Goal: Task Accomplishment & Management: Manage account settings

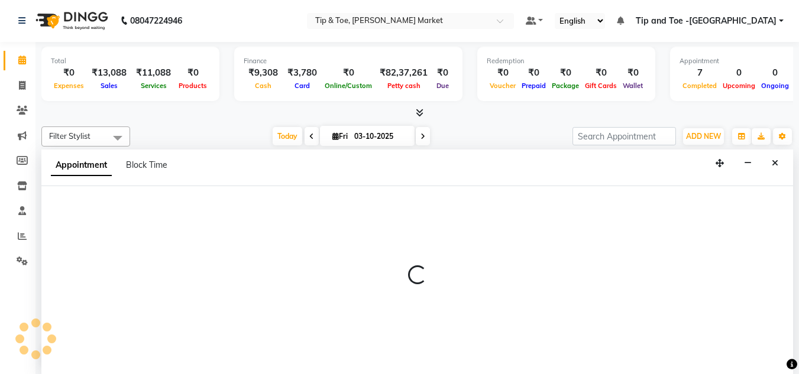
select select "64200"
select select "990"
select select "tentative"
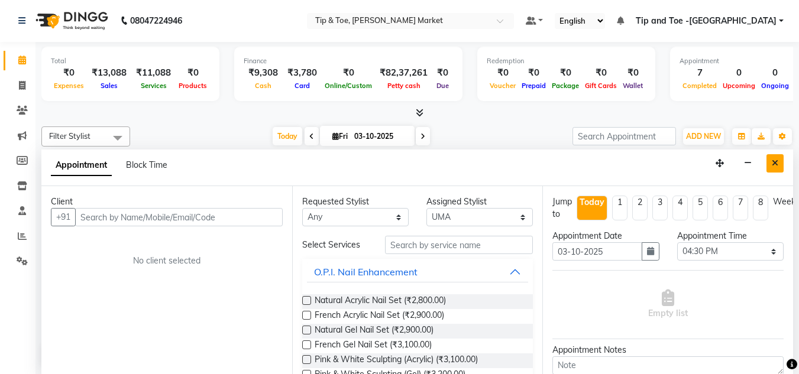
click at [776, 163] on icon "Close" at bounding box center [774, 163] width 7 height 8
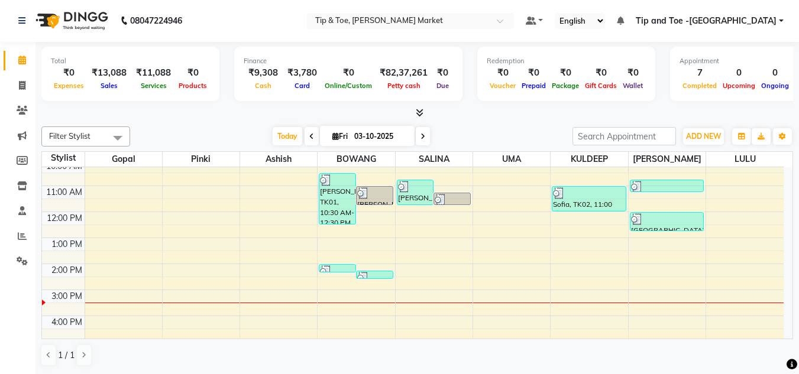
click at [440, 287] on div "8:00 AM 9:00 AM 10:00 AM 11:00 AM 12:00 PM 1:00 PM 2:00 PM 3:00 PM 4:00 PM 5:00…" at bounding box center [412, 277] width 741 height 338
select select "41987"
select select "tentative"
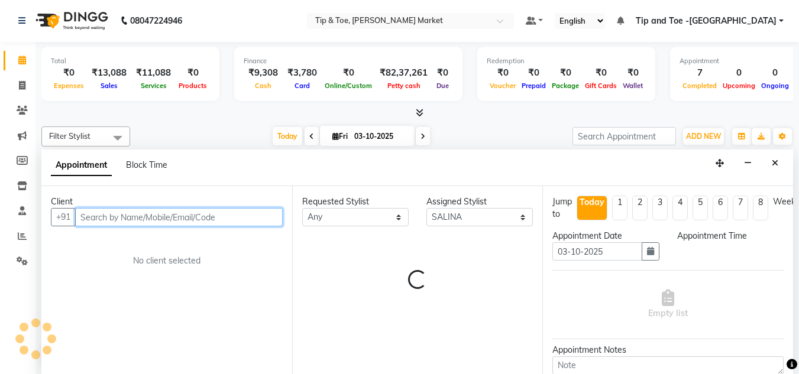
select select "870"
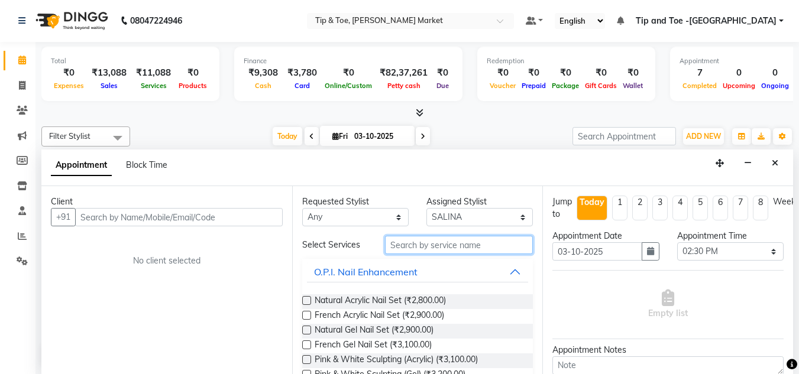
click at [420, 244] on input "text" at bounding box center [459, 245] width 148 height 18
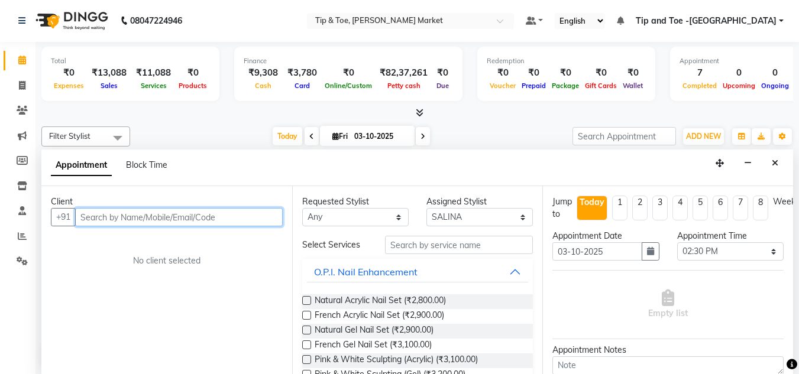
click at [139, 217] on input "text" at bounding box center [179, 217] width 208 height 18
click at [77, 210] on input "96597201132" at bounding box center [154, 217] width 158 height 18
click at [140, 216] on input "+96597201132" at bounding box center [154, 217] width 158 height 18
click at [85, 216] on input "+96597201132" at bounding box center [154, 217] width 158 height 18
type input "96597201132"
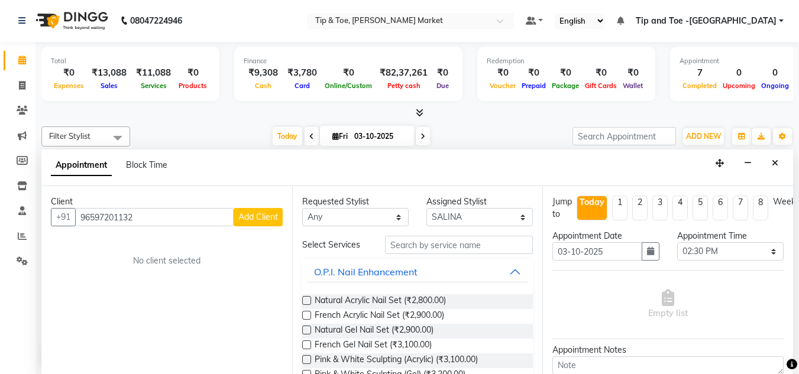
click at [171, 257] on div "No client selected" at bounding box center [166, 261] width 175 height 12
click at [26, 111] on icon at bounding box center [22, 110] width 11 height 9
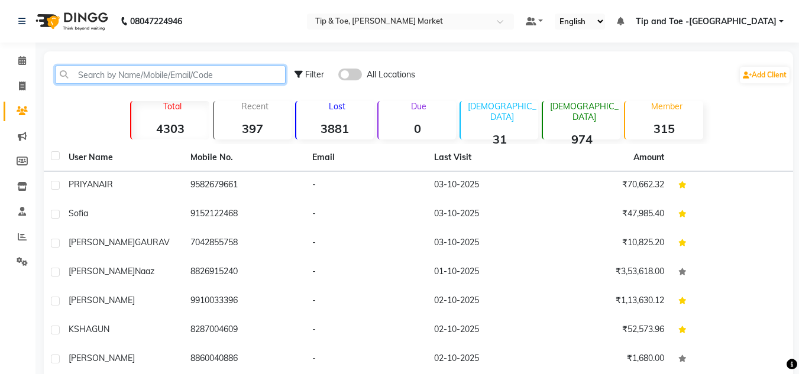
click at [141, 71] on input "text" at bounding box center [170, 75] width 231 height 18
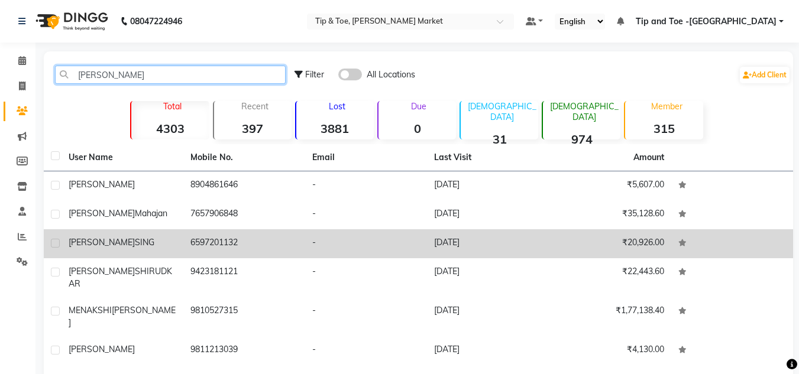
type input "[PERSON_NAME]"
click at [192, 245] on td "6597201132" at bounding box center [244, 243] width 122 height 29
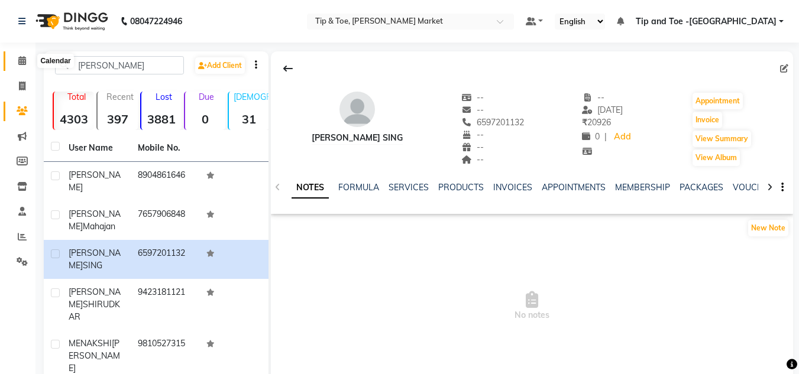
click at [21, 63] on icon at bounding box center [22, 60] width 8 height 9
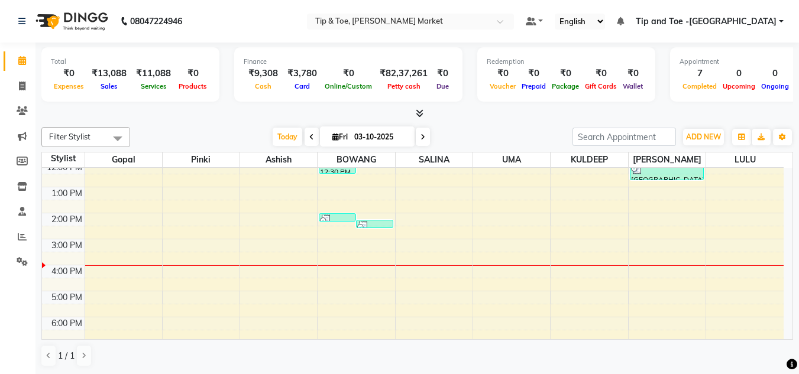
scroll to position [118, 0]
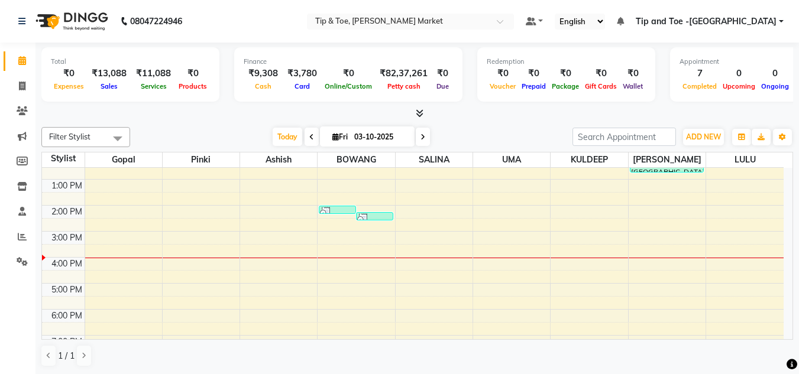
click at [442, 223] on div "8:00 AM 9:00 AM 10:00 AM 11:00 AM 12:00 PM 1:00 PM 2:00 PM 3:00 PM 4:00 PM 5:00…" at bounding box center [412, 219] width 741 height 338
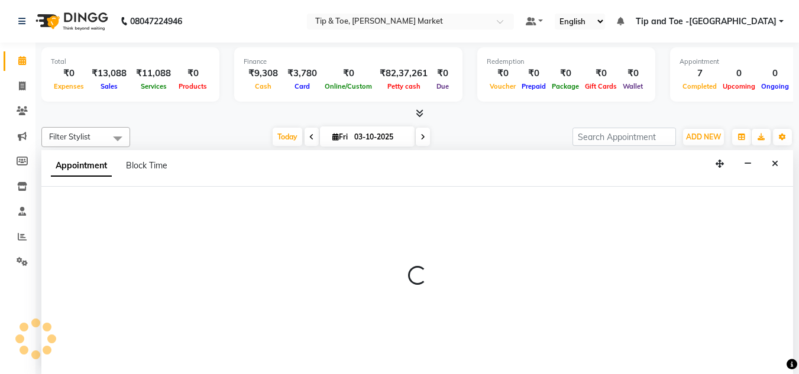
scroll to position [1, 0]
select select "41987"
select select "870"
select select "tentative"
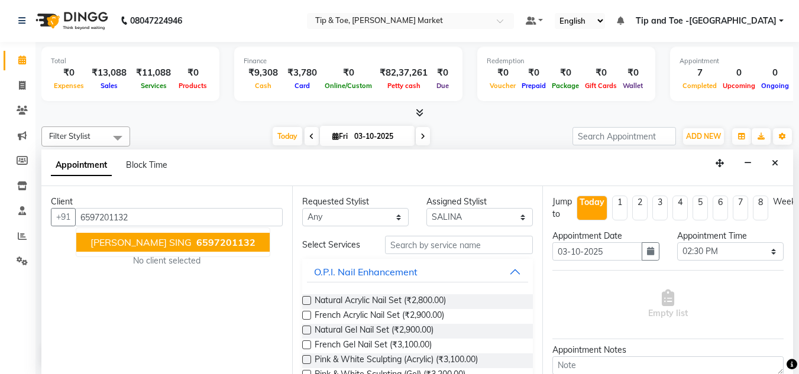
click at [118, 255] on ngb-typeahead-window "AKSHI SING 6597201132" at bounding box center [173, 243] width 194 height 30
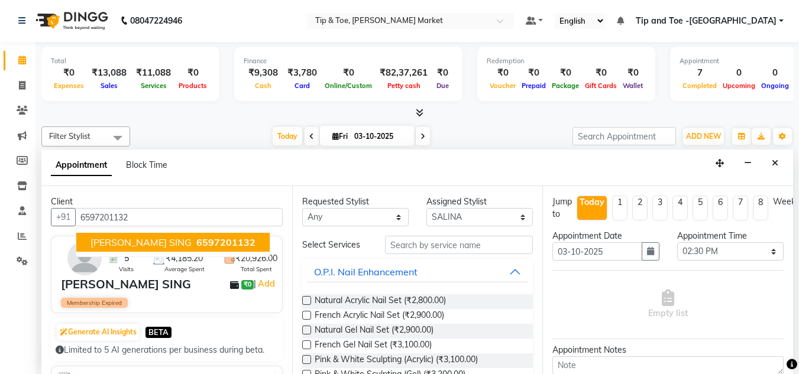
click at [130, 236] on button "AKSHI SING 6597201132" at bounding box center [172, 242] width 193 height 19
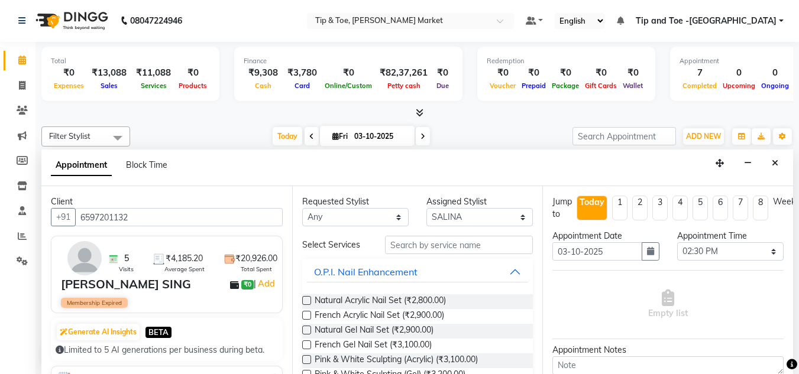
type input "6597201132"
click at [400, 249] on input "text" at bounding box center [459, 245] width 148 height 18
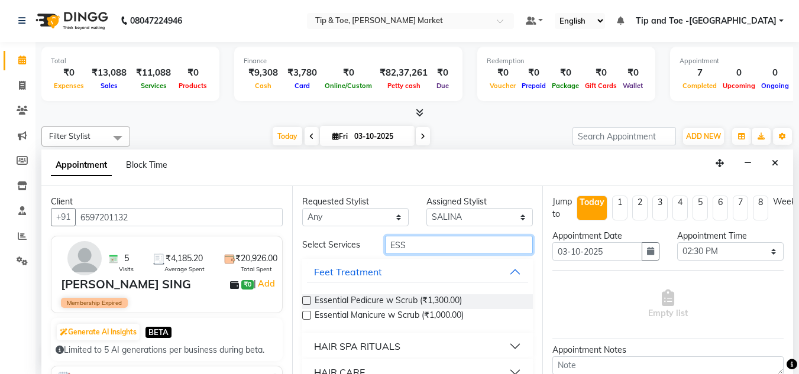
type input "ESS"
click at [307, 316] on label at bounding box center [306, 315] width 9 height 9
click at [307, 316] on input "checkbox" at bounding box center [306, 317] width 8 height 8
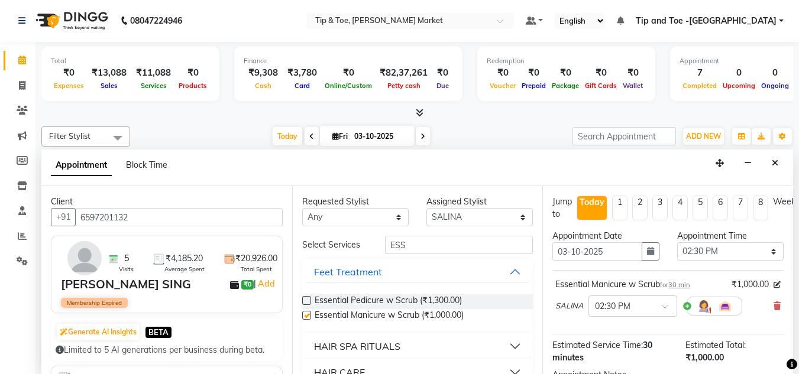
checkbox input "false"
click at [415, 248] on input "ESS" at bounding box center [459, 245] width 148 height 18
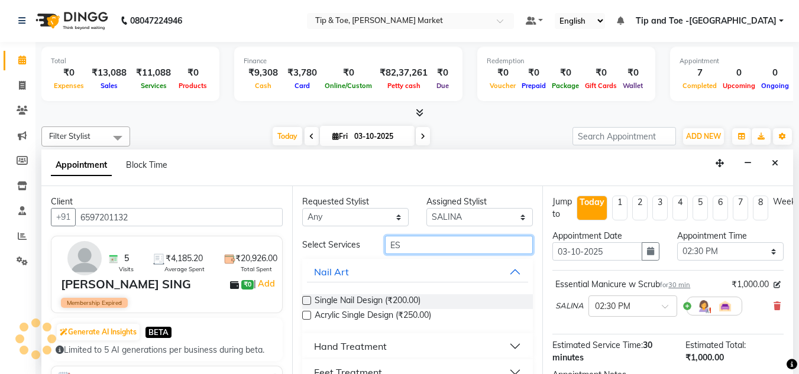
type input "E"
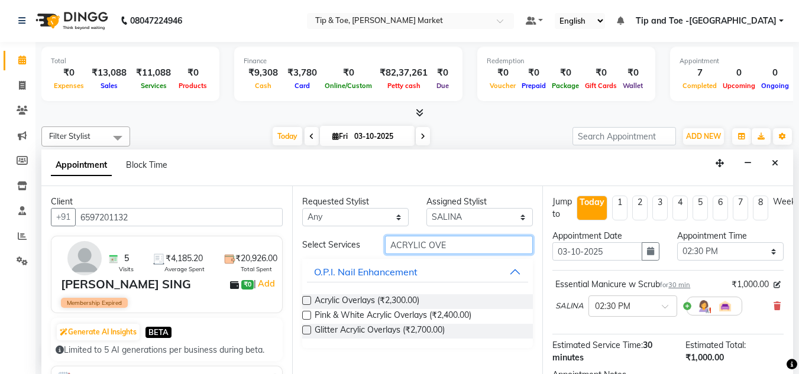
type input "ACRYLIC OVE"
click at [305, 300] on label at bounding box center [306, 300] width 9 height 9
click at [305, 300] on input "checkbox" at bounding box center [306, 302] width 8 height 8
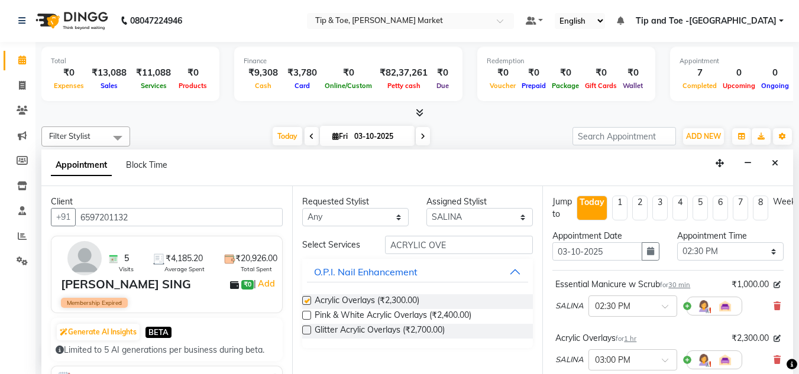
checkbox input "false"
click at [452, 230] on div "Requested Stylist Any Ashish BOWANG Gopal KULDEEP LULU Pinki SALINA SALMAN UMA …" at bounding box center [417, 280] width 251 height 188
click at [446, 244] on input "ACRYLIC OVE" at bounding box center [459, 245] width 148 height 18
type input "A"
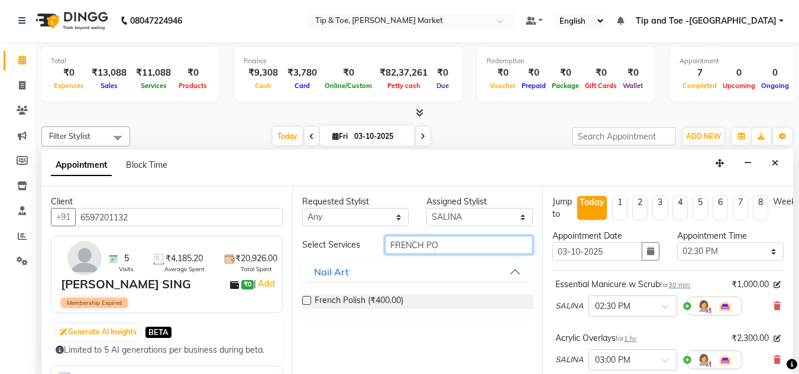
click at [442, 249] on input "FRENCH PO" at bounding box center [459, 245] width 148 height 18
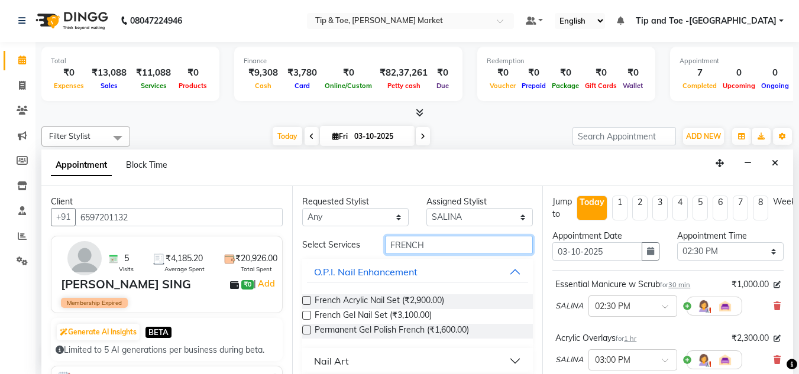
type input "FRENCH"
click at [308, 328] on label at bounding box center [306, 330] width 9 height 9
click at [308, 328] on input "checkbox" at bounding box center [306, 332] width 8 height 8
click at [306, 326] on label at bounding box center [306, 330] width 9 height 9
click at [306, 328] on input "checkbox" at bounding box center [306, 332] width 8 height 8
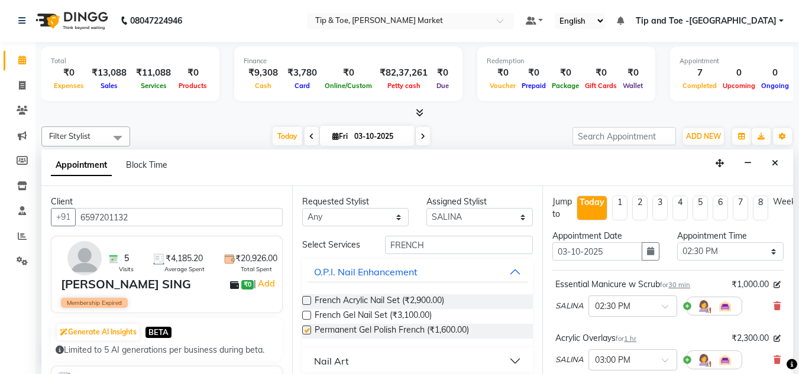
checkbox input "false"
click at [512, 221] on select "Select Ashish BOWANG Gopal KULDEEP LULU Pinki SALINA SALMAN UMA" at bounding box center [479, 217] width 106 height 18
select select "75418"
click at [426, 208] on select "Select Ashish BOWANG Gopal KULDEEP LULU Pinki SALINA SALMAN UMA" at bounding box center [479, 217] width 106 height 18
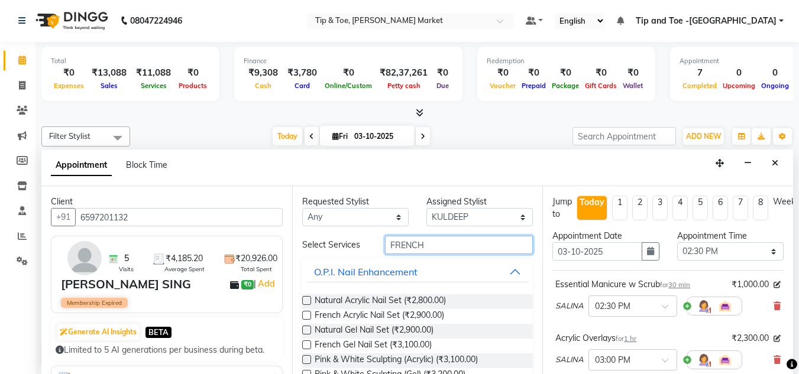
click at [422, 240] on input "FRENCH" at bounding box center [459, 245] width 148 height 18
type input "F"
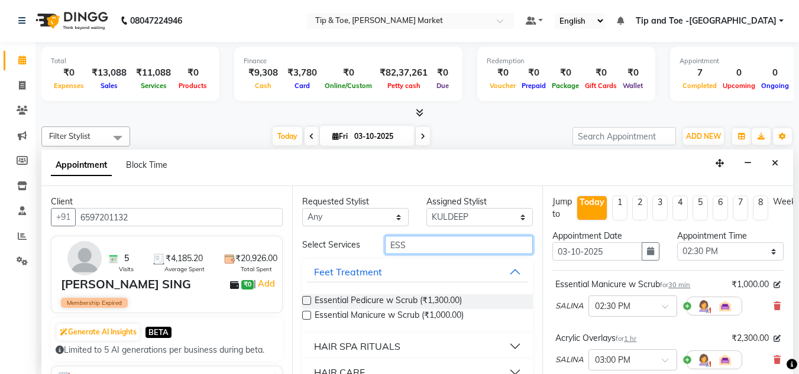
type input "ESS"
click at [309, 299] on label at bounding box center [306, 300] width 9 height 9
click at [309, 299] on input "checkbox" at bounding box center [306, 302] width 8 height 8
checkbox input "false"
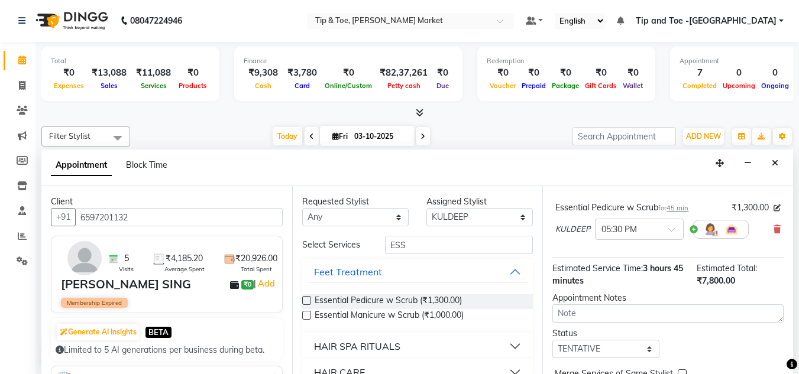
scroll to position [355, 0]
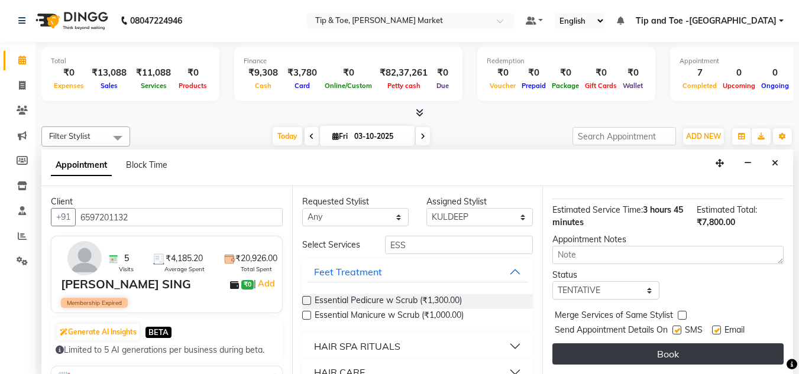
click at [670, 345] on button "Book" at bounding box center [667, 353] width 231 height 21
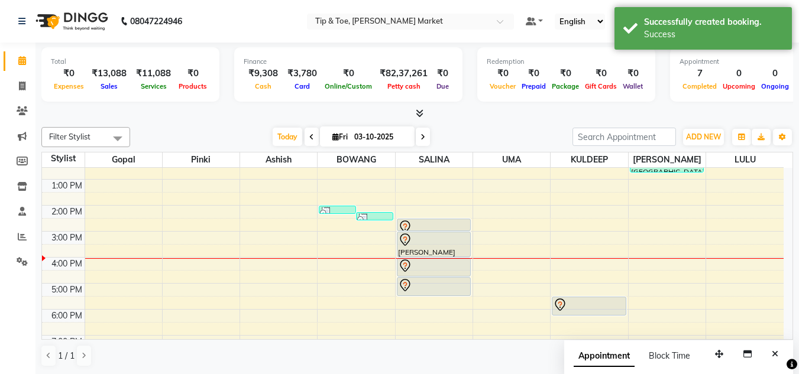
scroll to position [166, 0]
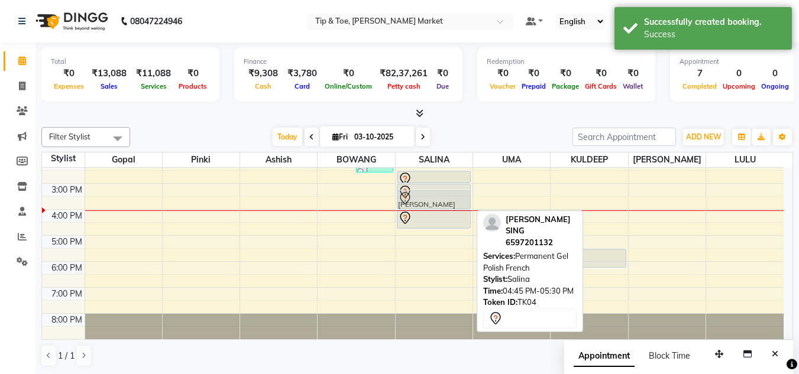
drag, startPoint x: 436, startPoint y: 219, endPoint x: 439, endPoint y: 193, distance: 26.7
click at [439, 193] on div "GAURIKA GAURAV, TK01, 10:45 AM-11:45 AM, T&T Permanent Gel Polish,Essential Man…" at bounding box center [433, 171] width 77 height 338
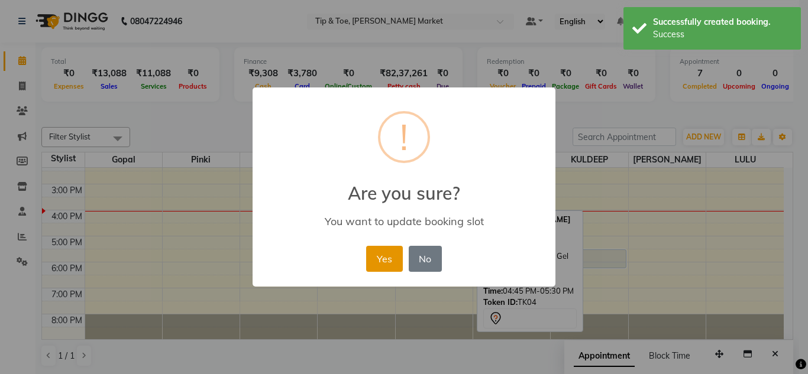
click at [386, 262] on button "Yes" at bounding box center [384, 259] width 36 height 26
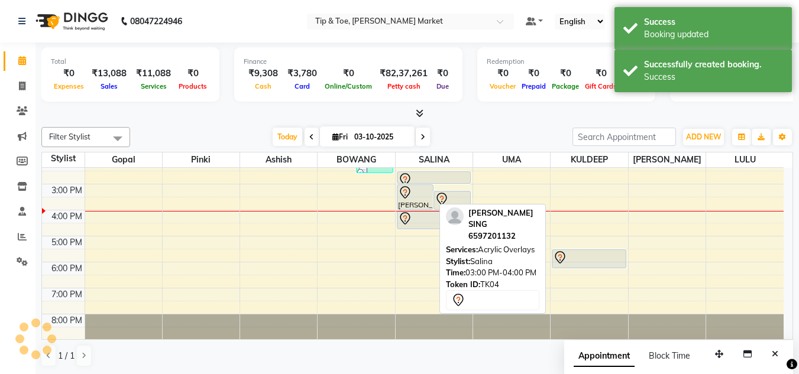
click at [420, 205] on div "[PERSON_NAME] SING, TK04, 03:00 PM-04:00 PM, Acrylic Overlays" at bounding box center [415, 197] width 36 height 24
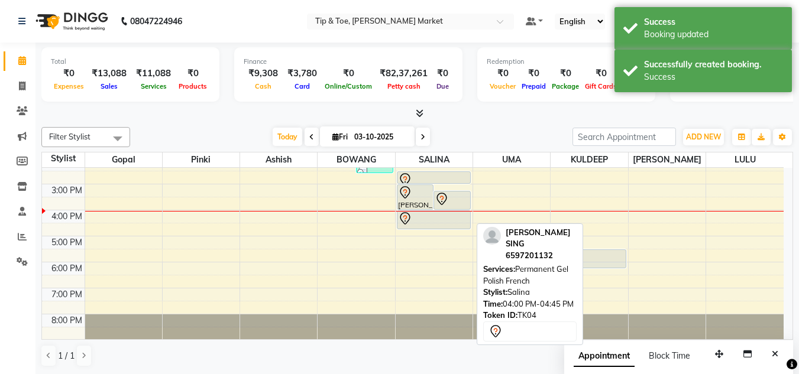
click at [427, 221] on div at bounding box center [434, 219] width 72 height 14
select select "7"
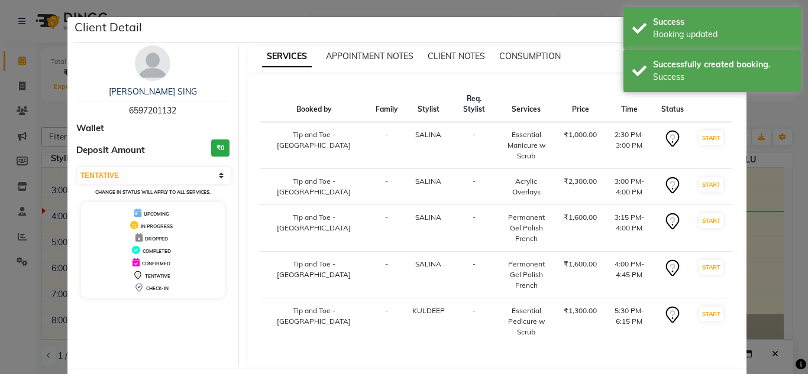
select select "service"
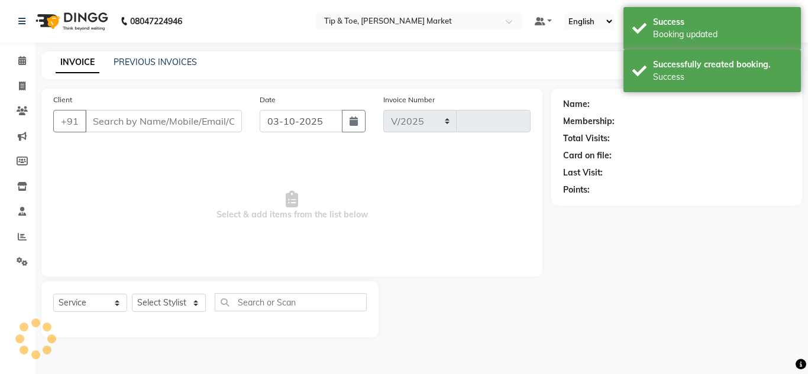
select select "5940"
type input "1556"
type input "6597201132"
select select "75418"
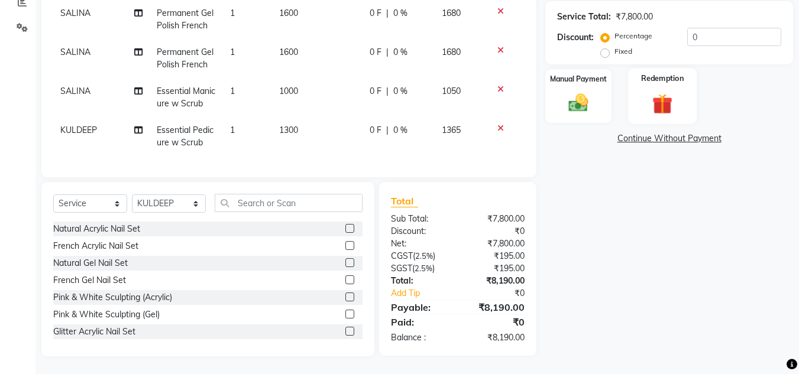
scroll to position [125, 0]
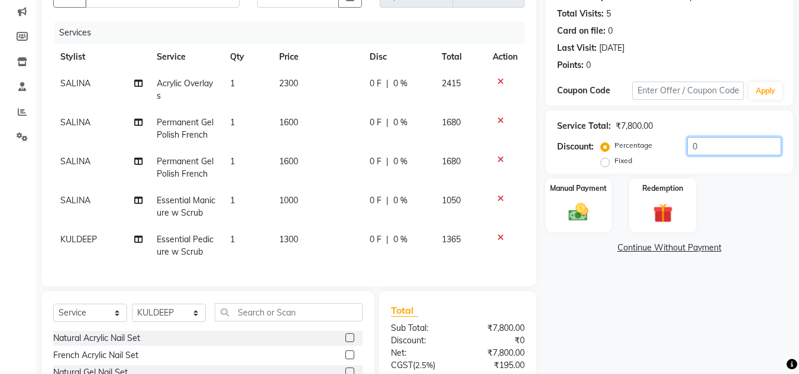
click at [701, 144] on input "0" at bounding box center [734, 146] width 94 height 18
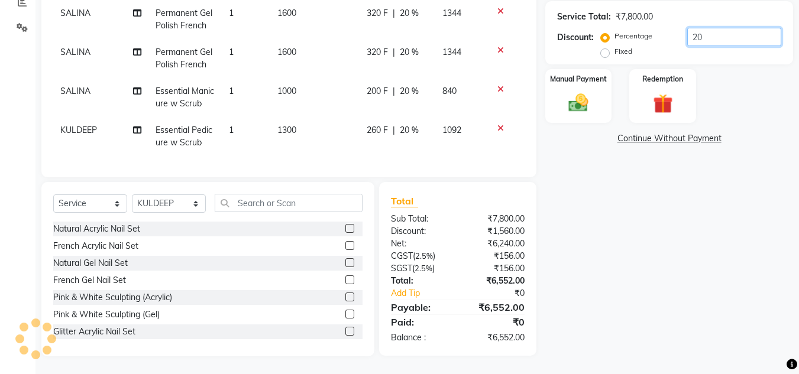
type input "20"
click at [113, 206] on select "Select Service Product Membership Package Voucher Prepaid Gift Card" at bounding box center [90, 203] width 74 height 18
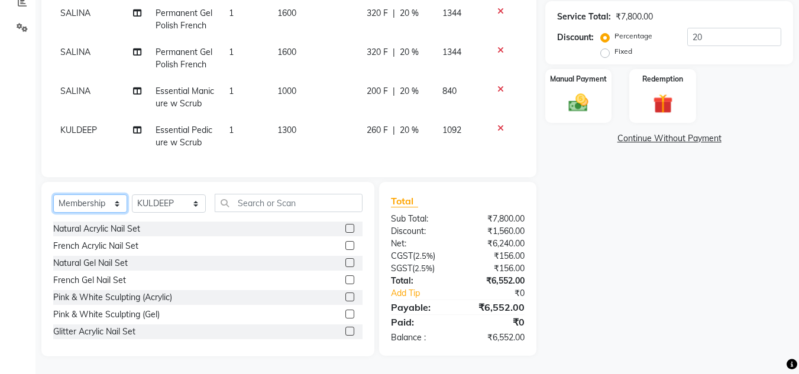
click at [53, 195] on select "Select Service Product Membership Package Voucher Prepaid Gift Card" at bounding box center [90, 203] width 74 height 18
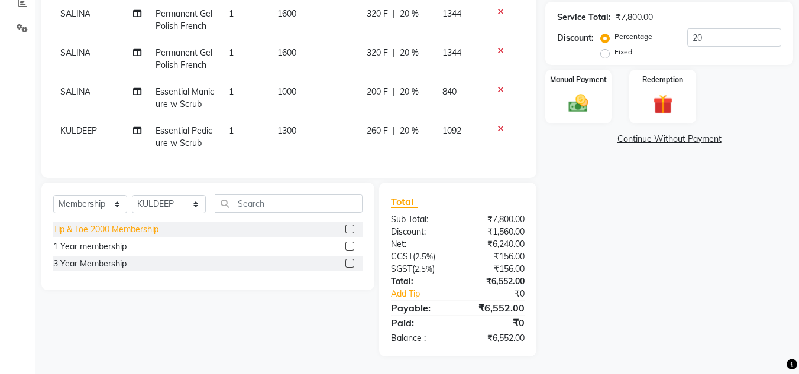
click at [130, 228] on div "Tip & Toe 2000 Membership" at bounding box center [105, 229] width 105 height 12
click at [130, 228] on div "Select Service Product Membership Package Voucher Prepaid Gift Card Select Styl…" at bounding box center [207, 237] width 333 height 108
select select "select"
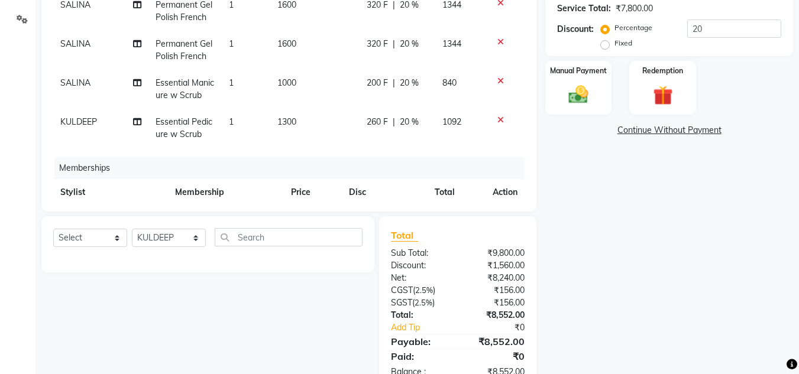
click at [83, 122] on span "KULDEEP" at bounding box center [78, 121] width 37 height 11
select select "75418"
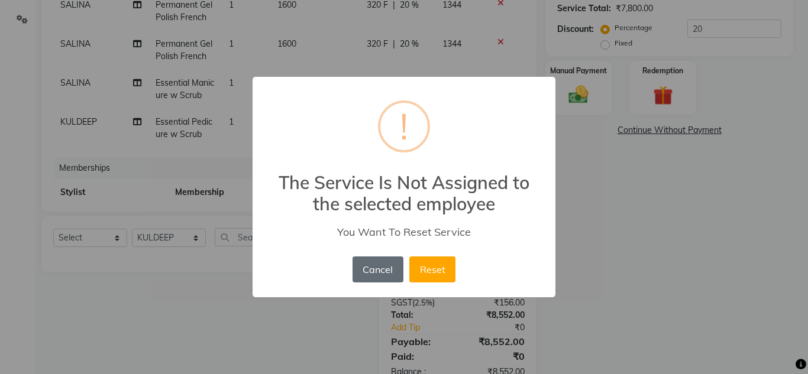
click at [372, 268] on button "Cancel" at bounding box center [377, 270] width 51 height 26
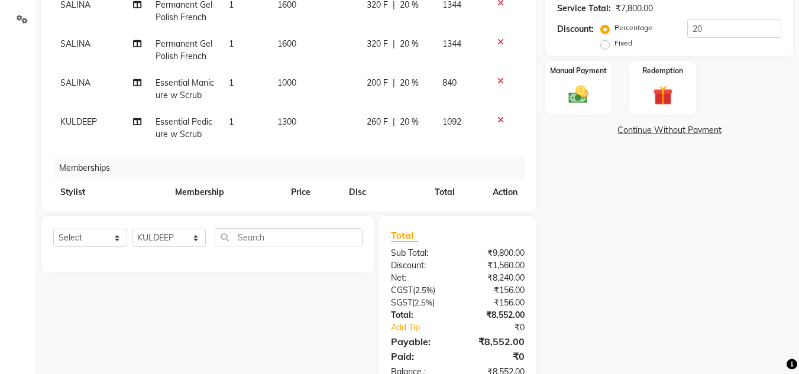
click at [497, 119] on icon at bounding box center [500, 120] width 7 height 8
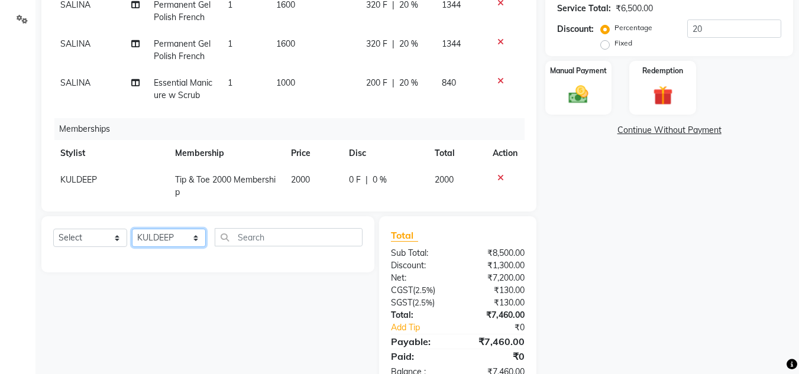
click at [193, 237] on select "Select Stylist Ashish BOWANG [GEOGRAPHIC_DATA] branch login Gopal KULDEEP LULU …" at bounding box center [169, 238] width 74 height 18
click at [132, 229] on select "Select Stylist Ashish BOWANG [GEOGRAPHIC_DATA] branch login Gopal KULDEEP LULU …" at bounding box center [169, 238] width 74 height 18
click at [497, 177] on icon at bounding box center [500, 178] width 7 height 8
click at [489, 177] on div "Client +91 6597201132 Date 03-10-2025 Invoice Number V/2025 V/2025-26 1556 Serv…" at bounding box center [288, 28] width 495 height 365
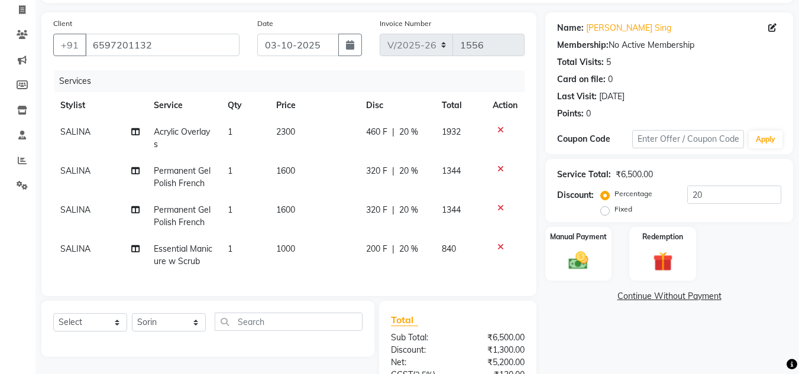
scroll to position [194, 0]
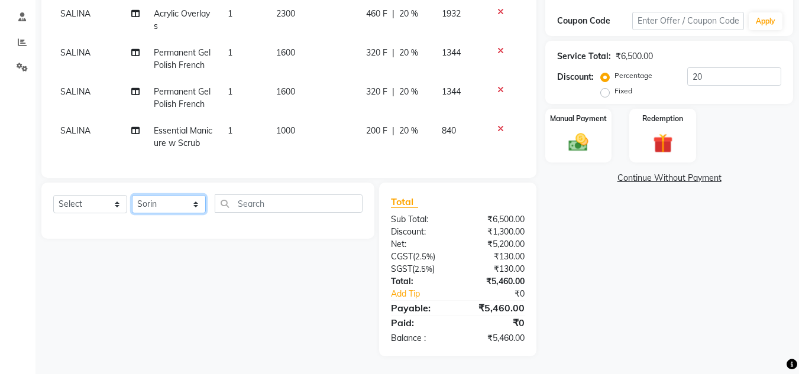
click at [197, 204] on select "Select Stylist Ashish BOWANG [GEOGRAPHIC_DATA] branch login Gopal KULDEEP LULU …" at bounding box center [169, 204] width 74 height 18
select select "75418"
click at [132, 195] on select "Select Stylist Ashish BOWANG [GEOGRAPHIC_DATA] branch login Gopal KULDEEP LULU …" at bounding box center [169, 204] width 74 height 18
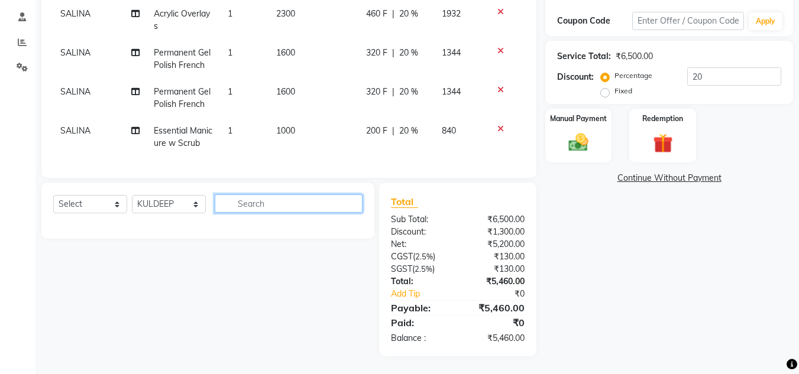
click at [267, 204] on input "text" at bounding box center [289, 203] width 148 height 18
click at [278, 203] on input "ESSEN" at bounding box center [280, 203] width 131 height 18
type input "E"
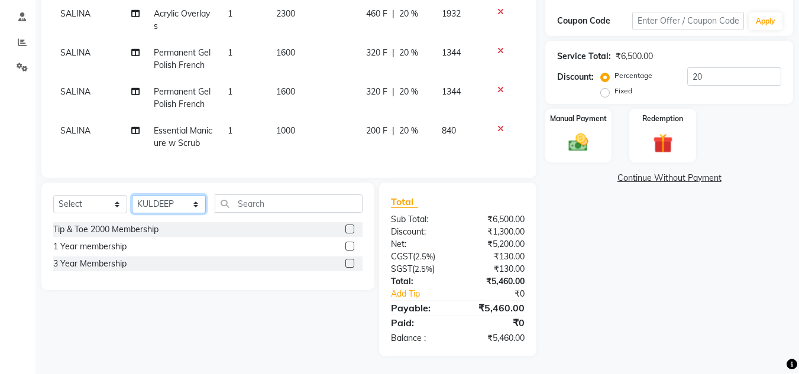
click at [196, 207] on select "Select Stylist Ashish BOWANG [GEOGRAPHIC_DATA] branch login Gopal KULDEEP LULU …" at bounding box center [169, 204] width 74 height 18
select select "41985"
click at [132, 195] on select "Select Stylist Ashish BOWANG [GEOGRAPHIC_DATA] branch login Gopal KULDEEP LULU …" at bounding box center [169, 204] width 74 height 18
click at [147, 154] on td "Essential Manicure w Scrub" at bounding box center [183, 137] width 73 height 39
select select "41987"
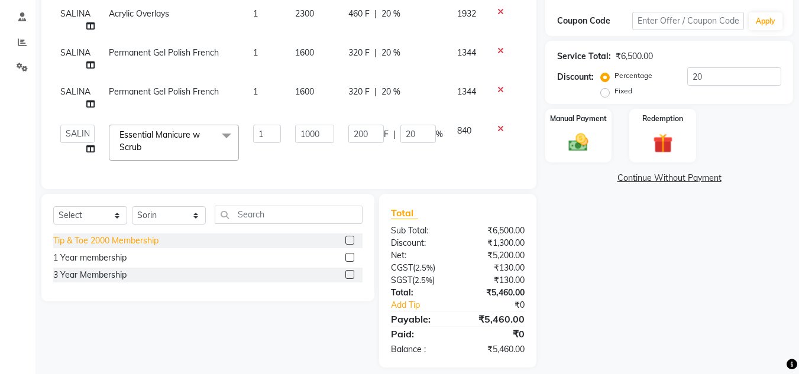
click at [135, 244] on div "Tip & Toe 2000 Membership" at bounding box center [105, 241] width 105 height 12
click at [349, 245] on label at bounding box center [349, 240] width 9 height 9
click at [349, 245] on input "checkbox" at bounding box center [349, 241] width 8 height 8
drag, startPoint x: 661, startPoint y: 234, endPoint x: 607, endPoint y: 236, distance: 54.5
click at [661, 234] on div "Name: Akshi Sing Membership: No Active Membership Total Visits: 5 Card on file:…" at bounding box center [673, 131] width 257 height 474
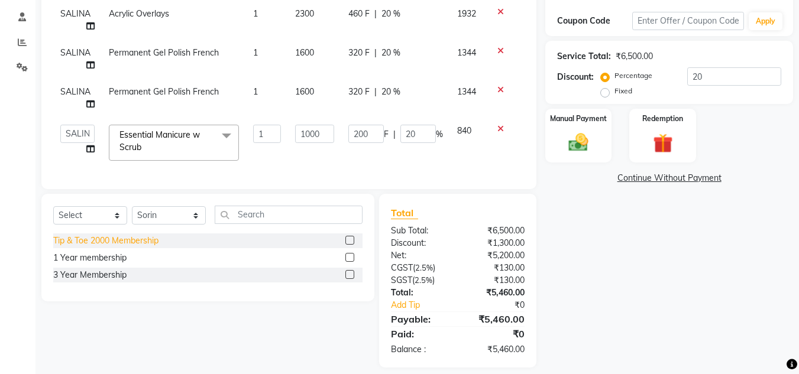
click at [145, 244] on div "Tip & Toe 2000 Membership" at bounding box center [105, 241] width 105 height 12
click at [351, 245] on label at bounding box center [349, 240] width 9 height 9
click at [351, 245] on input "checkbox" at bounding box center [349, 241] width 8 height 8
checkbox input "false"
click at [120, 222] on select "Select Service Product Membership Package Voucher Prepaid Gift Card" at bounding box center [90, 215] width 74 height 18
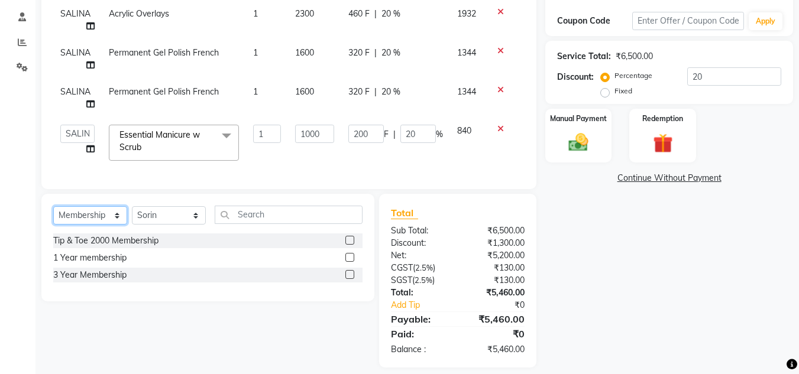
click at [53, 215] on select "Select Service Product Membership Package Voucher Prepaid Gift Card" at bounding box center [90, 215] width 74 height 18
click at [219, 247] on div "Tip & Toe 2000 Membership" at bounding box center [207, 241] width 309 height 15
click at [347, 245] on label at bounding box center [349, 240] width 9 height 9
click at [347, 245] on input "checkbox" at bounding box center [349, 241] width 8 height 8
select select "select"
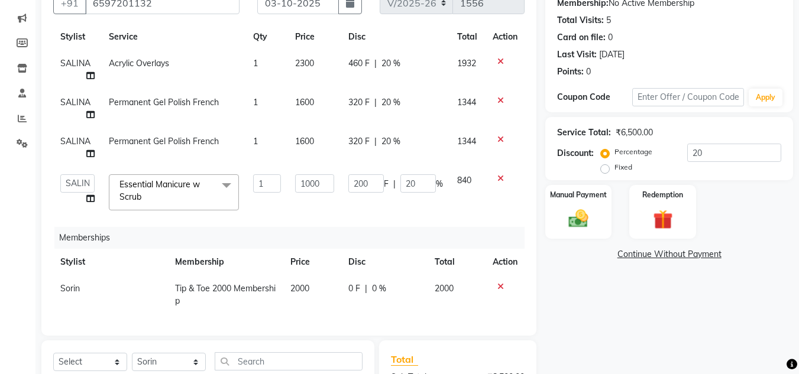
scroll to position [276, 0]
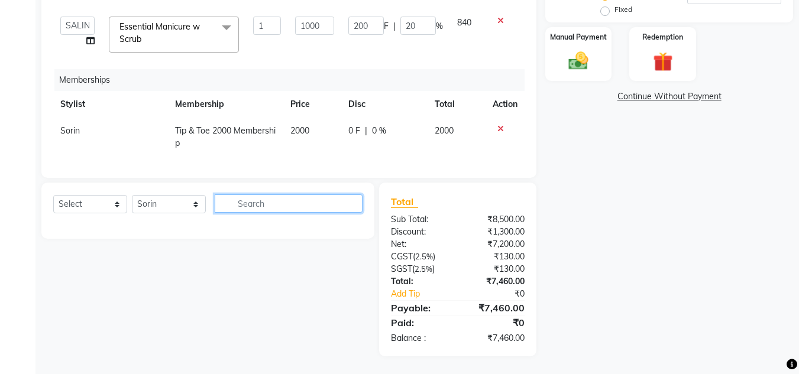
click at [256, 202] on input "text" at bounding box center [289, 203] width 148 height 18
click at [199, 207] on select "Select Stylist Ashish BOWANG [GEOGRAPHIC_DATA] branch login Gopal KULDEEP LULU …" at bounding box center [169, 204] width 74 height 18
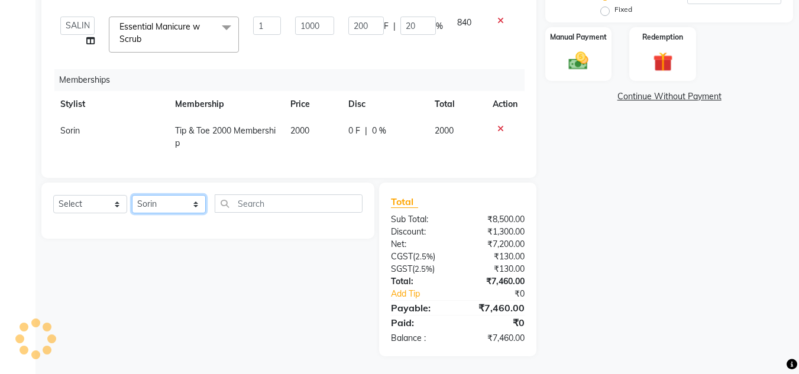
select select "75418"
click at [132, 195] on select "Select Stylist Ashish BOWANG [GEOGRAPHIC_DATA] branch login Gopal KULDEEP LULU …" at bounding box center [169, 204] width 74 height 18
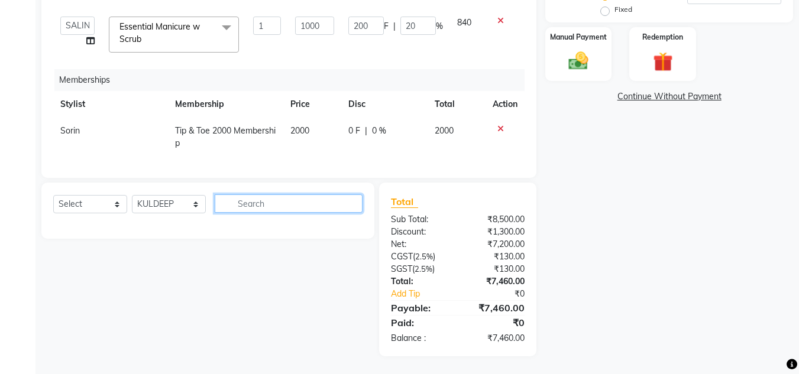
click at [270, 207] on input "text" at bounding box center [289, 203] width 148 height 18
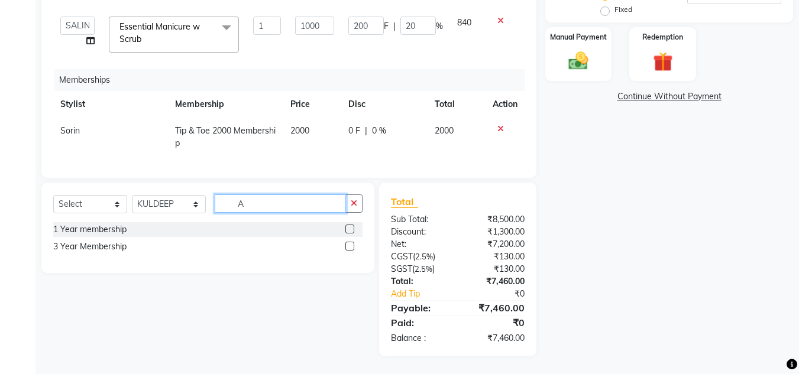
type input "A"
click at [116, 206] on select "Select Service Product Package Voucher Prepaid Gift Card" at bounding box center [90, 204] width 74 height 18
select select "service"
click at [53, 195] on select "Select Service Product Package Voucher Prepaid Gift Card" at bounding box center [90, 204] width 74 height 18
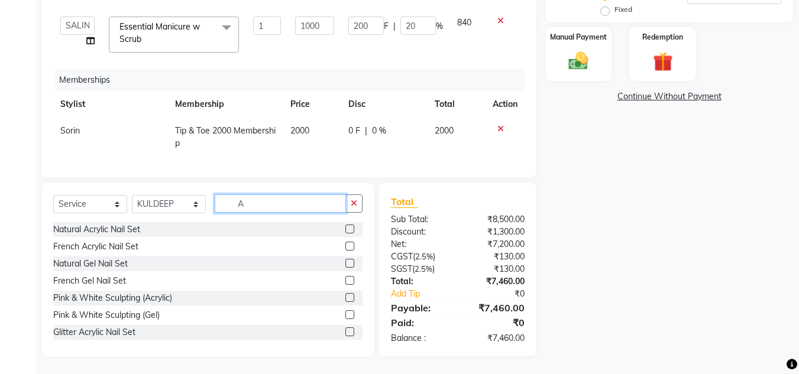
click at [247, 202] on input "A" at bounding box center [280, 203] width 131 height 18
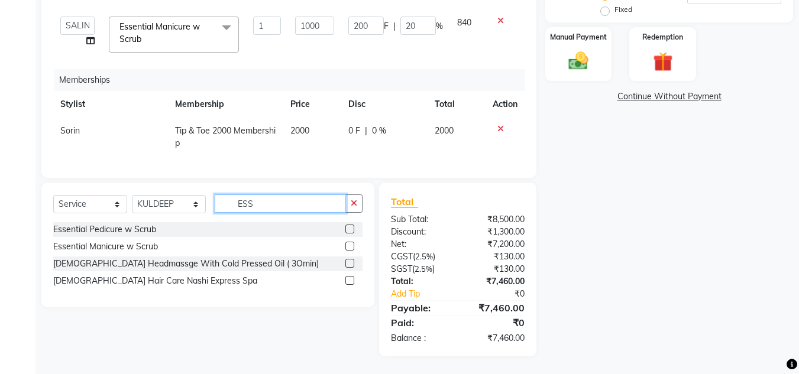
type input "ESS"
click at [347, 231] on label at bounding box center [349, 229] width 9 height 9
click at [347, 231] on input "checkbox" at bounding box center [349, 230] width 8 height 8
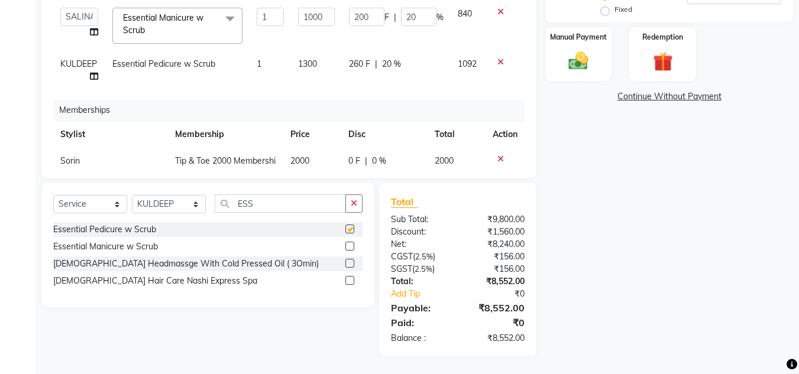
checkbox input "false"
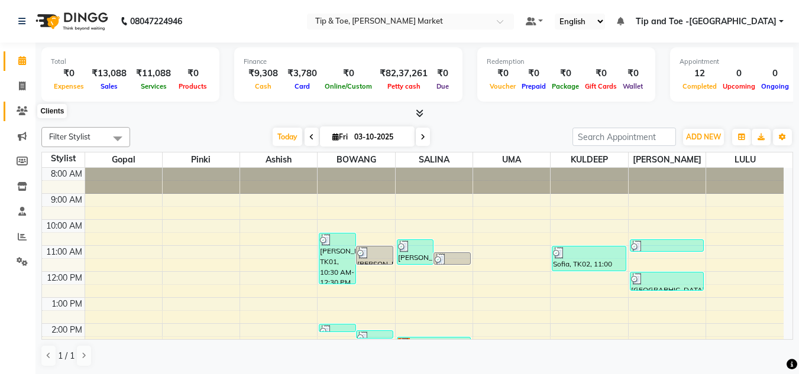
click at [24, 112] on icon at bounding box center [22, 110] width 11 height 9
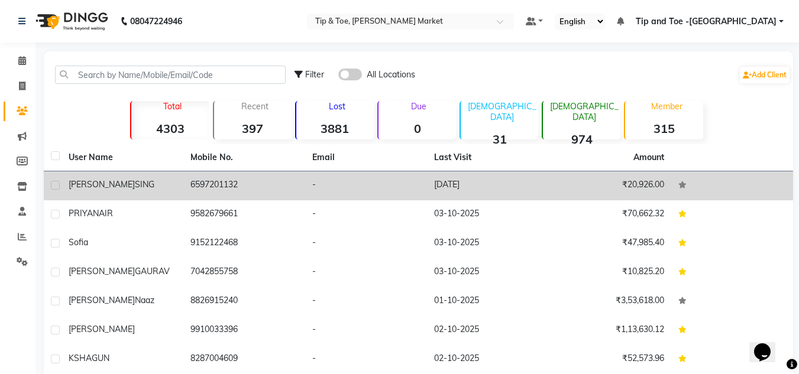
click at [135, 189] on span "SING" at bounding box center [145, 184] width 20 height 11
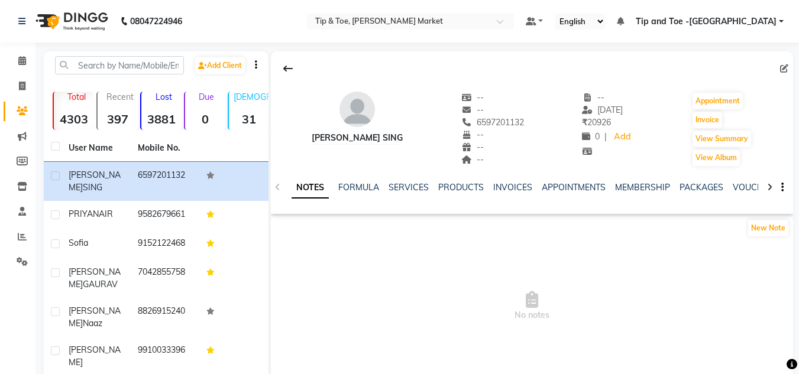
click at [645, 180] on div "NOTES FORMULA SERVICES PRODUCTS INVOICES APPOINTMENTS MEMBERSHIP PACKAGES VOUCH…" at bounding box center [532, 187] width 522 height 41
drag, startPoint x: 643, startPoint y: 279, endPoint x: 646, endPoint y: 222, distance: 56.8
click at [644, 278] on span "No notes" at bounding box center [532, 306] width 522 height 118
click at [645, 192] on link "MEMBERSHIP" at bounding box center [642, 187] width 55 height 11
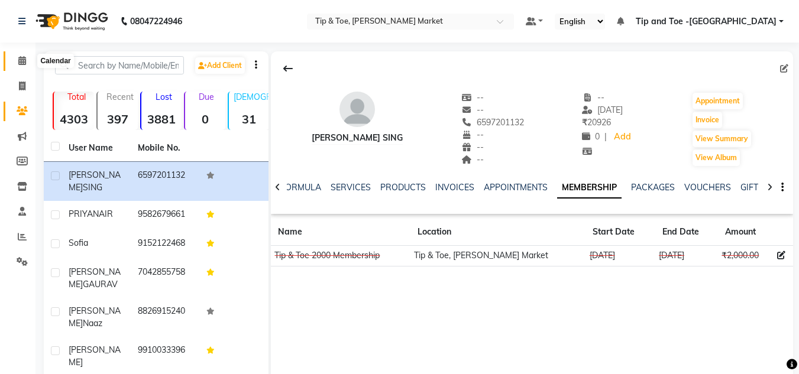
click at [24, 55] on span at bounding box center [22, 61] width 21 height 14
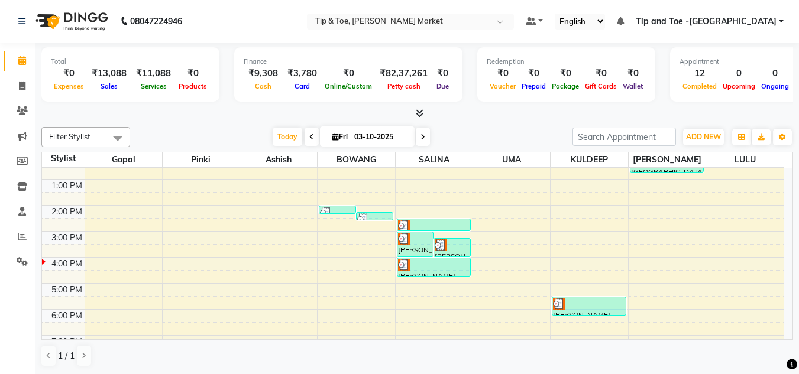
scroll to position [166, 0]
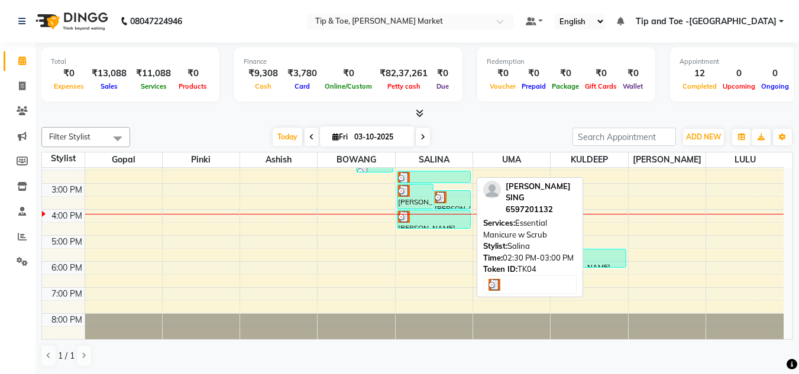
drag, startPoint x: 420, startPoint y: 226, endPoint x: 424, endPoint y: 176, distance: 50.4
click at [424, 2] on div "GAURIKA GAURAV, TK01, 10:45 AM-11:45 AM, T&T Permanent Gel Polish,Essential Man…" at bounding box center [434, 2] width 74 height 0
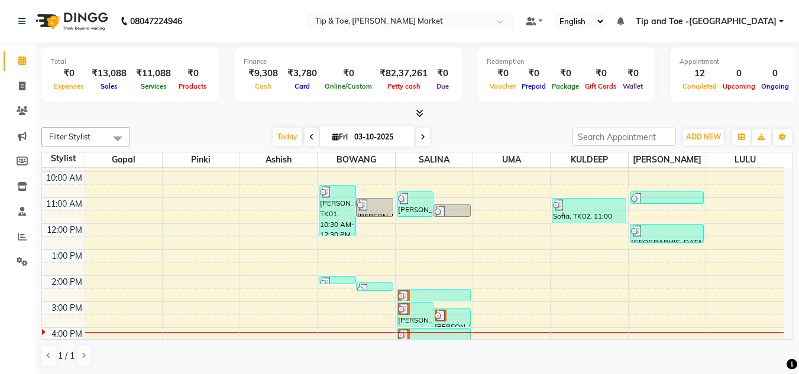
scroll to position [107, 0]
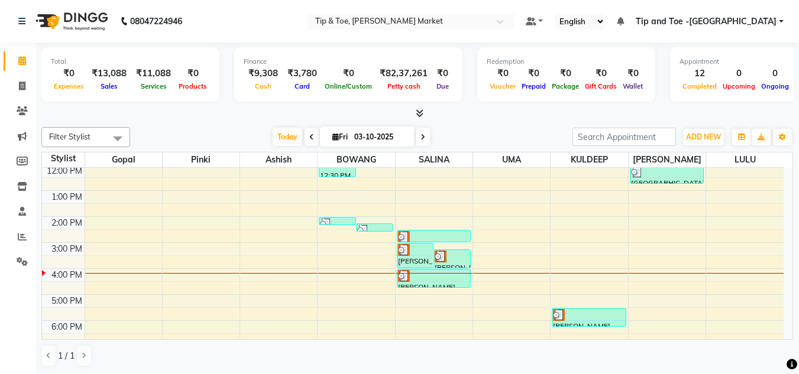
drag, startPoint x: 431, startPoint y: 280, endPoint x: 432, endPoint y: 215, distance: 65.6
click at [432, 215] on div "8:00 AM 9:00 AM 10:00 AM 11:00 AM 12:00 PM 1:00 PM 2:00 PM 3:00 PM 4:00 PM 5:00…" at bounding box center [412, 230] width 741 height 338
drag, startPoint x: 418, startPoint y: 284, endPoint x: 426, endPoint y: 208, distance: 76.1
click at [426, 209] on div "8:00 AM 9:00 AM 10:00 AM 11:00 AM 12:00 PM 1:00 PM 2:00 PM 3:00 PM 4:00 PM 5:00…" at bounding box center [412, 230] width 741 height 338
drag, startPoint x: 591, startPoint y: 318, endPoint x: 594, endPoint y: 270, distance: 47.9
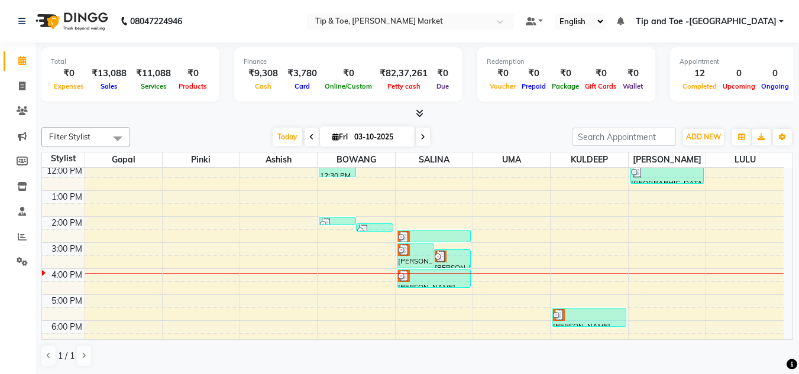
click at [594, 270] on div "8:00 AM 9:00 AM 10:00 AM 11:00 AM 12:00 PM 1:00 PM 2:00 PM 3:00 PM 4:00 PM 5:00…" at bounding box center [412, 230] width 741 height 338
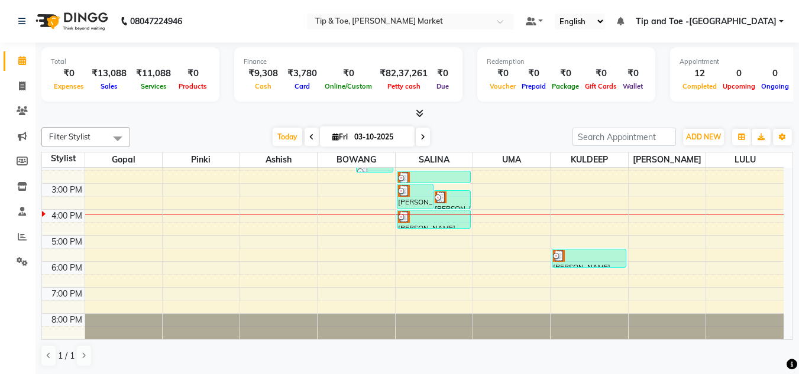
drag, startPoint x: 599, startPoint y: 258, endPoint x: 598, endPoint y: 202, distance: 56.8
click at [598, 202] on div "8:00 AM 9:00 AM 10:00 AM 11:00 AM 12:00 PM 1:00 PM 2:00 PM 3:00 PM 4:00 PM 5:00…" at bounding box center [412, 171] width 741 height 338
click at [352, 226] on div "8:00 AM 9:00 AM 10:00 AM 11:00 AM 12:00 PM 1:00 PM 2:00 PM 3:00 PM 4:00 PM 5:00…" at bounding box center [412, 171] width 741 height 338
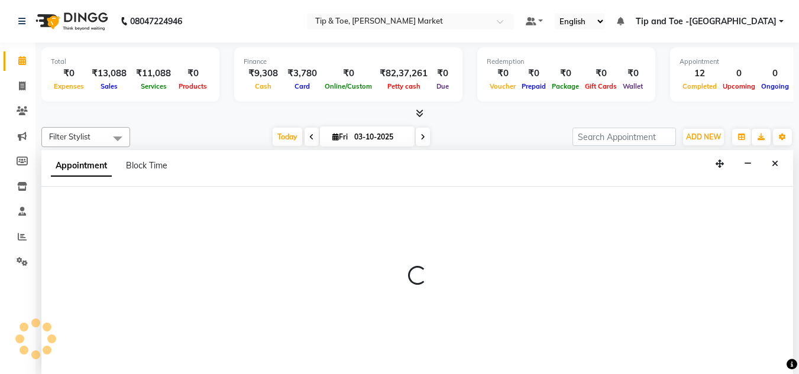
scroll to position [1, 0]
select select "41981"
select select "990"
select select "tentative"
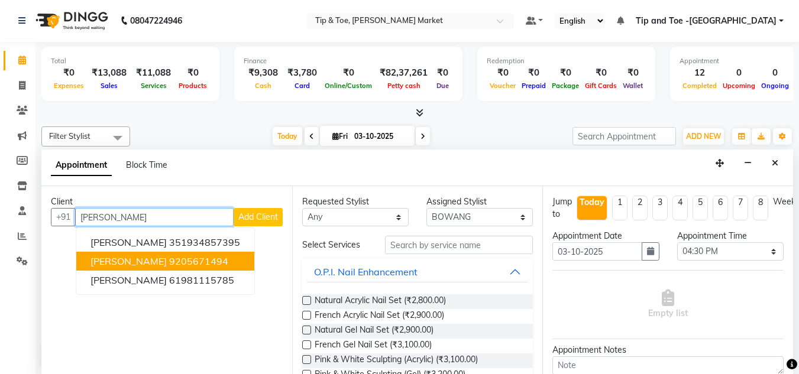
click at [169, 258] on ngb-highlight "9205671494" at bounding box center [198, 261] width 59 height 12
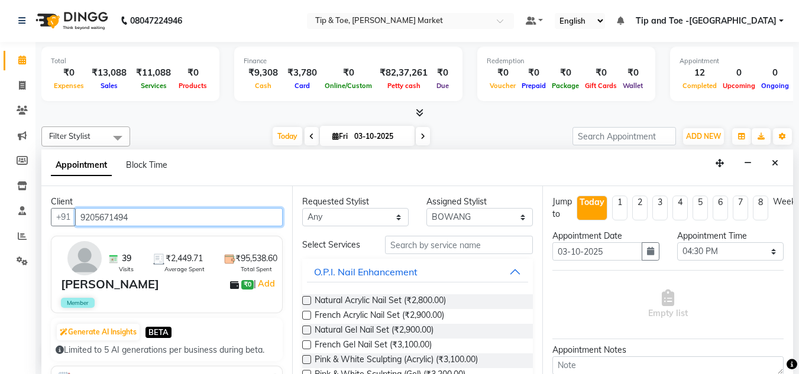
type input "9205671494"
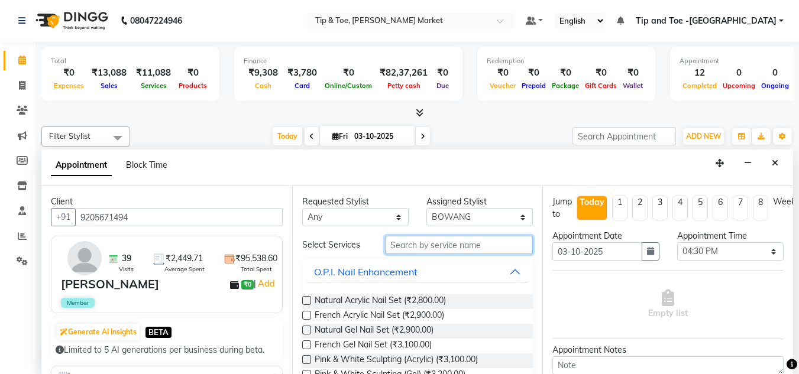
click at [405, 245] on input "text" at bounding box center [459, 245] width 148 height 18
click at [606, 318] on div "Empty list" at bounding box center [667, 304] width 231 height 59
click at [404, 242] on input "text" at bounding box center [459, 245] width 148 height 18
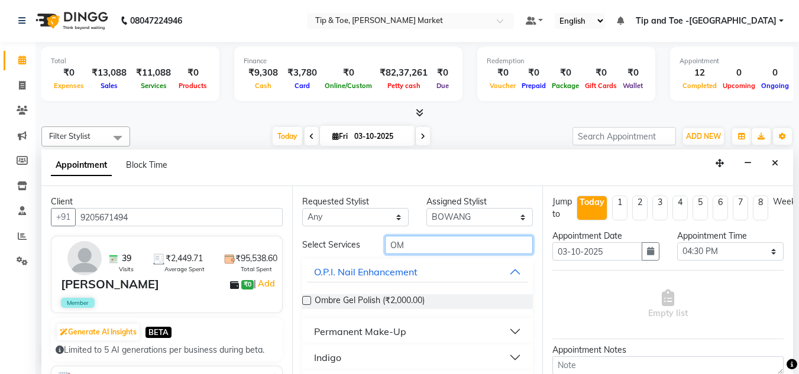
type input "O"
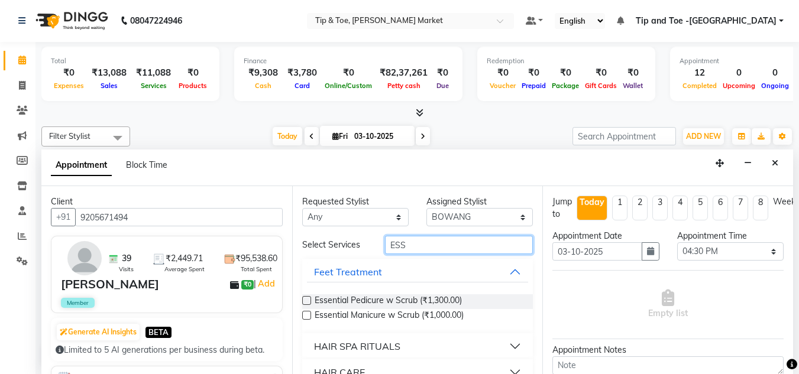
type input "ESS"
click at [307, 315] on label at bounding box center [306, 315] width 9 height 9
click at [307, 315] on input "checkbox" at bounding box center [306, 317] width 8 height 8
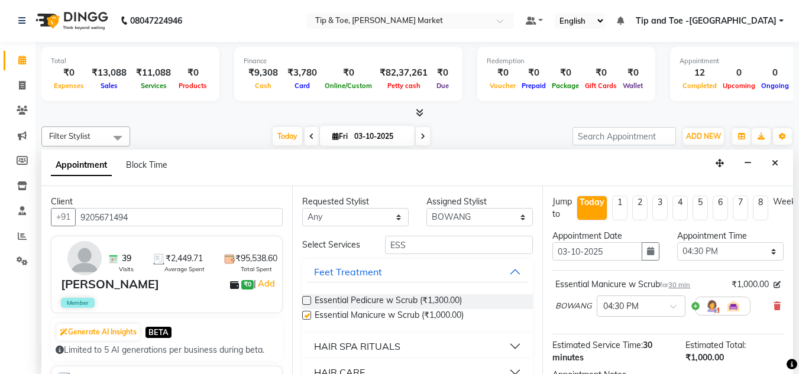
checkbox input "false"
click at [414, 248] on input "ESS" at bounding box center [459, 245] width 148 height 18
type input "E"
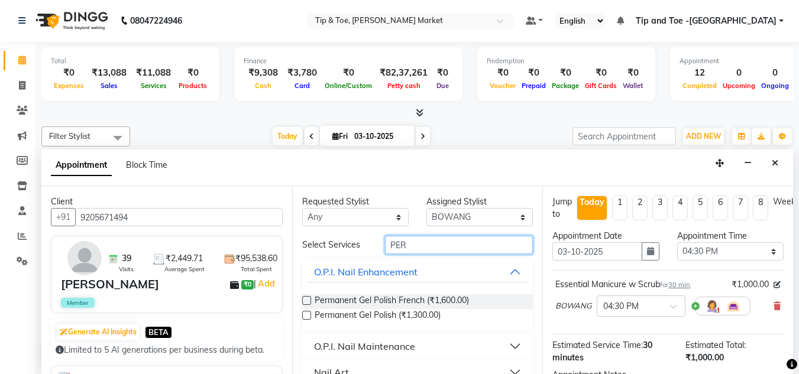
type input "PER"
click at [304, 315] on label at bounding box center [306, 315] width 9 height 9
click at [304, 315] on input "checkbox" at bounding box center [306, 317] width 8 height 8
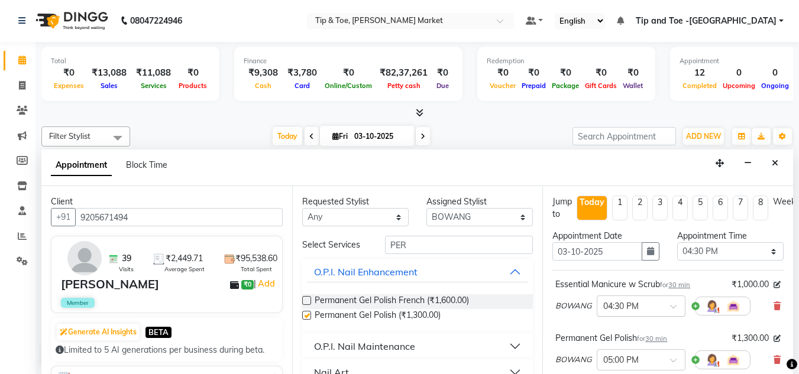
checkbox input "false"
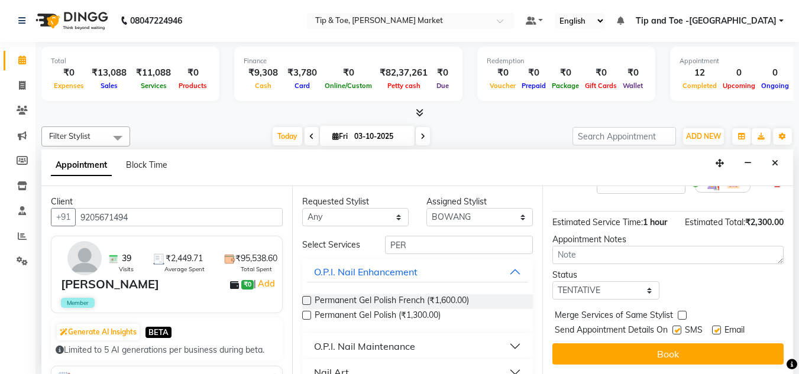
scroll to position [186, 0]
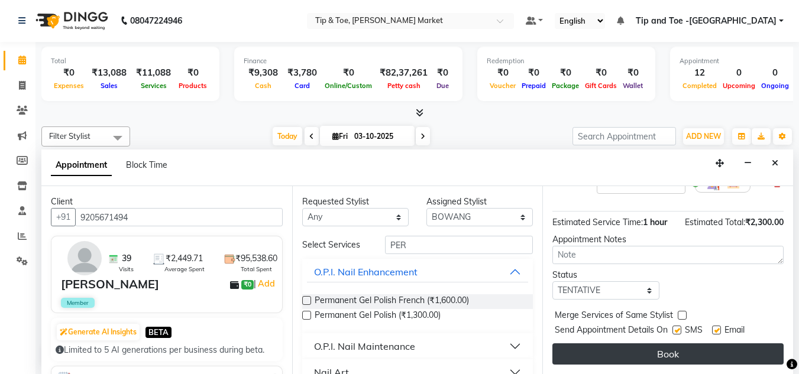
click at [670, 343] on button "Book" at bounding box center [667, 353] width 231 height 21
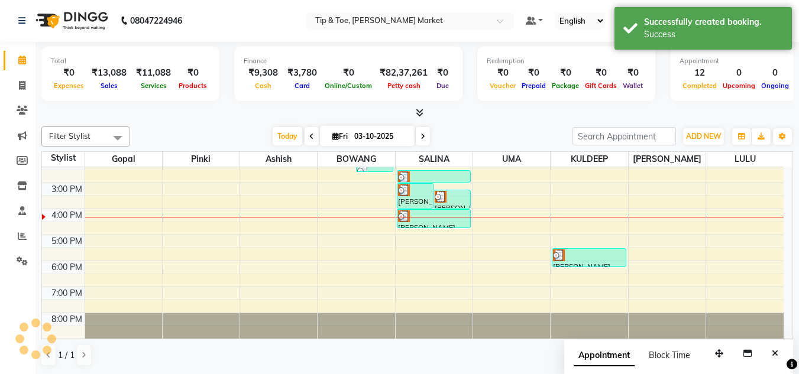
scroll to position [0, 0]
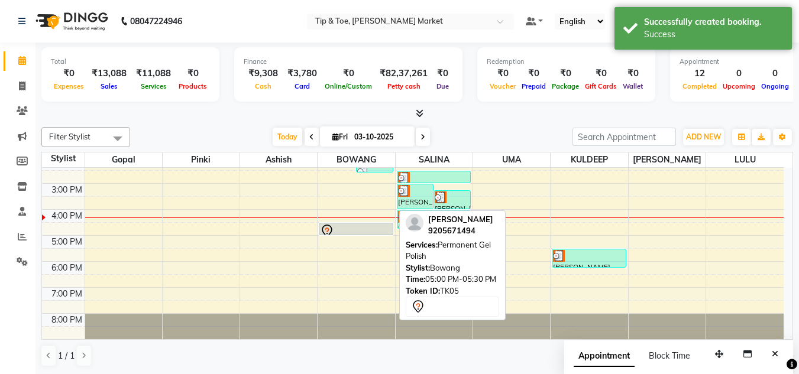
drag, startPoint x: 349, startPoint y: 244, endPoint x: 353, endPoint y: 227, distance: 16.9
click at [353, 227] on div "GAURIKA GAURAV, TK01, 10:30 AM-12:30 PM, T&T Permanent Gel Polish,Essential Man…" at bounding box center [355, 171] width 77 height 338
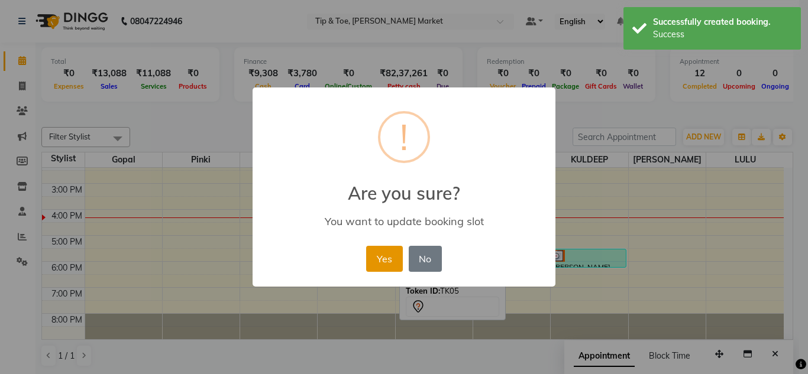
click at [384, 254] on button "Yes" at bounding box center [384, 259] width 36 height 26
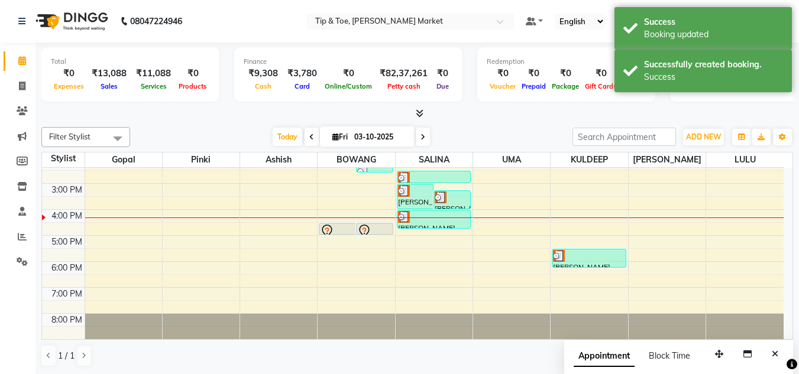
drag, startPoint x: 569, startPoint y: 257, endPoint x: 576, endPoint y: 210, distance: 46.6
click at [576, 210] on div "8:00 AM 9:00 AM 10:00 AM 11:00 AM 12:00 PM 1:00 PM 2:00 PM 3:00 PM 4:00 PM 5:00…" at bounding box center [412, 171] width 741 height 338
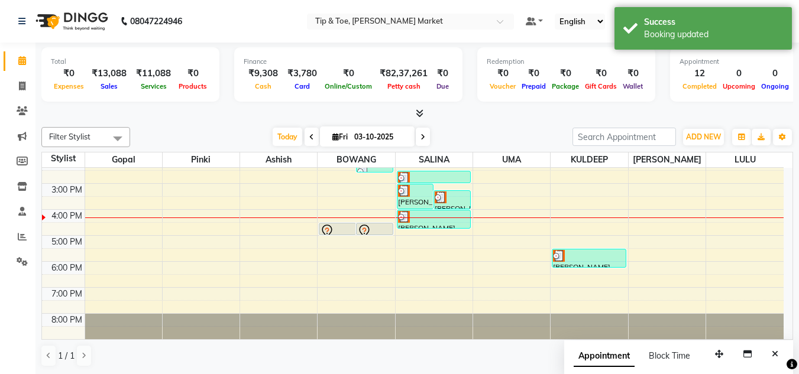
drag, startPoint x: 584, startPoint y: 258, endPoint x: 585, endPoint y: 208, distance: 50.3
click at [585, 208] on div "8:00 AM 9:00 AM 10:00 AM 11:00 AM 12:00 PM 1:00 PM 2:00 PM 3:00 PM 4:00 PM 5:00…" at bounding box center [412, 171] width 741 height 338
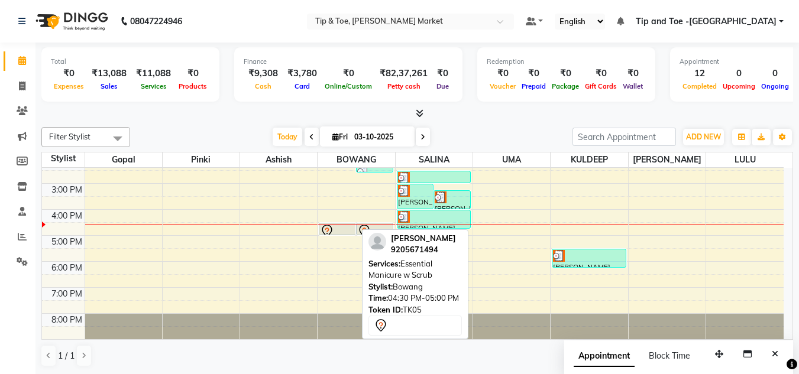
click at [345, 232] on div at bounding box center [337, 234] width 36 height 5
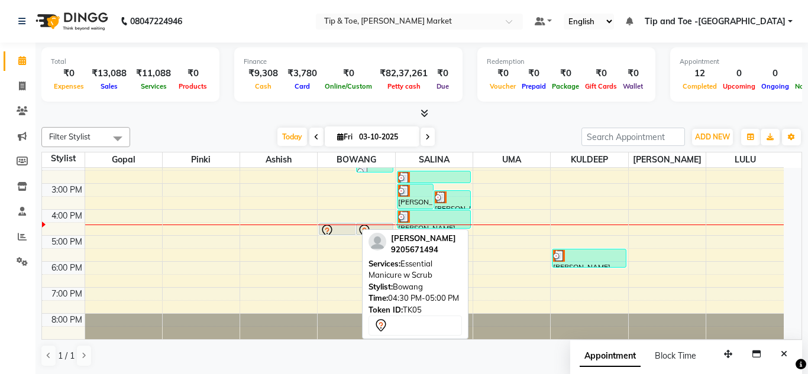
select select "7"
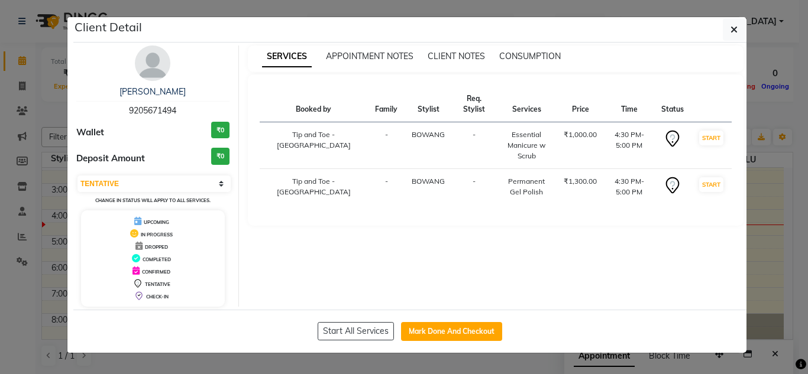
drag, startPoint x: 735, startPoint y: 23, endPoint x: 771, endPoint y: 223, distance: 203.2
click at [784, 228] on ngb-modal-window "Client Detail Beatriz 9205671494 Wallet ₹0 Deposit Amount ₹0 Select IN SERVICE …" at bounding box center [404, 187] width 808 height 374
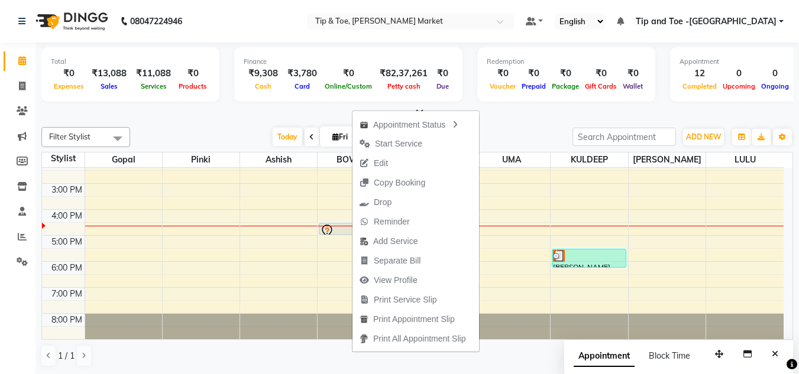
click at [376, 165] on span "Edit" at bounding box center [381, 163] width 14 height 12
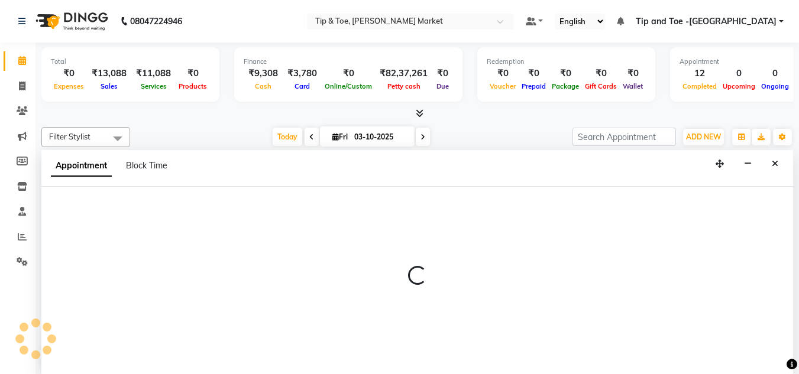
scroll to position [1, 0]
select select "tentative"
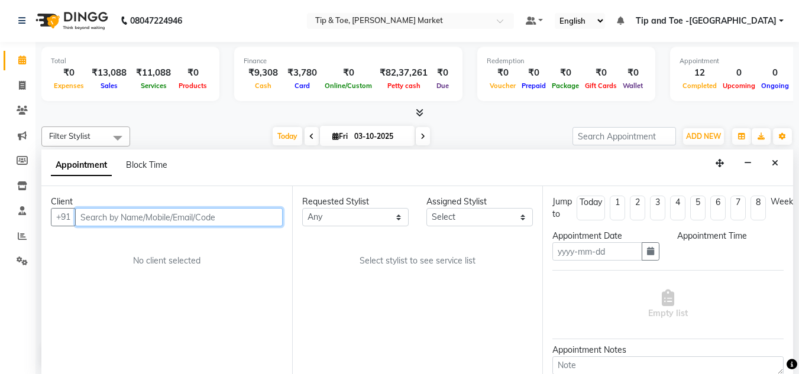
type input "03-10-2025"
select select "990"
select select "41981"
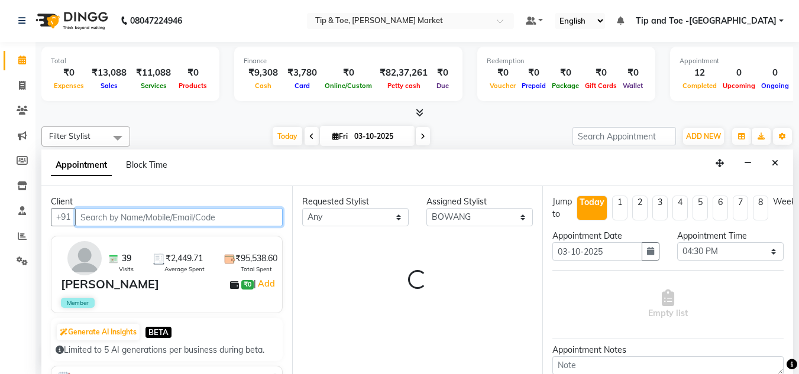
select select "2880"
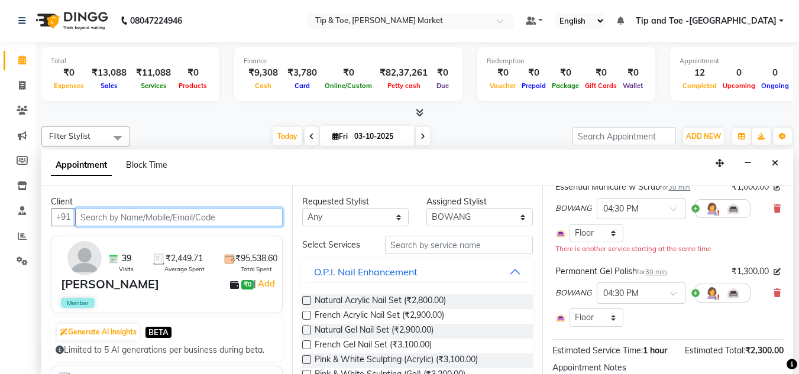
scroll to position [118, 0]
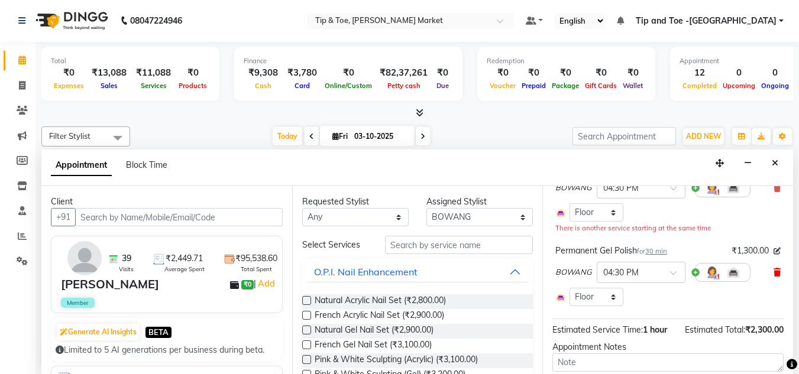
click at [773, 272] on icon at bounding box center [776, 272] width 7 height 8
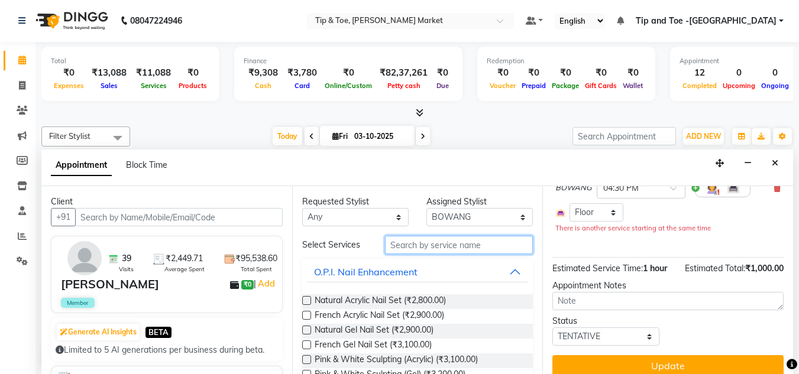
click at [411, 244] on input "text" at bounding box center [459, 245] width 148 height 18
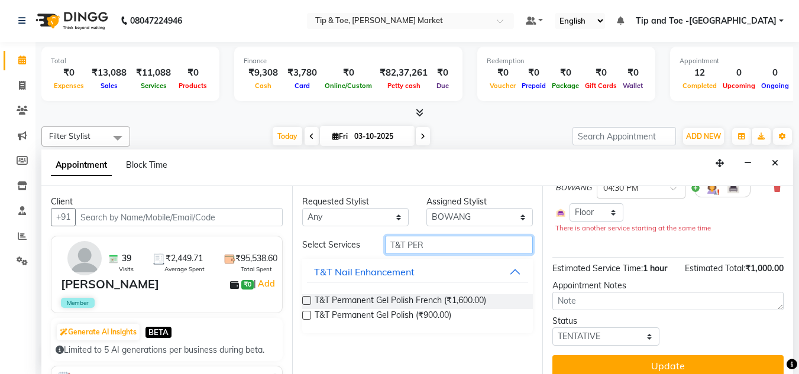
type input "T&T PER"
click at [306, 315] on label at bounding box center [306, 315] width 9 height 9
click at [306, 315] on input "checkbox" at bounding box center [306, 317] width 8 height 8
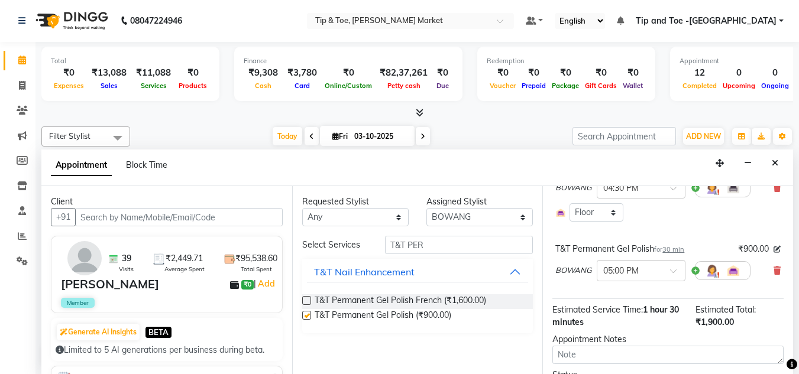
checkbox input "false"
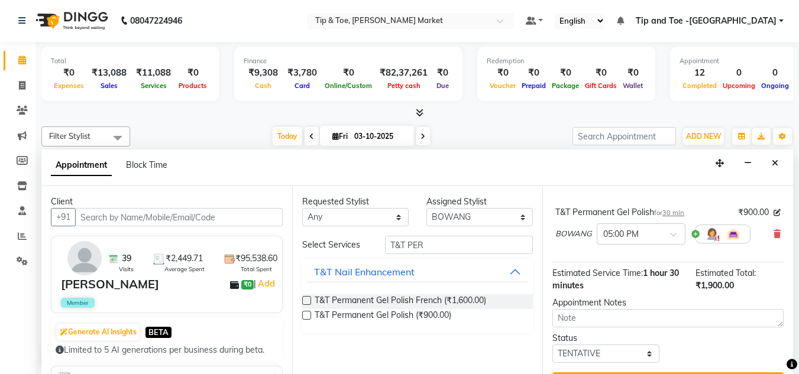
scroll to position [193, 0]
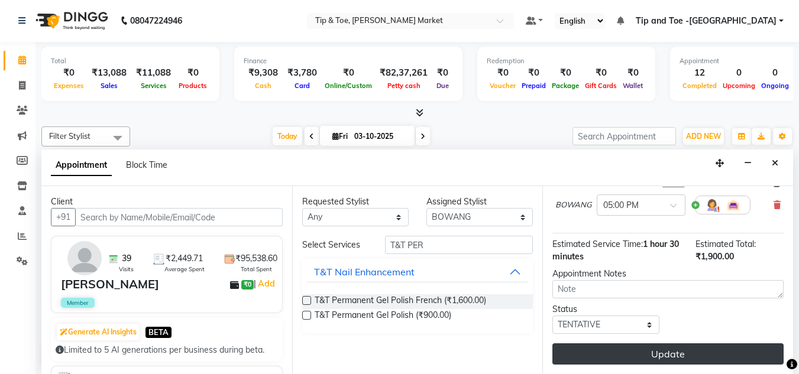
click at [673, 343] on button "Update" at bounding box center [667, 353] width 231 height 21
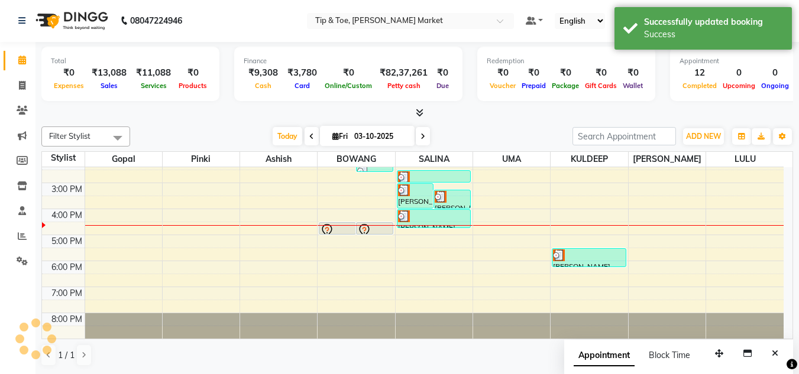
scroll to position [0, 0]
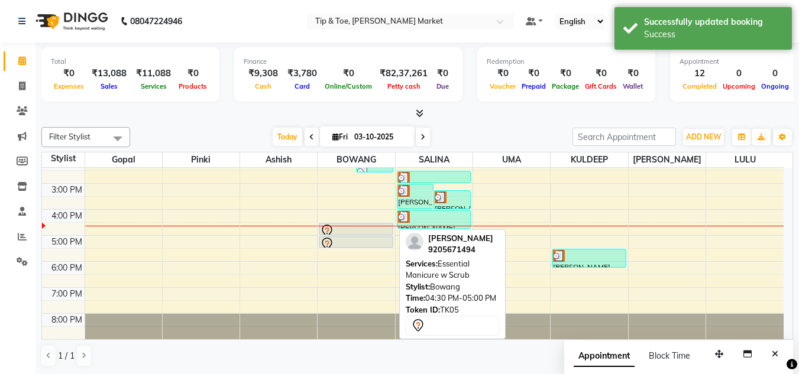
click at [356, 232] on div at bounding box center [355, 234] width 73 height 5
select select "7"
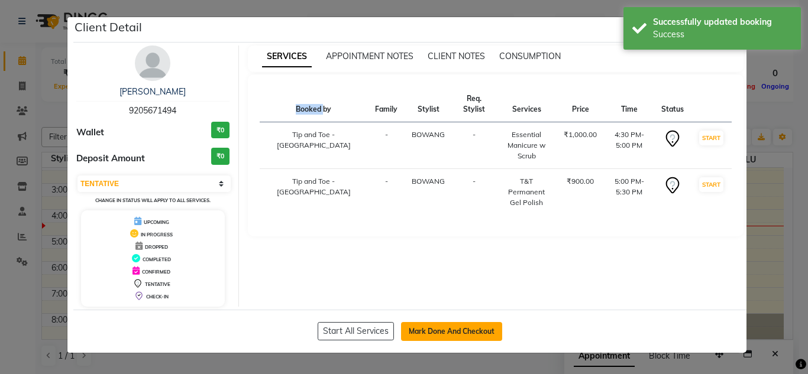
drag, startPoint x: 446, startPoint y: 330, endPoint x: 448, endPoint y: 319, distance: 12.0
click at [451, 332] on button "Mark Done And Checkout" at bounding box center [451, 331] width 101 height 19
select select "service"
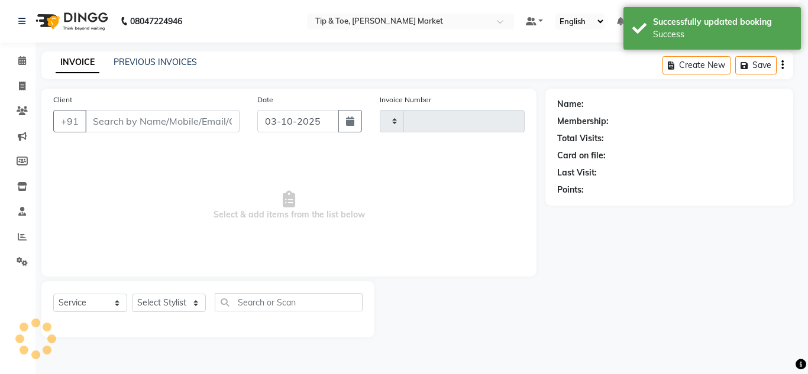
type input "1556"
select select "5940"
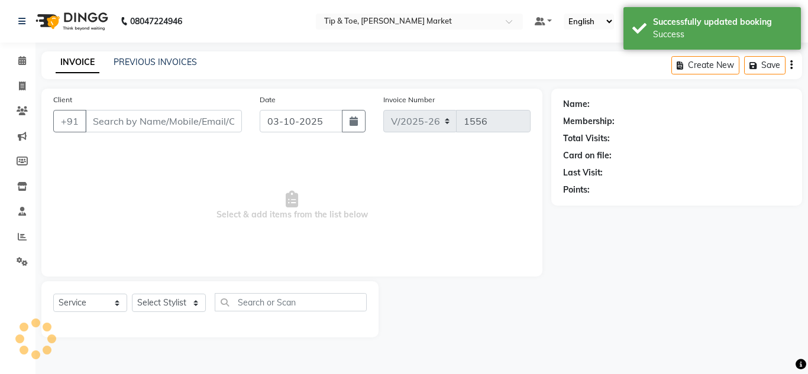
type input "9205671494"
select select "41981"
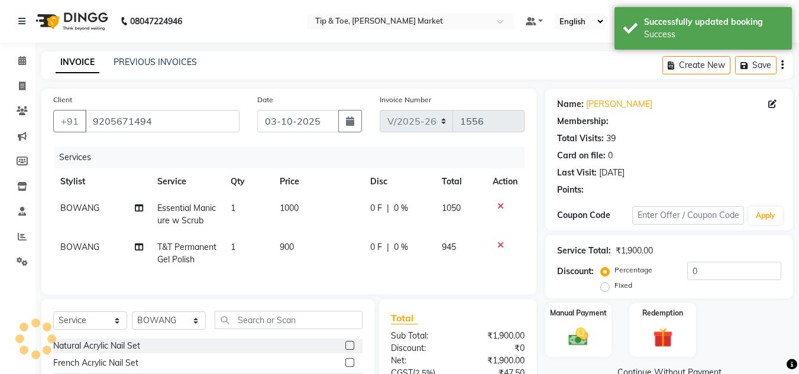
select select "1: Object"
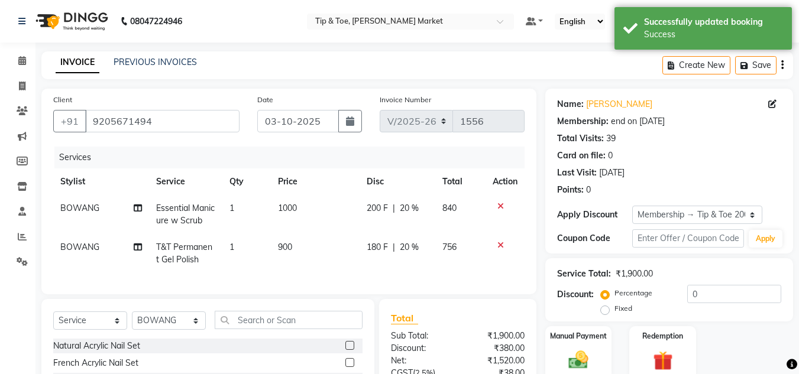
type input "20"
click at [281, 243] on span "900" at bounding box center [285, 247] width 14 height 11
select select "41981"
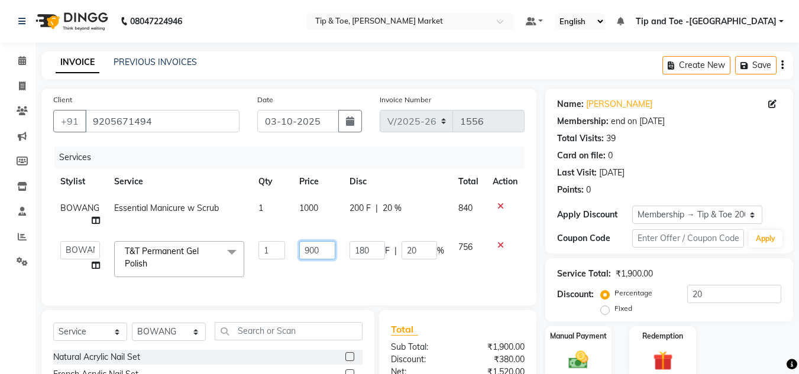
click at [309, 249] on input "900" at bounding box center [317, 250] width 36 height 18
click at [309, 248] on input "900" at bounding box center [317, 250] width 36 height 18
type input "1100"
click at [747, 331] on div "Manual Payment Redemption" at bounding box center [668, 353] width 265 height 54
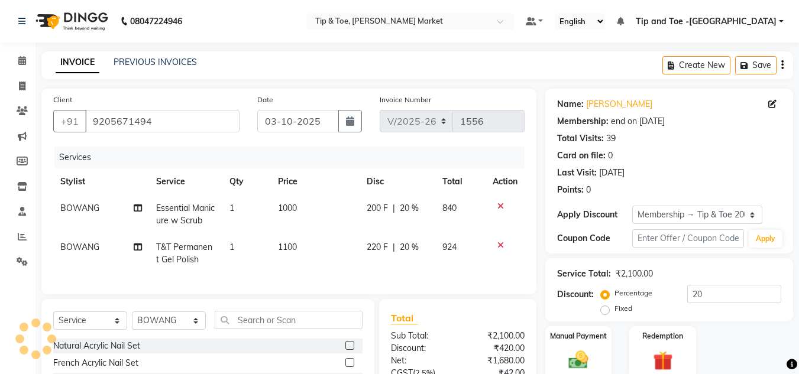
scroll to position [126, 0]
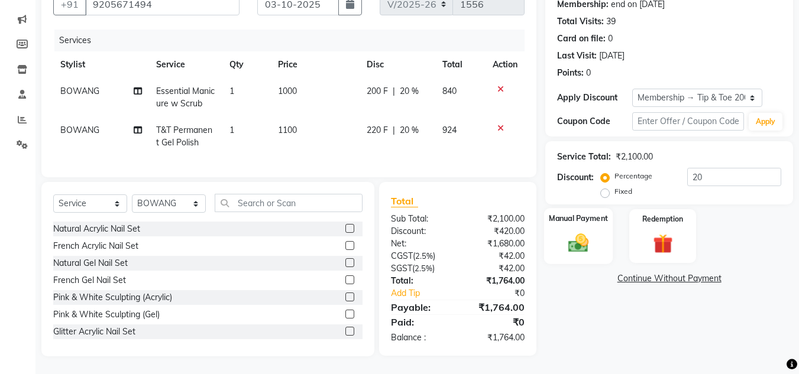
drag, startPoint x: 592, startPoint y: 218, endPoint x: 583, endPoint y: 214, distance: 9.3
click at [591, 218] on div "Manual Payment" at bounding box center [578, 236] width 69 height 56
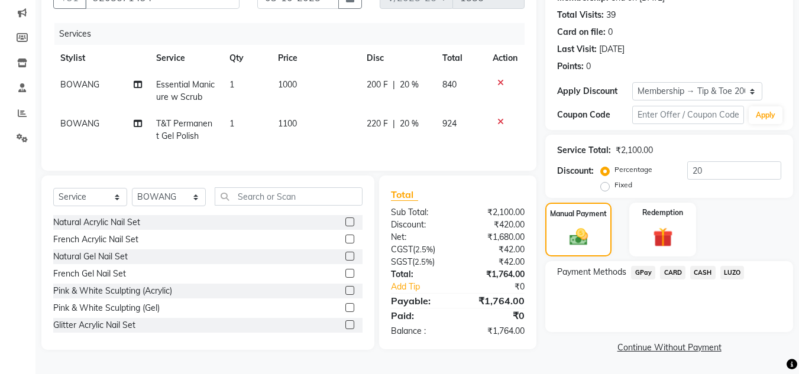
click at [699, 273] on span "CASH" at bounding box center [702, 273] width 25 height 14
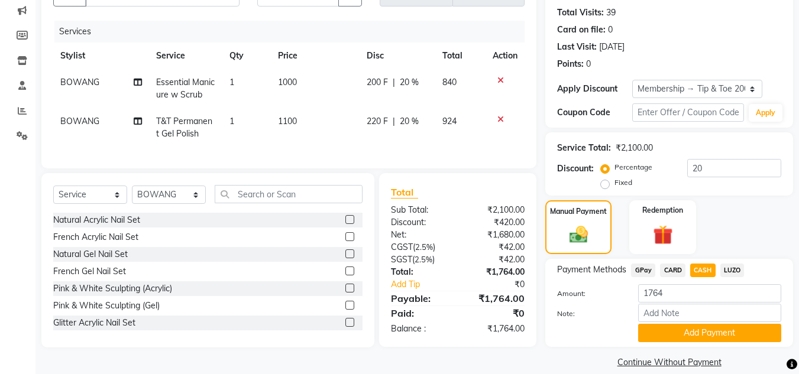
scroll to position [141, 0]
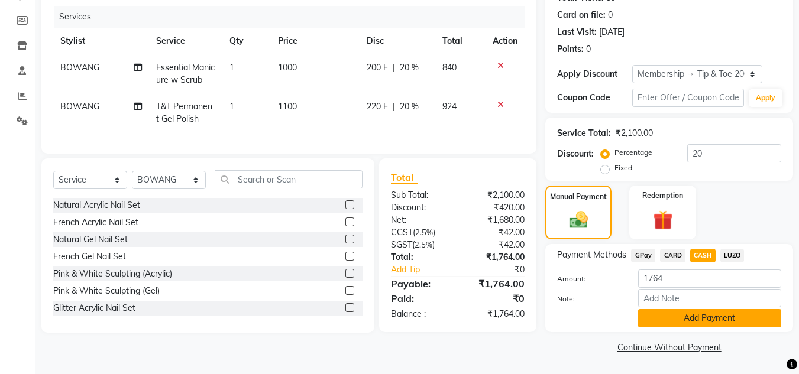
click at [702, 318] on button "Add Payment" at bounding box center [709, 318] width 143 height 18
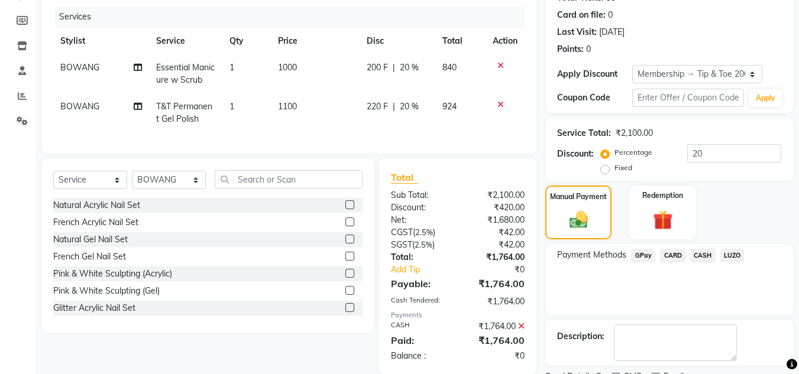
scroll to position [190, 0]
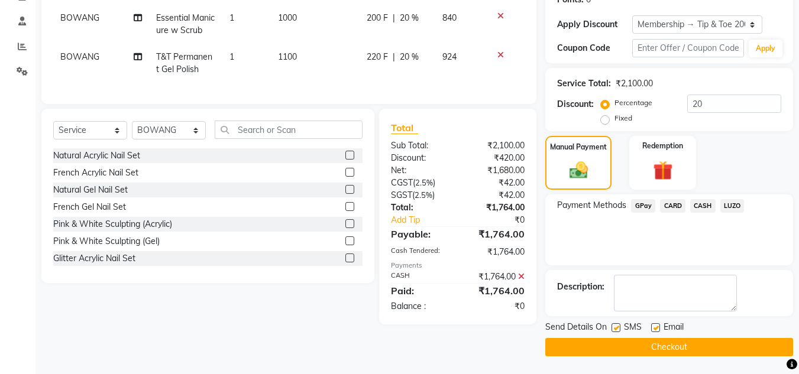
click at [657, 346] on button "Checkout" at bounding box center [669, 347] width 248 height 18
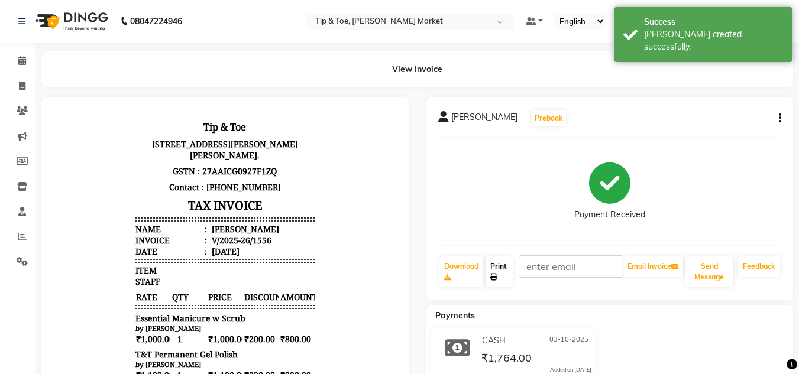
click at [498, 270] on link "Print" at bounding box center [498, 272] width 27 height 31
click at [498, 271] on link "Print" at bounding box center [498, 272] width 27 height 31
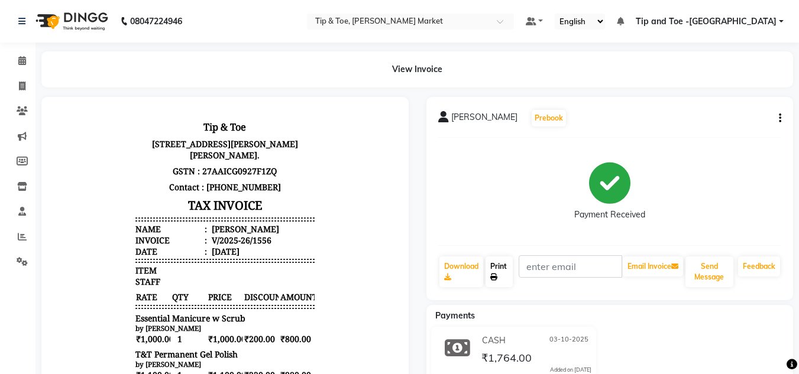
click at [500, 268] on link "Print" at bounding box center [498, 272] width 27 height 31
click at [18, 62] on icon at bounding box center [22, 60] width 8 height 9
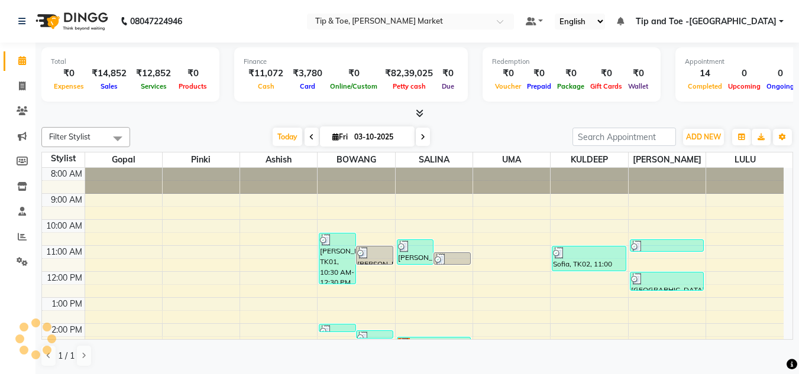
click at [496, 315] on div "8:00 AM 9:00 AM 10:00 AM 11:00 AM 12:00 PM 1:00 PM 2:00 PM 3:00 PM 4:00 PM 5:00…" at bounding box center [412, 337] width 741 height 338
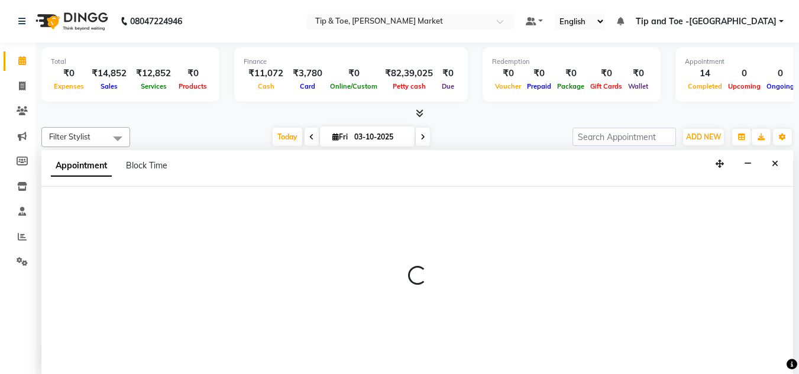
scroll to position [1, 0]
select select "64200"
select select "810"
select select "tentative"
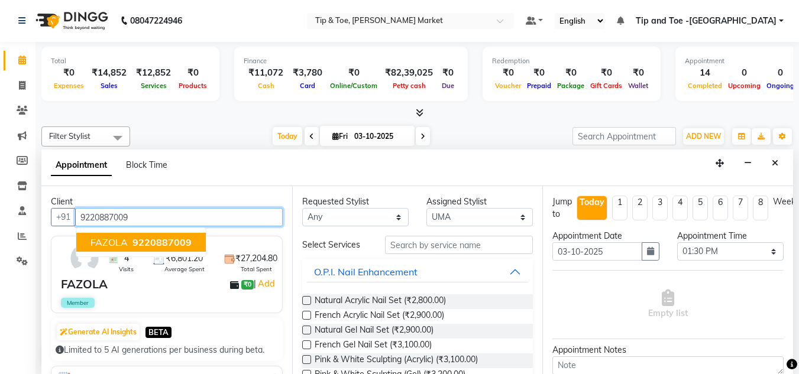
click at [134, 242] on span "9220887009" at bounding box center [161, 242] width 59 height 12
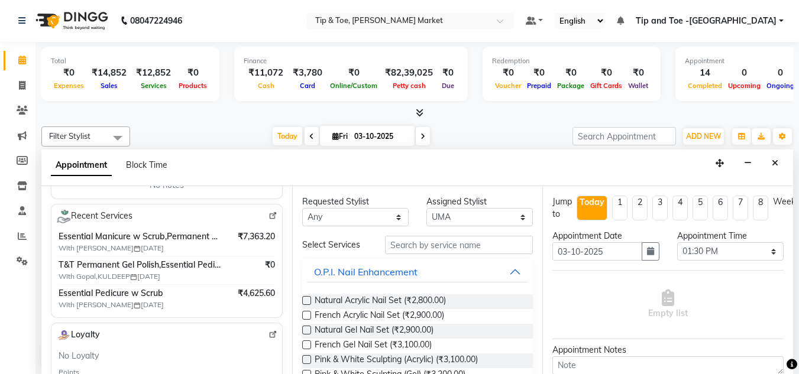
scroll to position [236, 0]
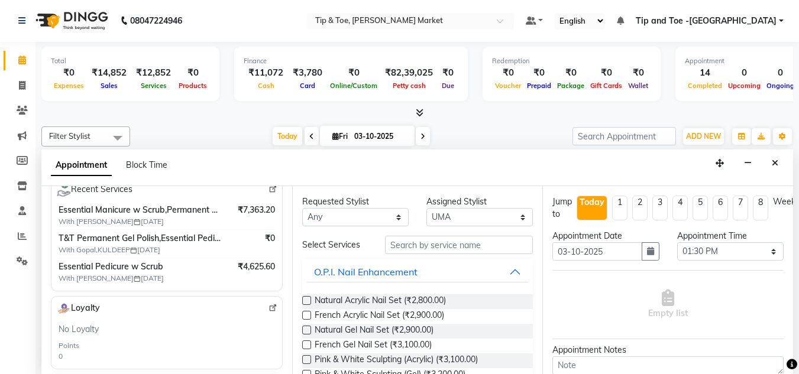
type input "9220887009"
click at [461, 216] on select "Select Ashish BOWANG Gopal KULDEEP LULU Pinki SALINA SALMAN UMA" at bounding box center [479, 217] width 106 height 18
select select "90628"
click at [426, 208] on select "Select Ashish BOWANG Gopal KULDEEP LULU Pinki SALINA SALMAN UMA" at bounding box center [479, 217] width 106 height 18
click at [431, 248] on input "text" at bounding box center [459, 245] width 148 height 18
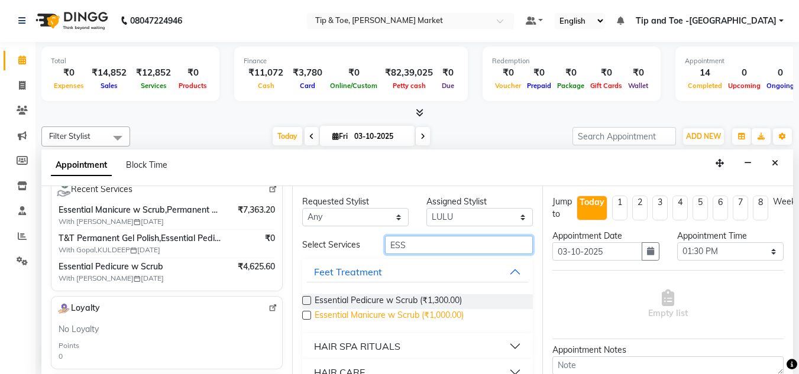
type input "ESS"
click at [368, 314] on span "Essential Manicure w Scrub (₹1,000.00)" at bounding box center [389, 316] width 149 height 15
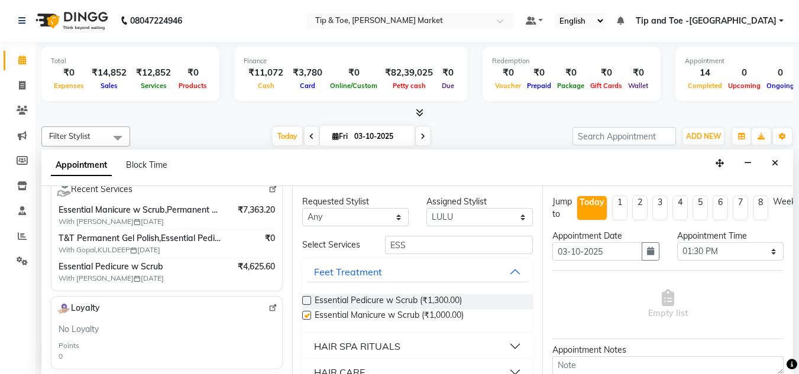
checkbox input "false"
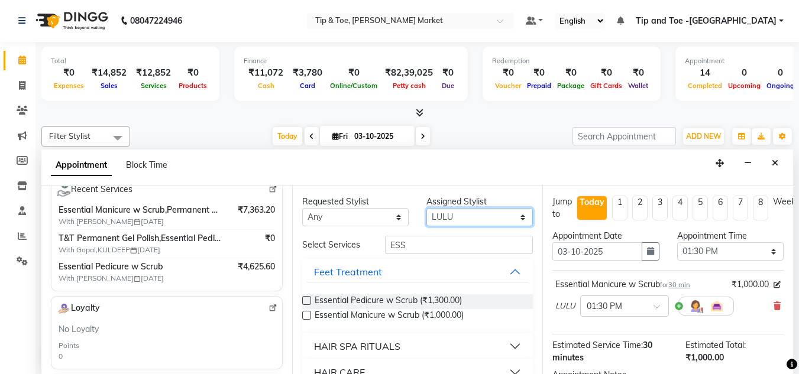
click at [474, 216] on select "Select Ashish BOWANG Gopal KULDEEP LULU Pinki SALINA SALMAN UMA" at bounding box center [479, 217] width 106 height 18
select select "75418"
click at [426, 208] on select "Select Ashish BOWANG Gopal KULDEEP LULU Pinki SALINA SALMAN UMA" at bounding box center [479, 217] width 106 height 18
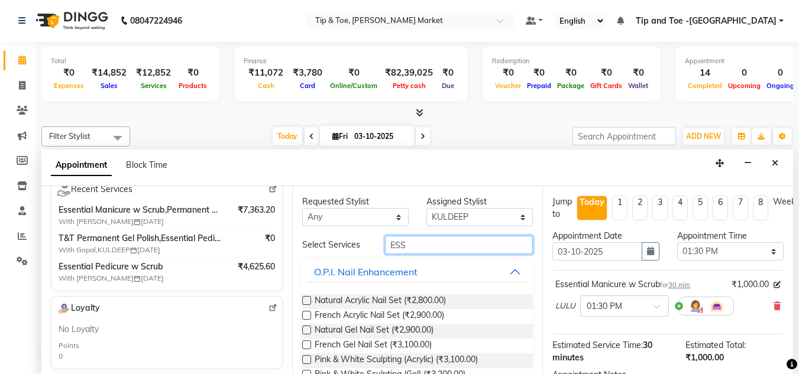
click at [418, 246] on input "ESS" at bounding box center [459, 245] width 148 height 18
type input "E"
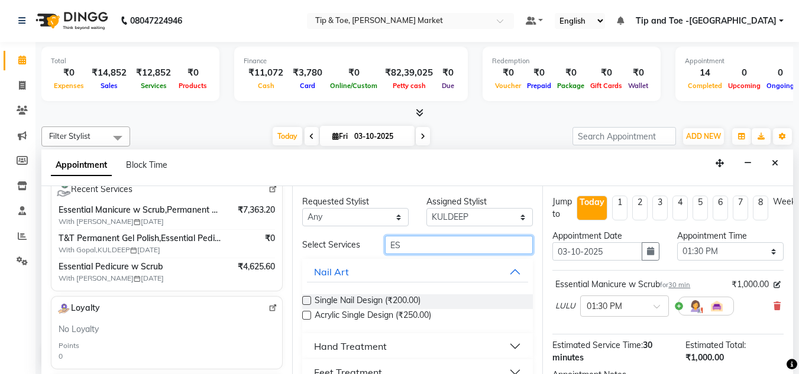
type input "ESS"
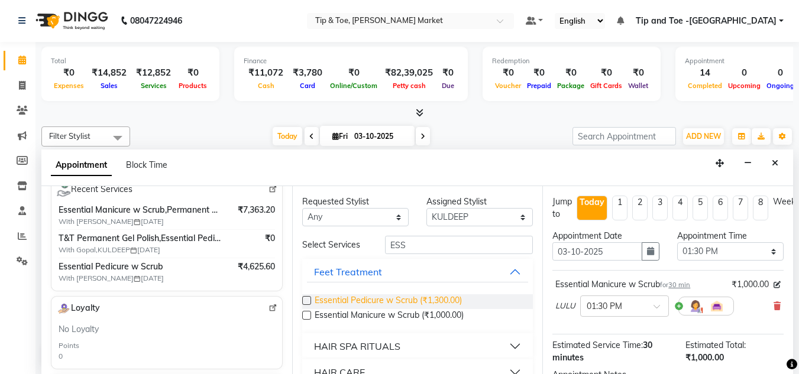
click at [415, 301] on span "Essential Pedicure w Scrub (₹1,300.00)" at bounding box center [388, 301] width 147 height 15
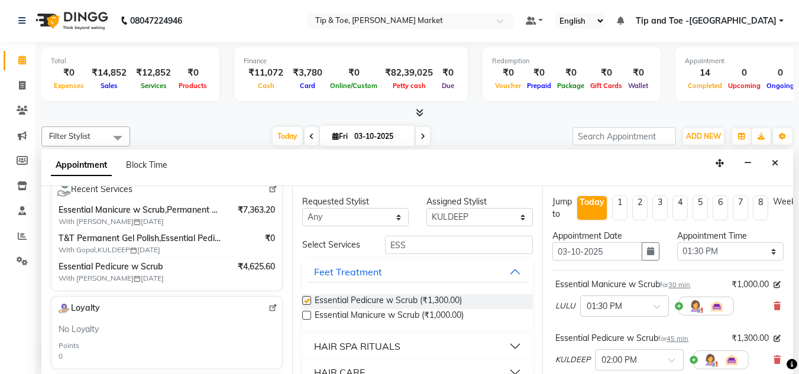
checkbox input "false"
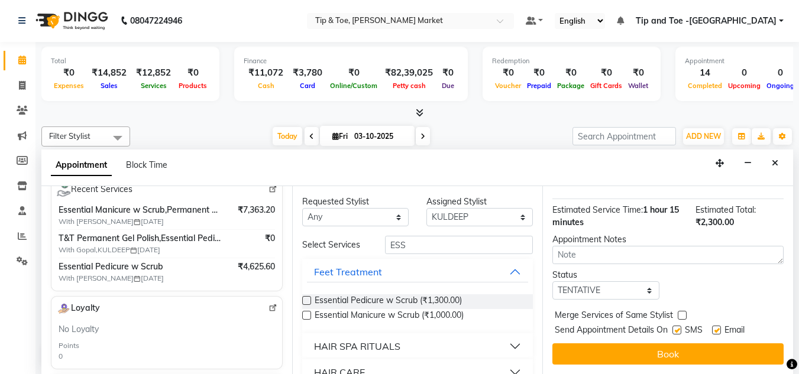
scroll to position [198, 0]
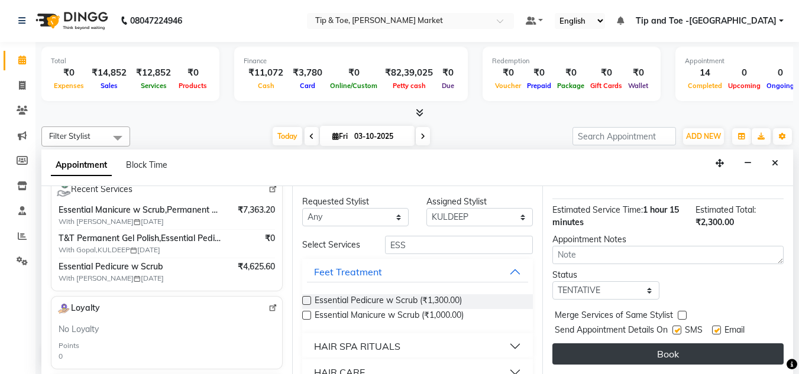
click at [629, 346] on button "Book" at bounding box center [667, 353] width 231 height 21
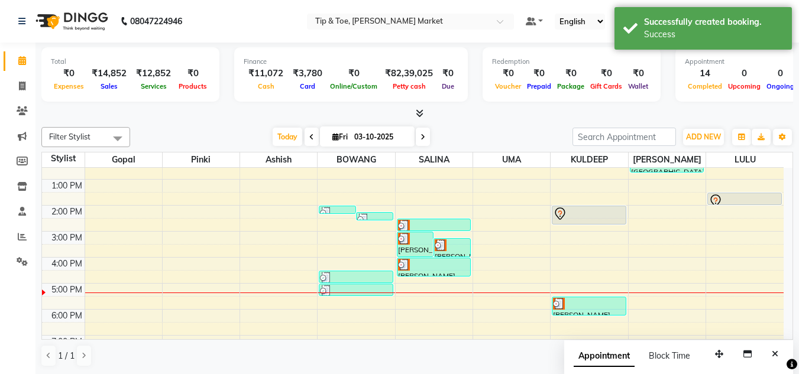
scroll to position [166, 0]
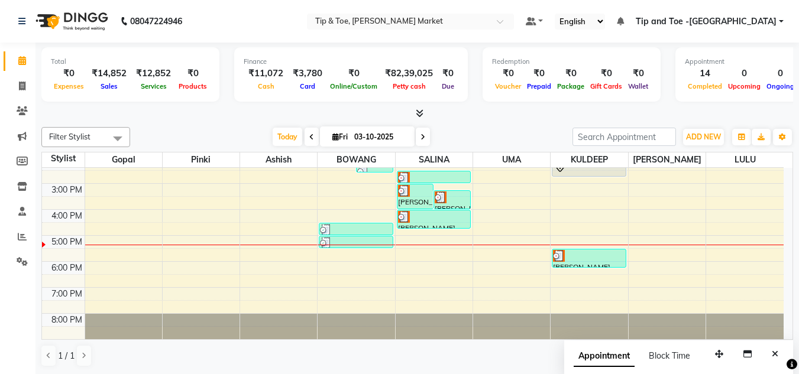
drag, startPoint x: 585, startPoint y: 253, endPoint x: 594, endPoint y: 221, distance: 33.3
click at [594, 221] on div "8:00 AM 9:00 AM 10:00 AM 11:00 AM 12:00 PM 1:00 PM 2:00 PM 3:00 PM 4:00 PM 5:00…" at bounding box center [412, 171] width 741 height 338
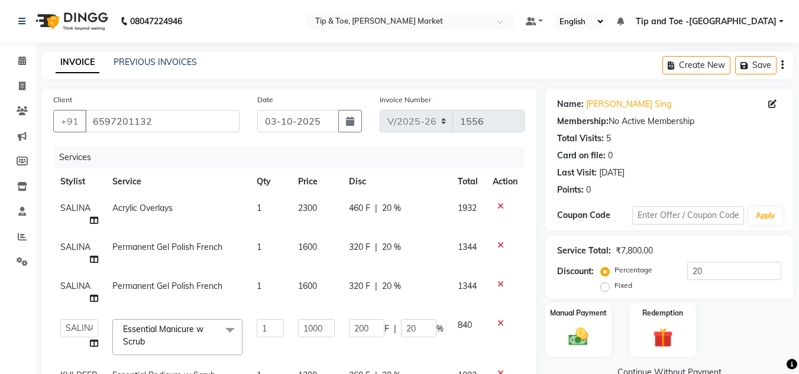
select select "5940"
select select "41987"
select select "service"
select select "75418"
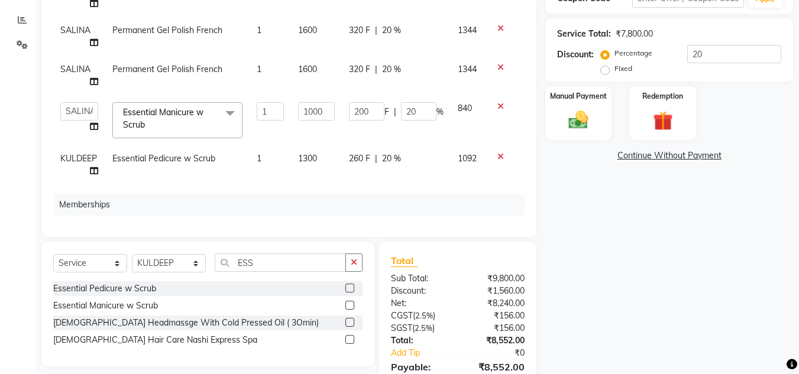
scroll to position [99, 0]
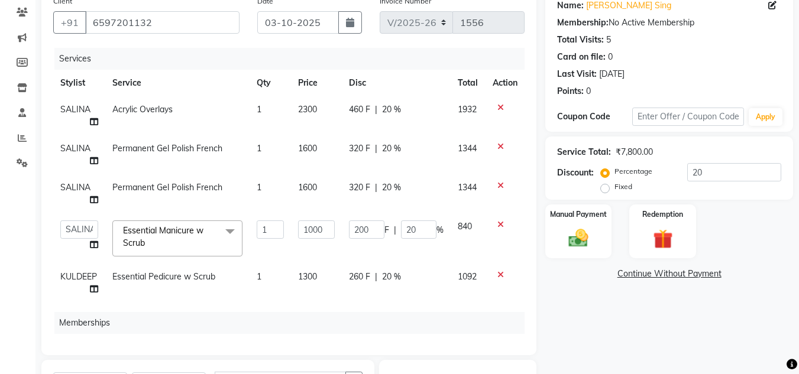
click at [79, 188] on span "SALINA" at bounding box center [75, 187] width 30 height 11
select select "41987"
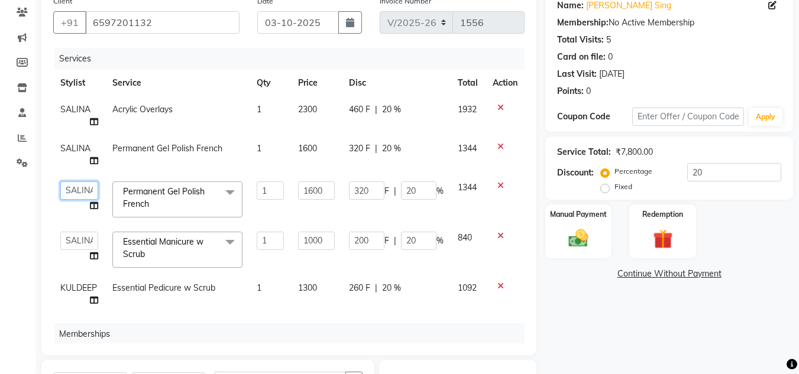
click at [79, 188] on select "Ashish BOWANG [GEOGRAPHIC_DATA] branch login Gopal KULDEEP [PERSON_NAME] [PERSO…" at bounding box center [79, 190] width 38 height 18
select select "41981"
click at [211, 190] on span "Permanent Gel Polish French x" at bounding box center [172, 198] width 104 height 25
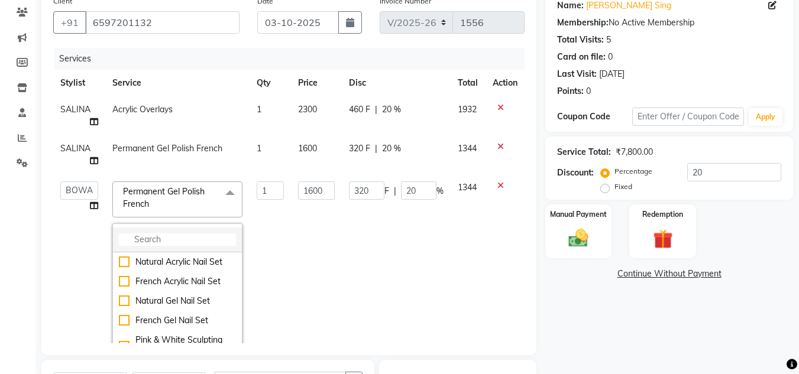
click at [196, 235] on input "multiselect-search" at bounding box center [177, 240] width 117 height 12
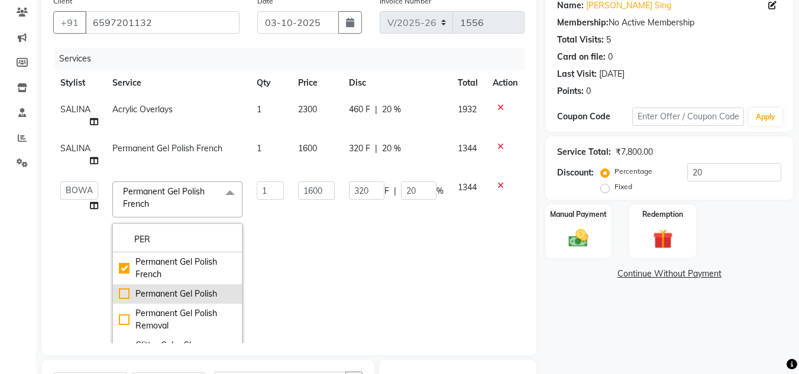
type input "PER"
click at [179, 292] on div "Permanent Gel Polish" at bounding box center [177, 294] width 117 height 12
checkbox input "false"
checkbox input "true"
type input "1300"
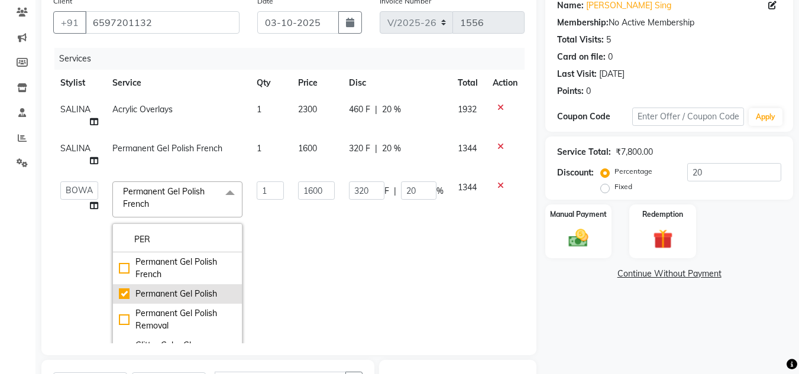
type input "260"
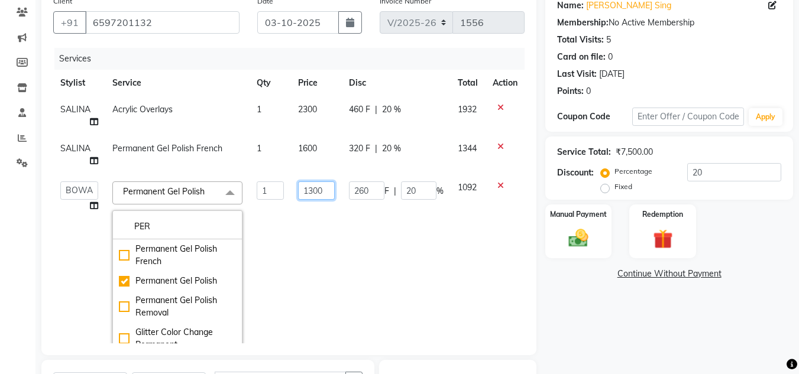
click at [319, 277] on td "1300" at bounding box center [316, 268] width 51 height 189
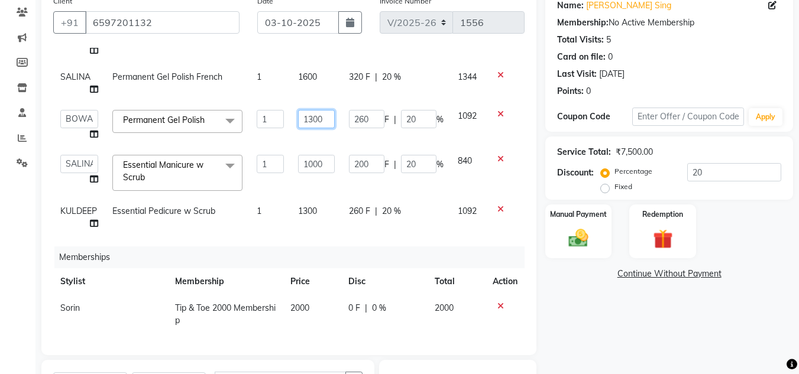
scroll to position [80, 0]
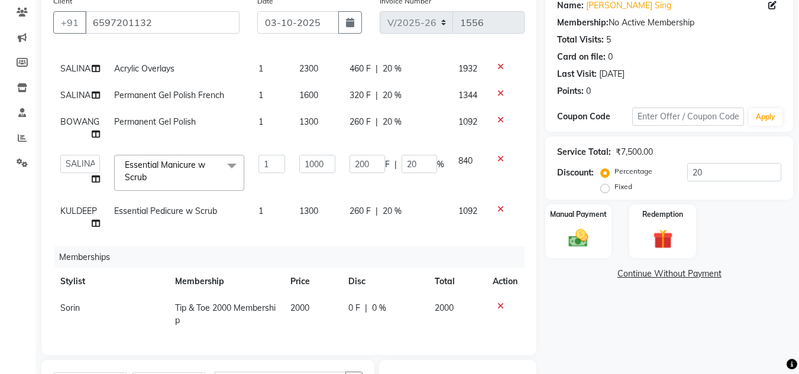
click at [602, 313] on div "Name: [PERSON_NAME] Sing Membership: No Active Membership Total Visits: 5 Card …" at bounding box center [673, 262] width 257 height 544
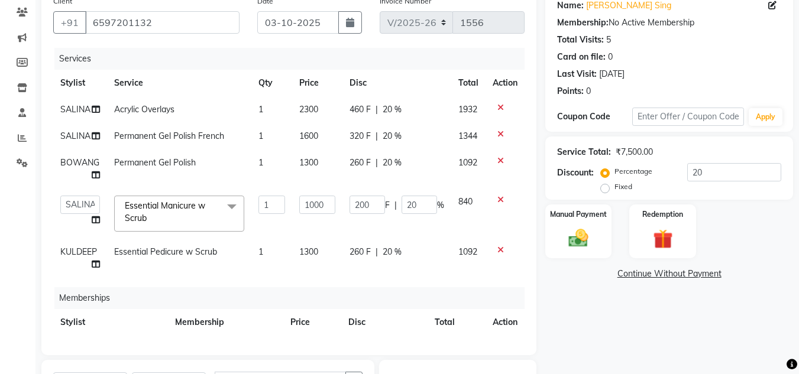
scroll to position [0, 0]
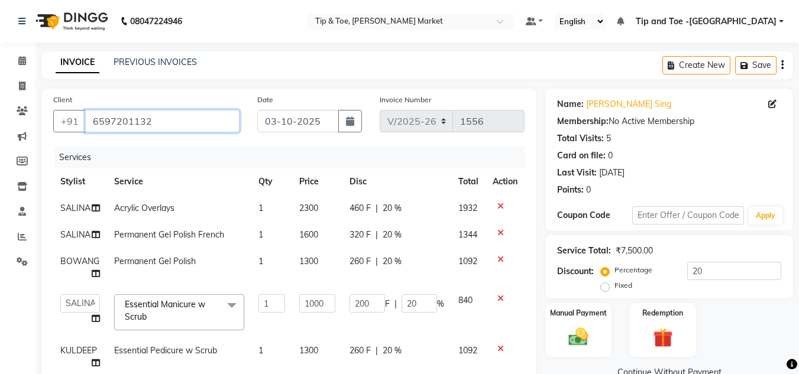
click at [160, 125] on input "6597201132" at bounding box center [162, 121] width 154 height 22
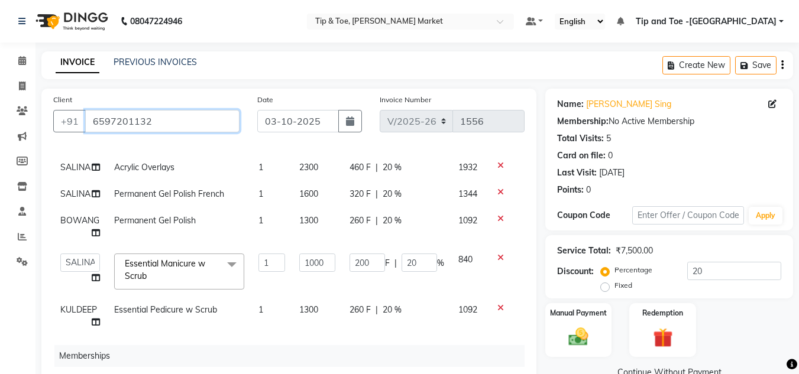
scroll to position [118, 0]
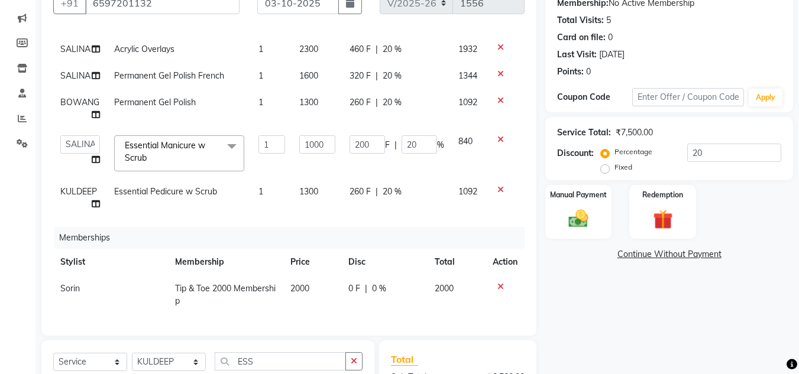
click at [497, 283] on icon at bounding box center [500, 287] width 7 height 8
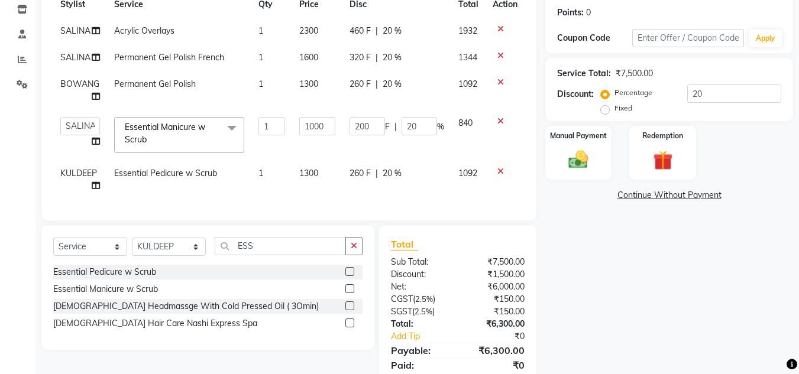
scroll to position [220, 0]
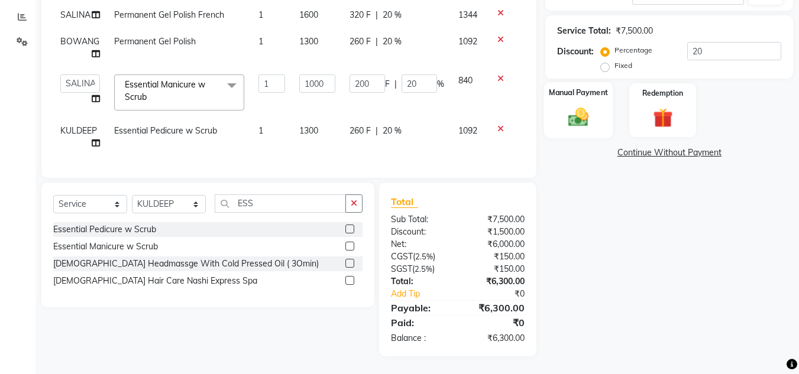
click at [560, 100] on div "Manual Payment" at bounding box center [578, 110] width 69 height 56
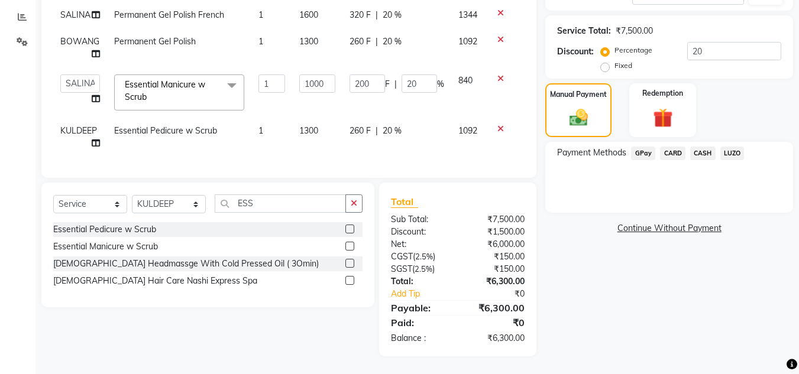
click at [675, 153] on span "CARD" at bounding box center [672, 154] width 25 height 14
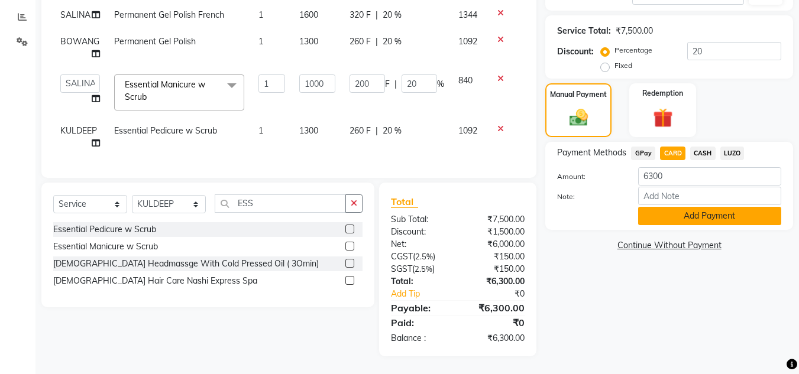
click at [673, 215] on button "Add Payment" at bounding box center [709, 216] width 143 height 18
click at [673, 215] on div "Name: [PERSON_NAME] Sing Membership: No Active Membership Total Visits: 5 Card …" at bounding box center [673, 113] width 257 height 488
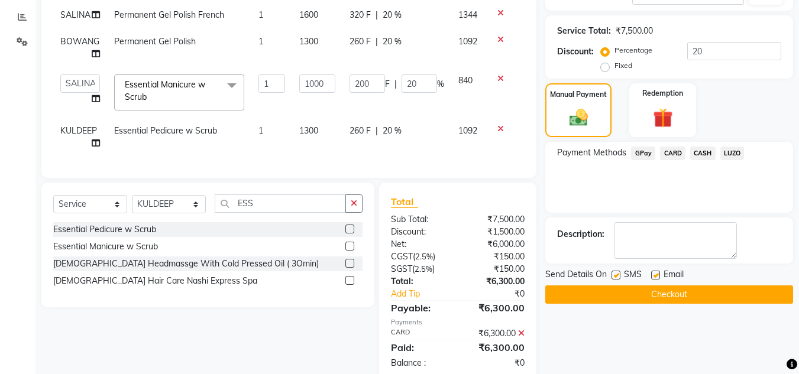
click at [623, 293] on button "Checkout" at bounding box center [669, 295] width 248 height 18
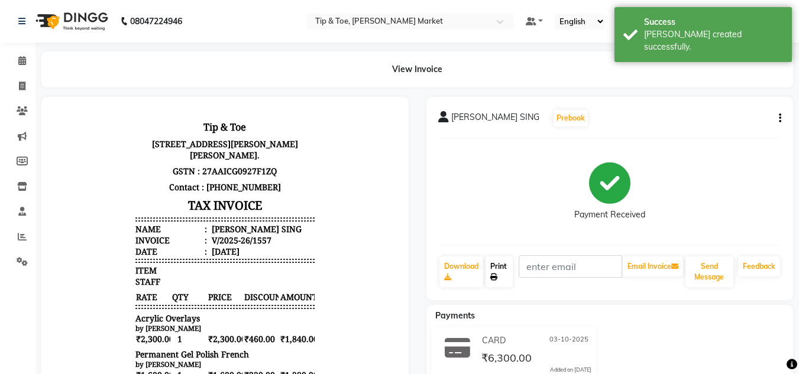
click at [495, 267] on link "Print" at bounding box center [498, 272] width 27 height 31
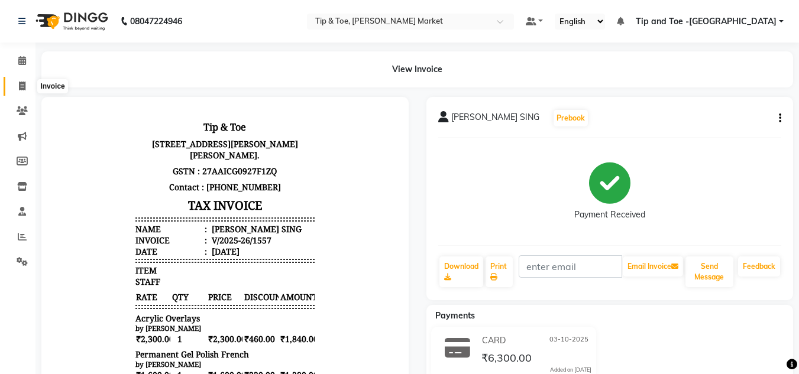
drag, startPoint x: 23, startPoint y: 81, endPoint x: 41, endPoint y: 89, distance: 19.6
click at [24, 82] on icon at bounding box center [22, 86] width 7 height 9
select select "service"
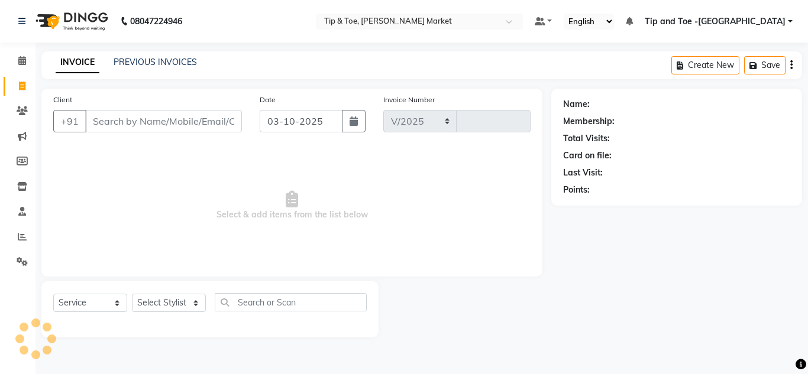
select select "5940"
type input "1558"
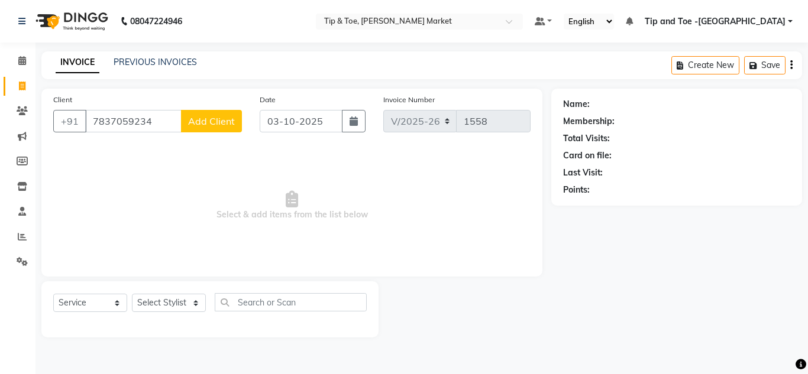
type input "7837059234"
click at [210, 112] on button "Add Client" at bounding box center [211, 121] width 61 height 22
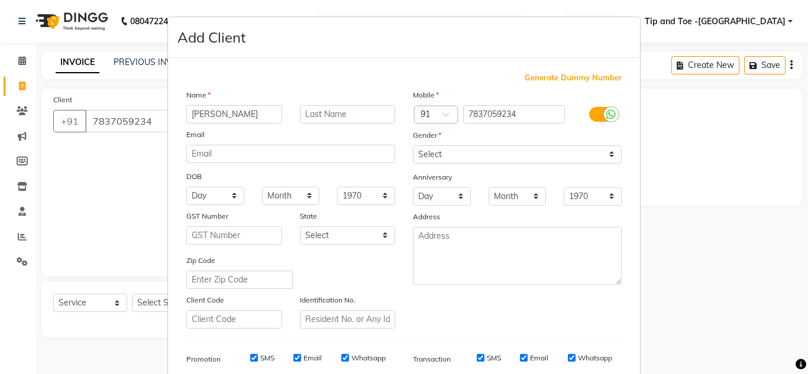
type input "[PERSON_NAME]"
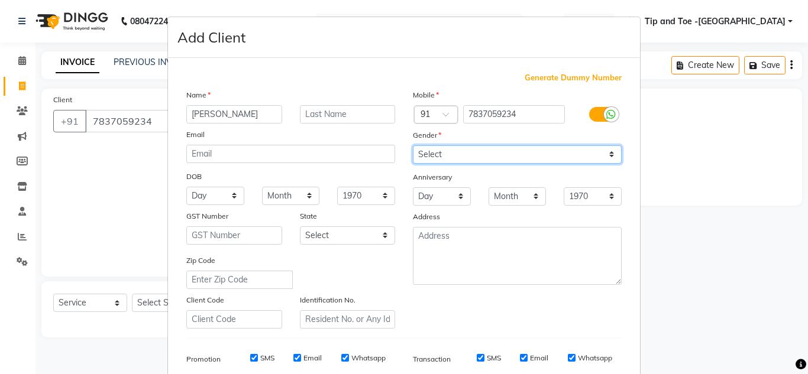
click at [474, 153] on select "Select [DEMOGRAPHIC_DATA] [DEMOGRAPHIC_DATA] Other Prefer Not To Say" at bounding box center [517, 154] width 209 height 18
select select "[DEMOGRAPHIC_DATA]"
click at [413, 145] on select "Select [DEMOGRAPHIC_DATA] [DEMOGRAPHIC_DATA] Other Prefer Not To Say" at bounding box center [517, 154] width 209 height 18
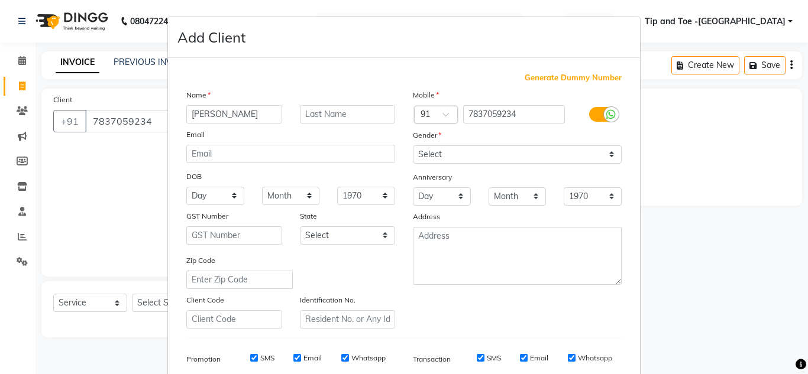
drag, startPoint x: 249, startPoint y: 357, endPoint x: 291, endPoint y: 358, distance: 42.0
click at [291, 358] on div "SMS Email Whatsapp" at bounding box center [309, 358] width 171 height 11
click at [293, 358] on input "Email" at bounding box center [297, 358] width 8 height 8
checkbox input "false"
click at [251, 358] on input "SMS" at bounding box center [254, 358] width 8 height 8
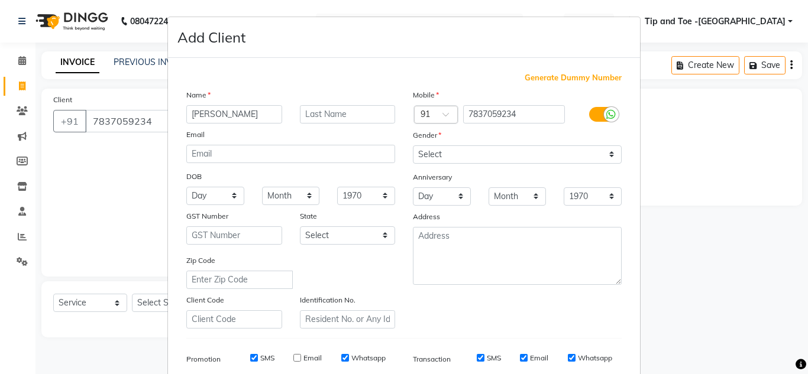
checkbox input "false"
click at [478, 355] on input "SMS" at bounding box center [480, 358] width 8 height 8
checkbox input "false"
click at [520, 359] on input "Email" at bounding box center [524, 358] width 8 height 8
checkbox input "false"
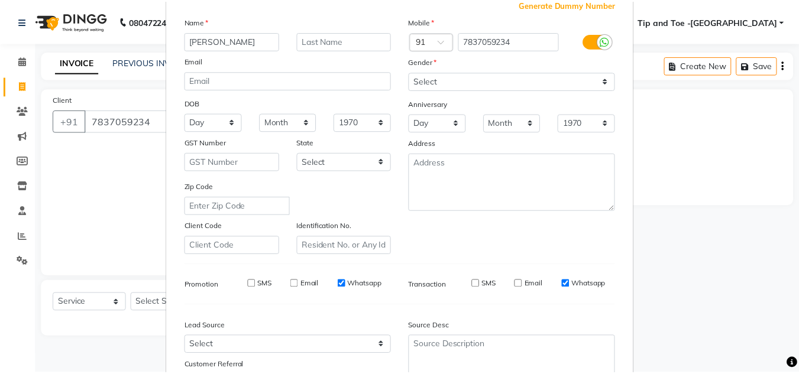
scroll to position [171, 0]
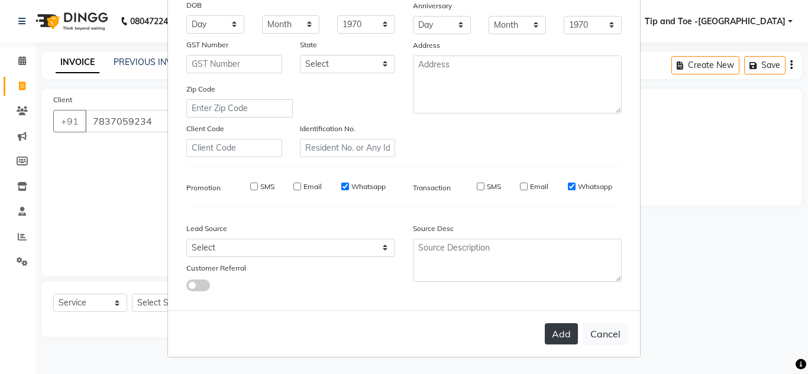
click at [556, 334] on button "Add" at bounding box center [560, 333] width 33 height 21
select select
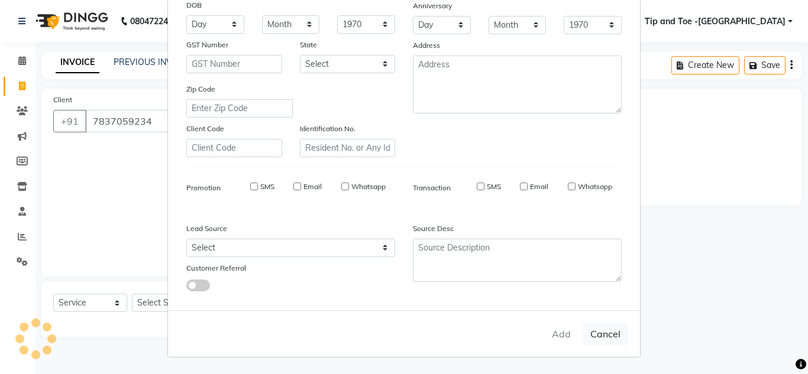
select select
checkbox input "false"
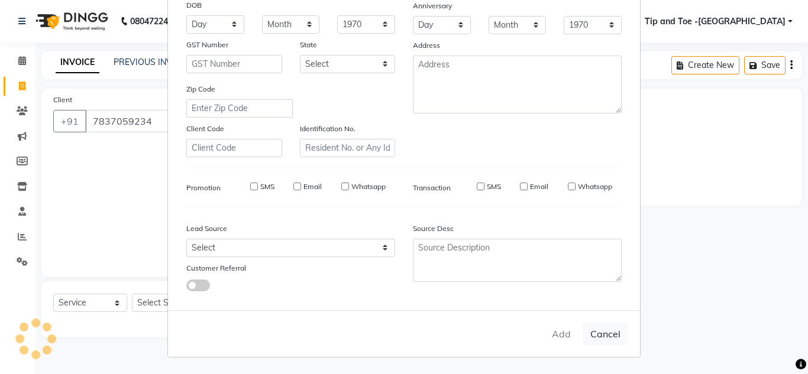
checkbox input "false"
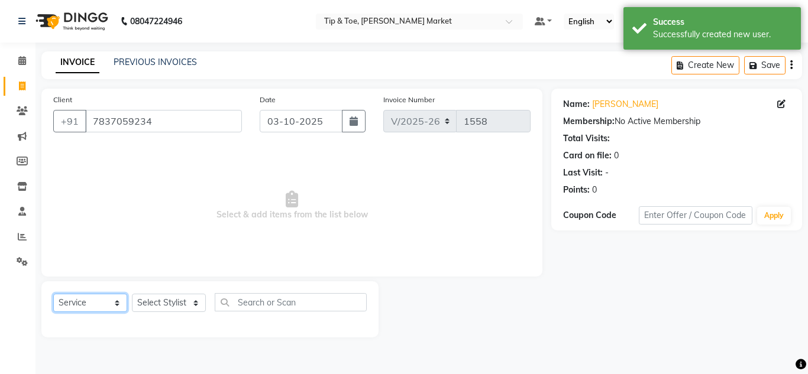
click at [106, 300] on select "Select Service Product Membership Package Voucher Prepaid Gift Card" at bounding box center [90, 303] width 74 height 18
select select "membership"
click at [53, 294] on select "Select Service Product Membership Package Voucher Prepaid Gift Card" at bounding box center [90, 303] width 74 height 18
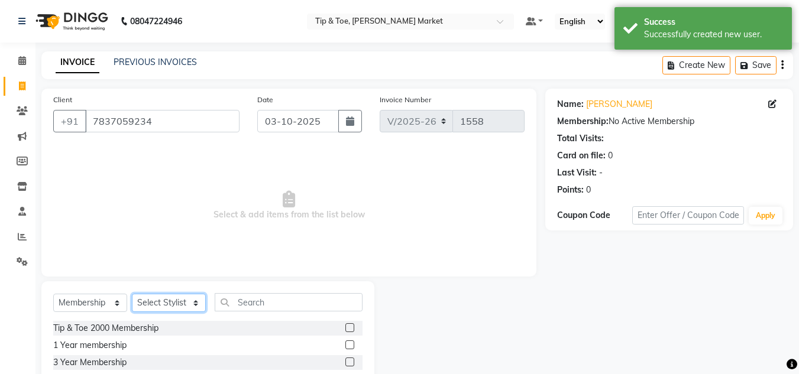
click at [163, 302] on select "Select Stylist Ashish BOWANG [GEOGRAPHIC_DATA] branch login Gopal KULDEEP LULU …" at bounding box center [169, 303] width 74 height 18
select select "41985"
click at [132, 294] on select "Select Stylist Ashish BOWANG [GEOGRAPHIC_DATA] branch login Gopal KULDEEP LULU …" at bounding box center [169, 303] width 74 height 18
click at [153, 250] on span "Select & add items from the list below" at bounding box center [288, 206] width 471 height 118
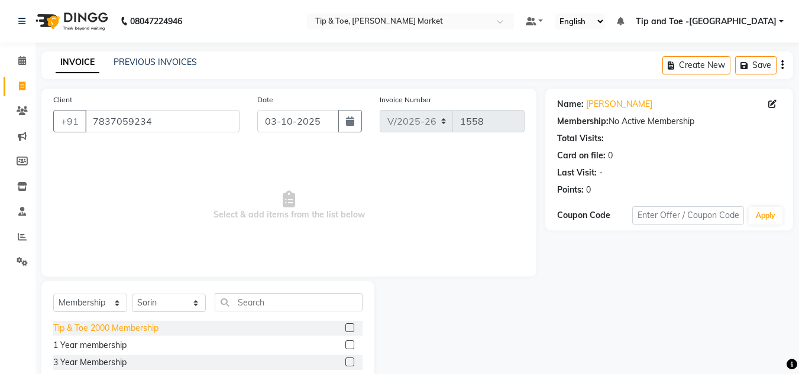
click at [155, 328] on div "Tip & Toe 2000 Membership" at bounding box center [105, 328] width 105 height 12
select select "select"
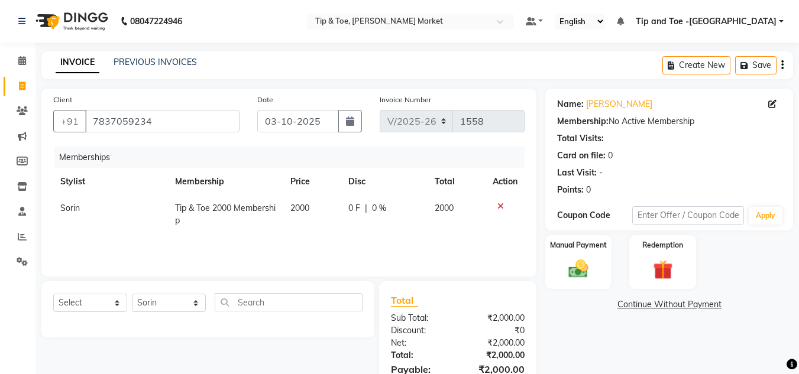
scroll to position [61, 0]
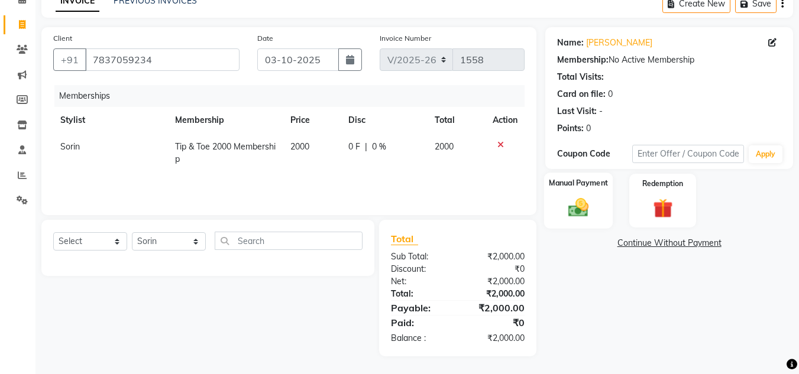
click at [570, 206] on img at bounding box center [578, 208] width 33 height 24
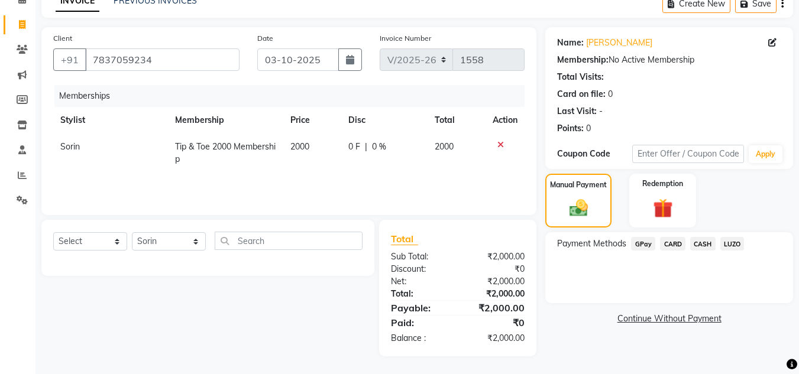
click at [666, 241] on span "CARD" at bounding box center [672, 244] width 25 height 14
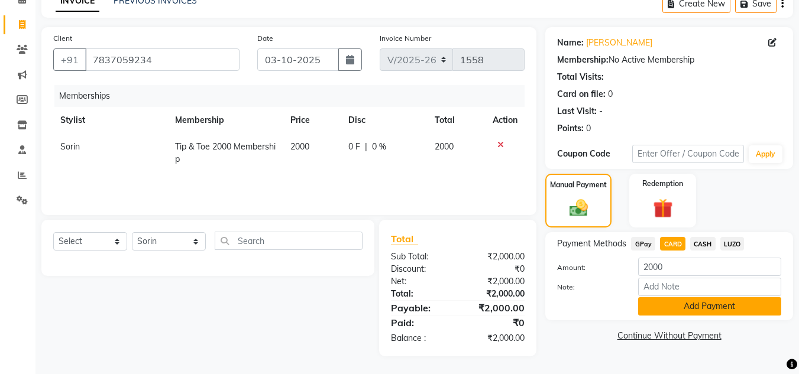
click at [675, 303] on button "Add Payment" at bounding box center [709, 306] width 143 height 18
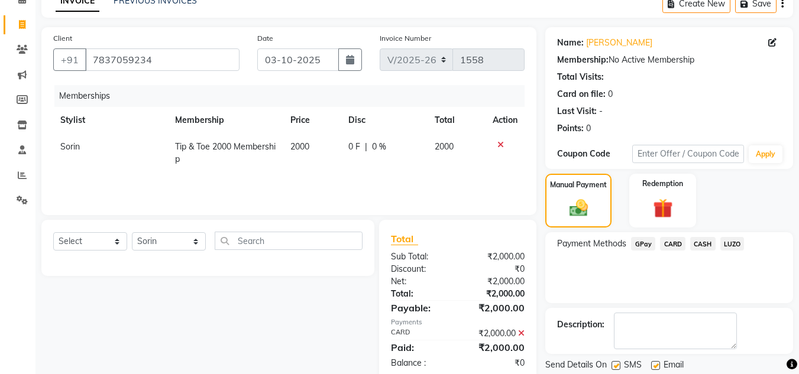
scroll to position [99, 0]
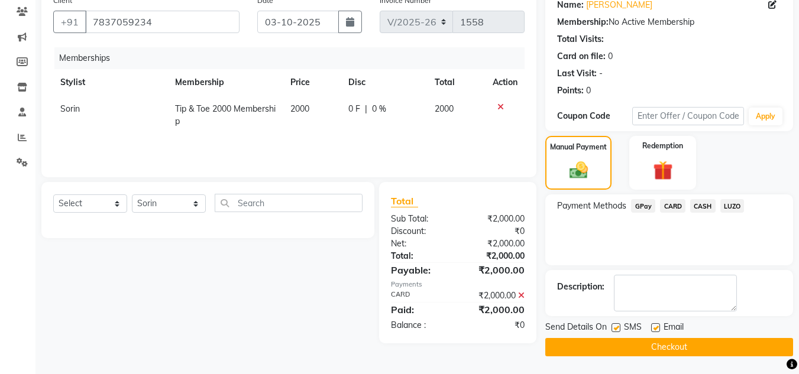
click at [617, 349] on button "Checkout" at bounding box center [669, 347] width 248 height 18
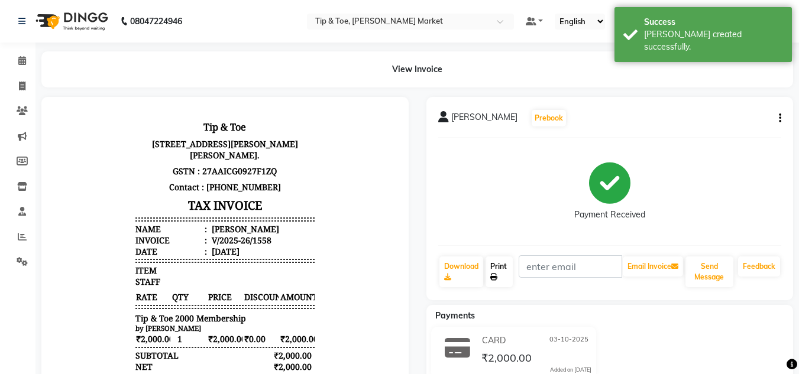
click at [501, 264] on link "Print" at bounding box center [498, 272] width 27 height 31
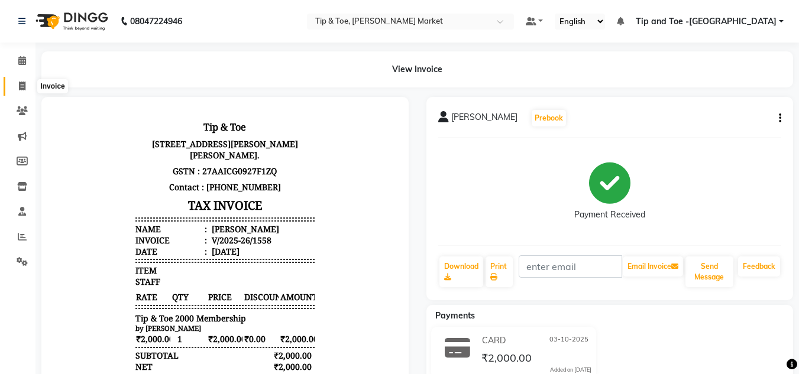
drag, startPoint x: 18, startPoint y: 80, endPoint x: 44, endPoint y: 80, distance: 26.0
click at [18, 80] on span at bounding box center [22, 87] width 21 height 14
select select "service"
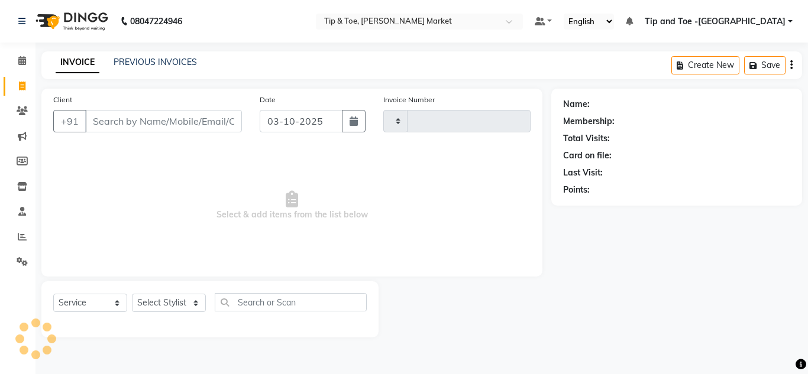
type input "1559"
select select "5940"
click at [169, 60] on link "PREVIOUS INVOICES" at bounding box center [155, 62] width 83 height 11
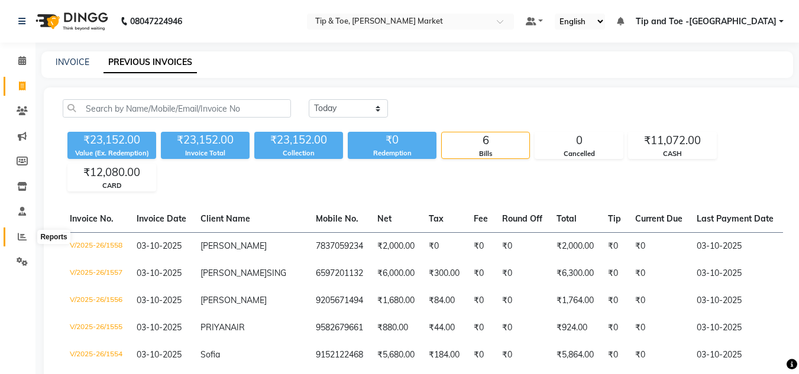
click at [23, 235] on icon at bounding box center [22, 236] width 9 height 9
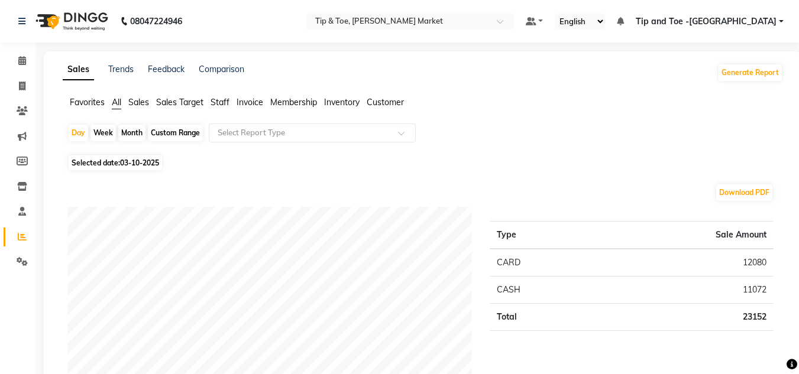
click at [137, 103] on span "Sales" at bounding box center [138, 102] width 21 height 11
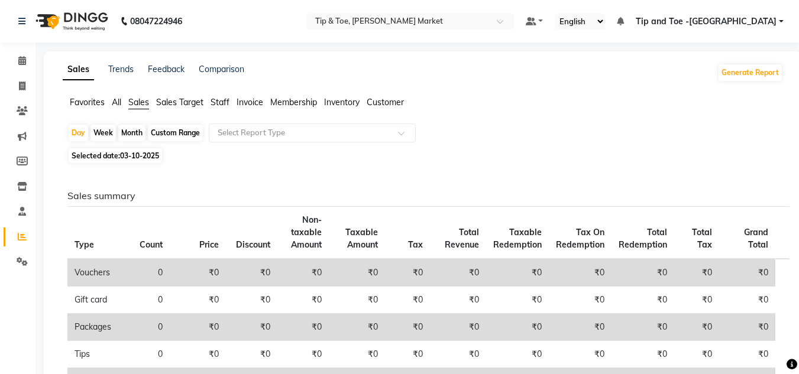
click at [251, 104] on span "Invoice" at bounding box center [249, 102] width 27 height 11
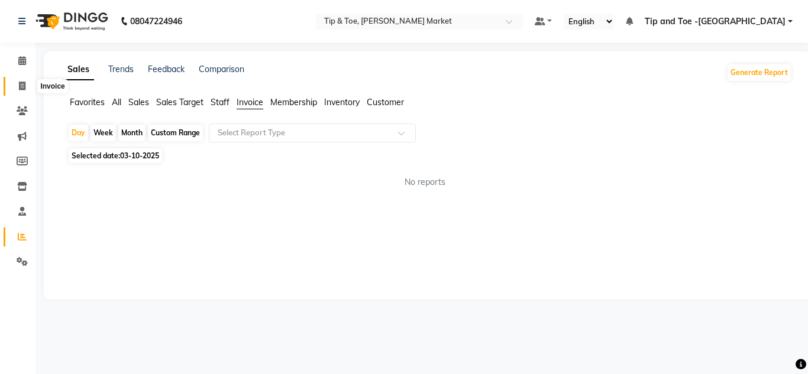
click at [24, 85] on icon at bounding box center [22, 86] width 7 height 9
select select "service"
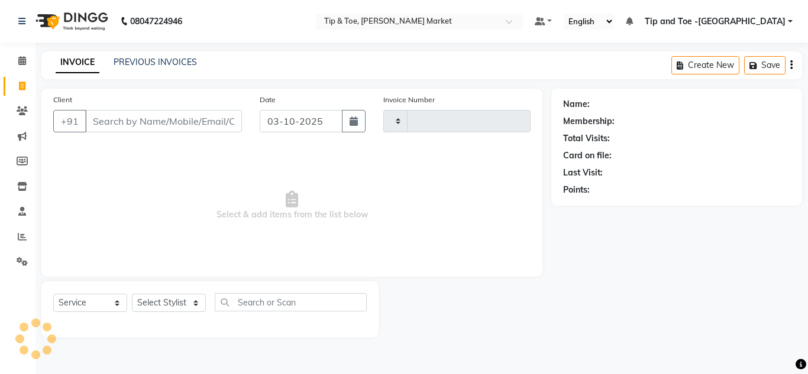
type input "1559"
select select "5940"
click at [162, 66] on link "PREVIOUS INVOICES" at bounding box center [155, 62] width 83 height 11
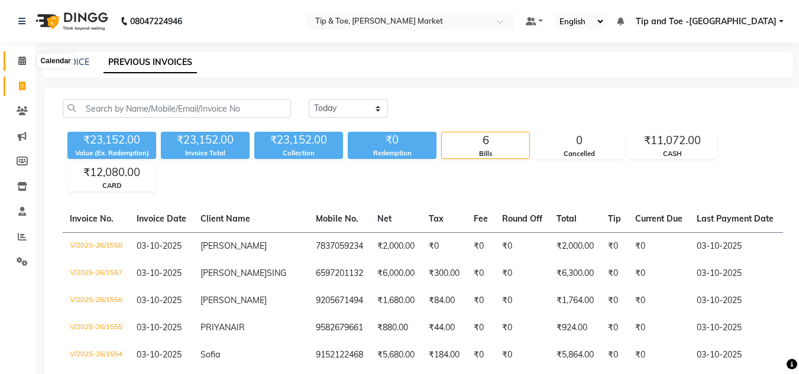
click at [27, 60] on span at bounding box center [22, 61] width 21 height 14
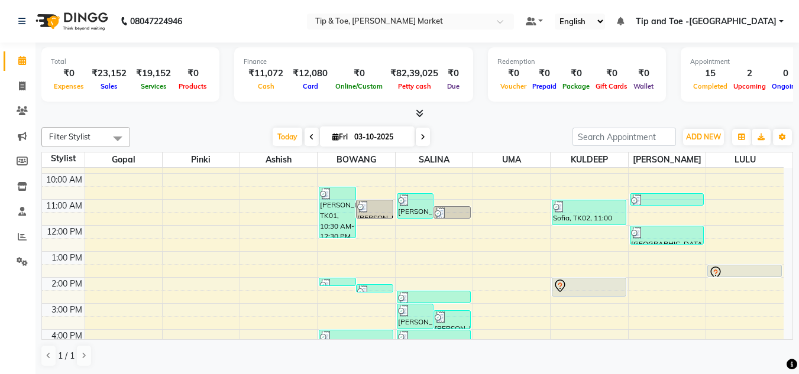
scroll to position [118, 0]
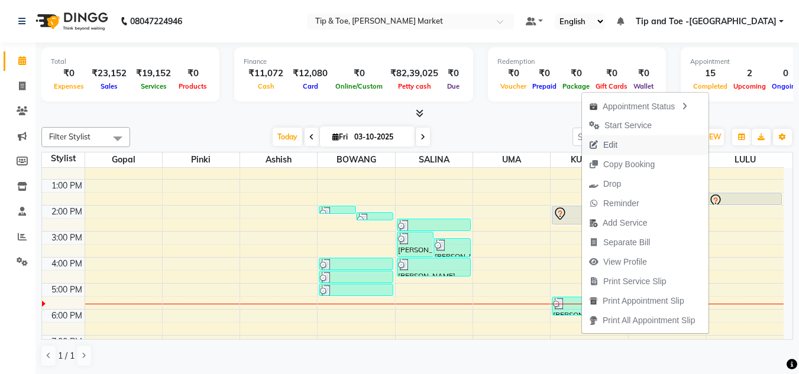
click at [614, 142] on span "Edit" at bounding box center [610, 145] width 14 height 12
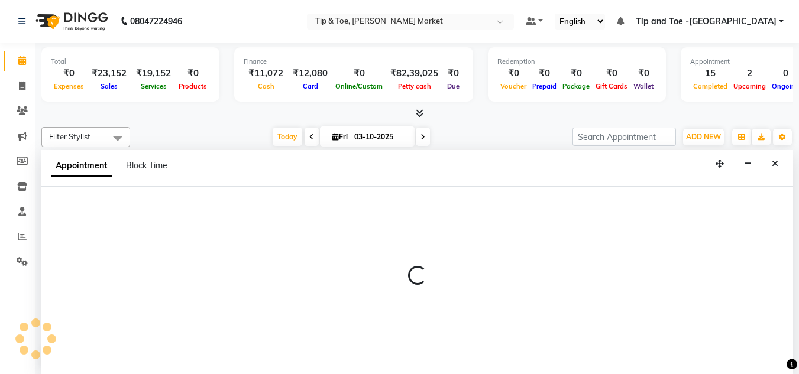
scroll to position [1, 0]
select select "tentative"
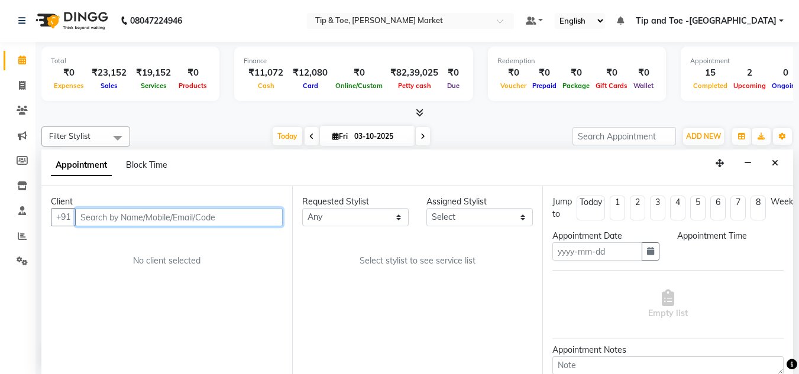
type input "03-10-2025"
select select "810"
select select "75418"
select select "2880"
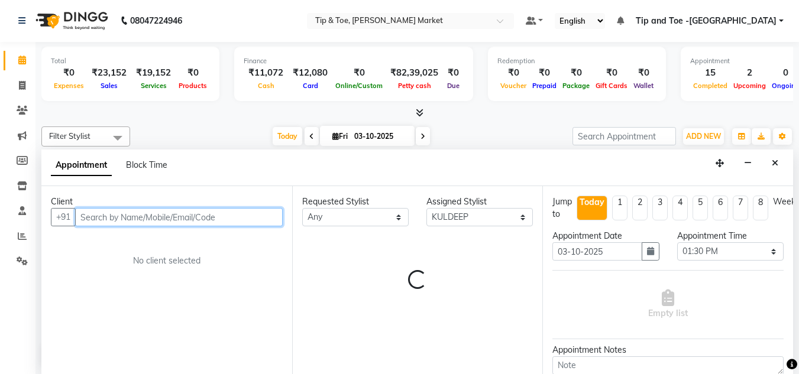
select select "2880"
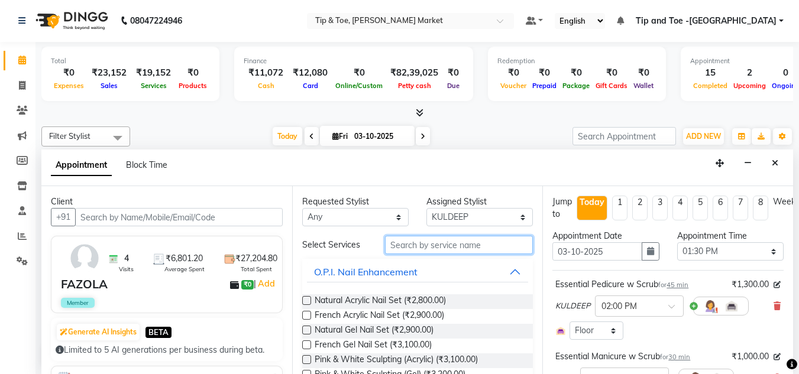
drag, startPoint x: 446, startPoint y: 246, endPoint x: 450, endPoint y: 235, distance: 12.0
click at [446, 245] on input "text" at bounding box center [459, 245] width 148 height 18
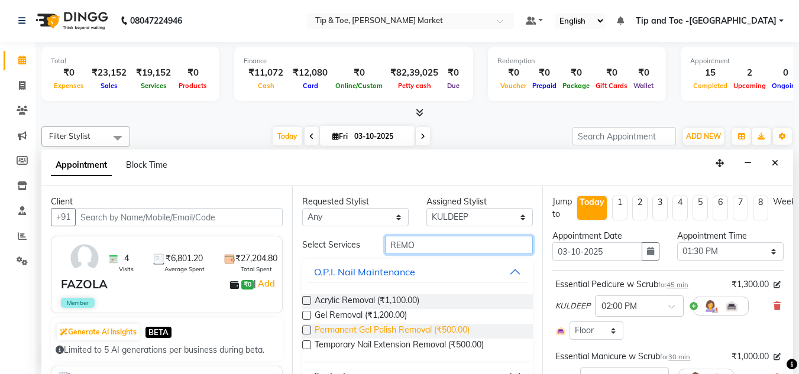
type input "REMO"
click at [378, 328] on span "Permanent Gel Polish Removal (₹500.00)" at bounding box center [392, 331] width 155 height 15
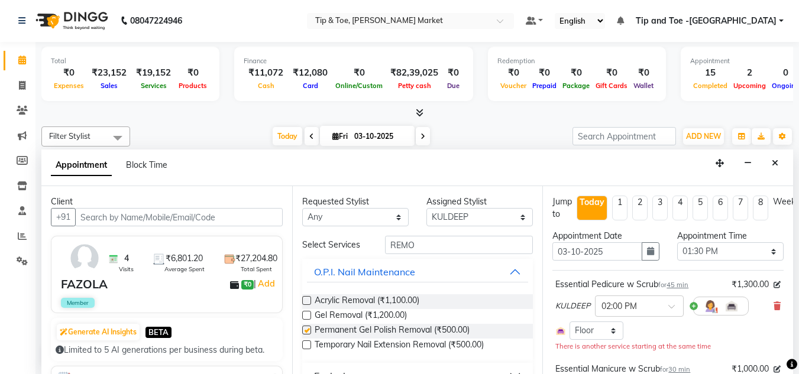
checkbox input "false"
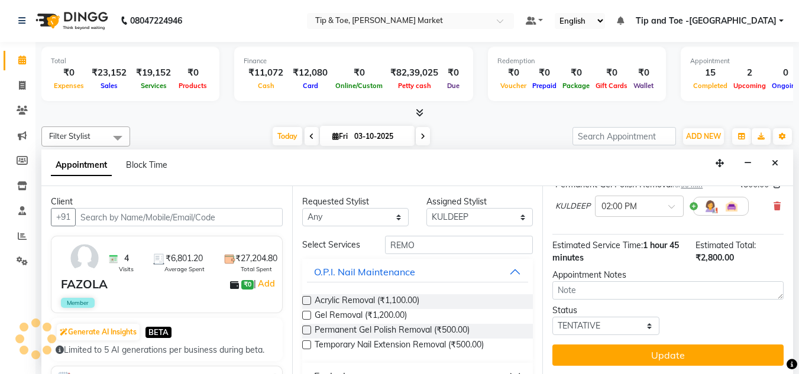
scroll to position [267, 0]
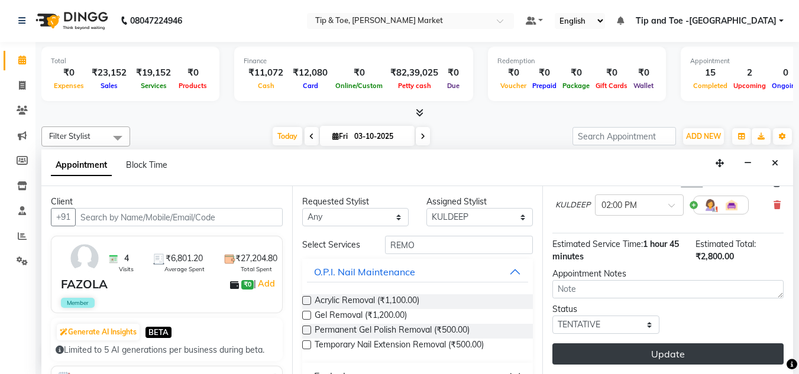
click at [588, 345] on button "Update" at bounding box center [667, 353] width 231 height 21
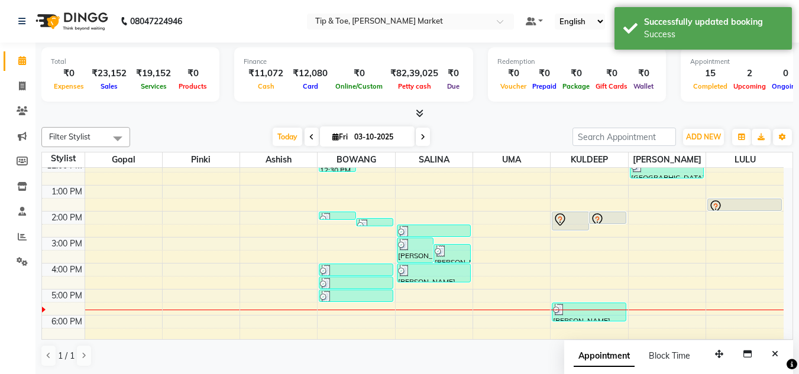
scroll to position [48, 0]
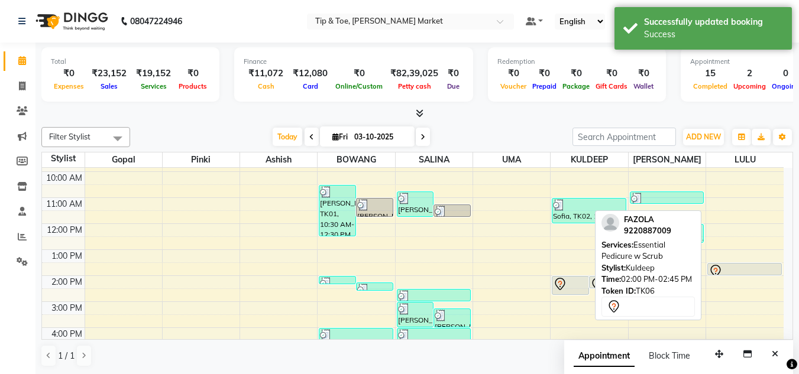
click at [571, 282] on div at bounding box center [570, 284] width 35 height 14
select select "7"
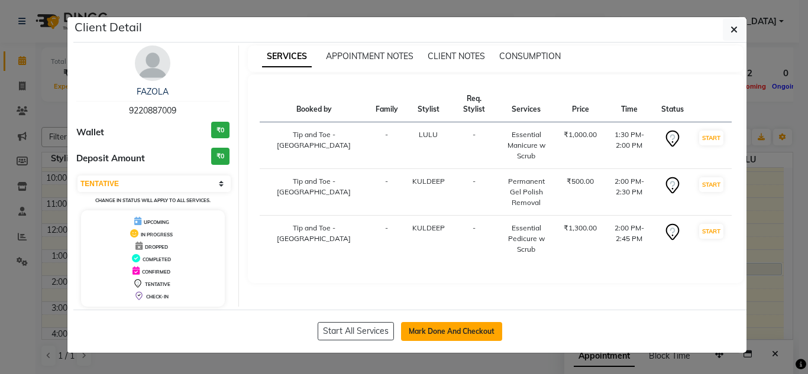
click at [451, 330] on button "Mark Done And Checkout" at bounding box center [451, 331] width 101 height 19
select select "service"
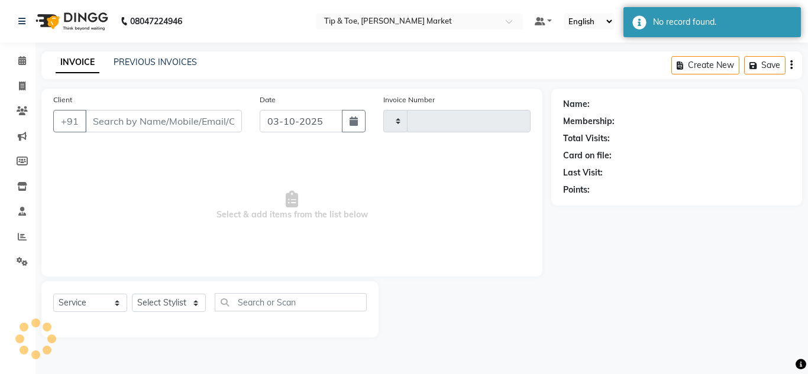
type input "1559"
select select "5940"
type input "9220887009"
select select "75418"
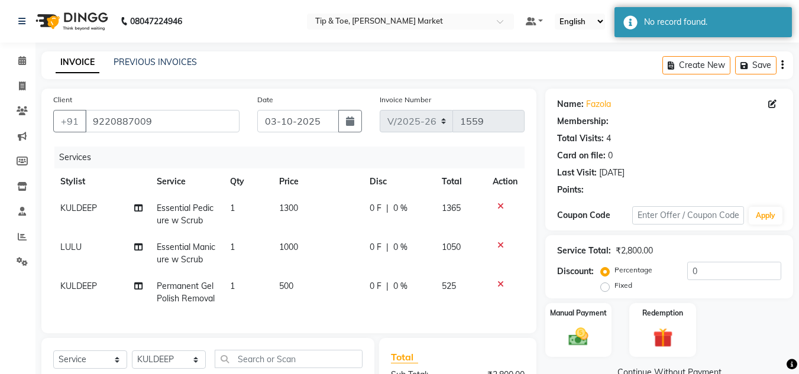
select select "1: Object"
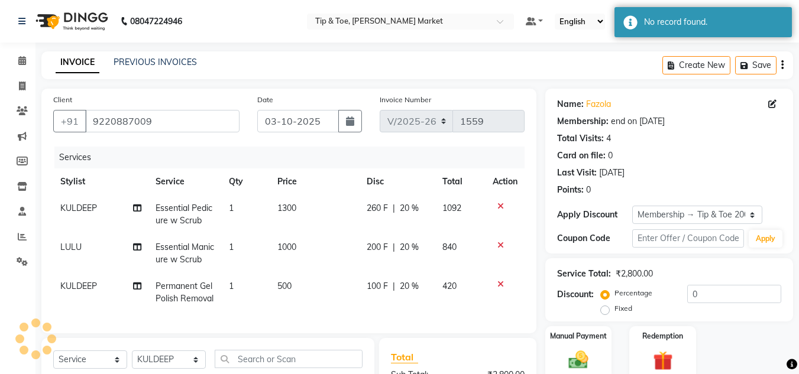
type input "20"
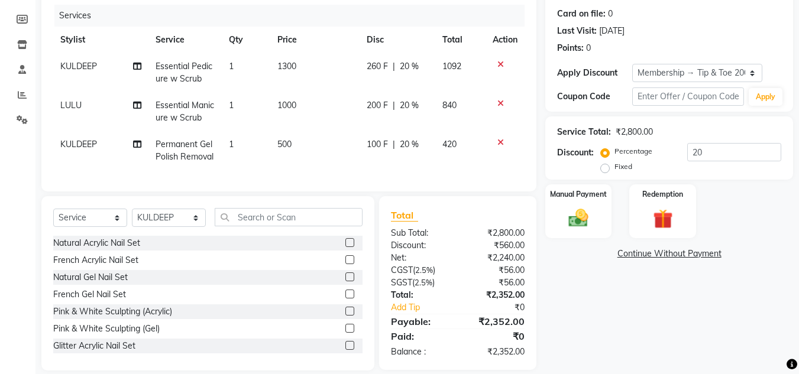
scroll to position [165, 0]
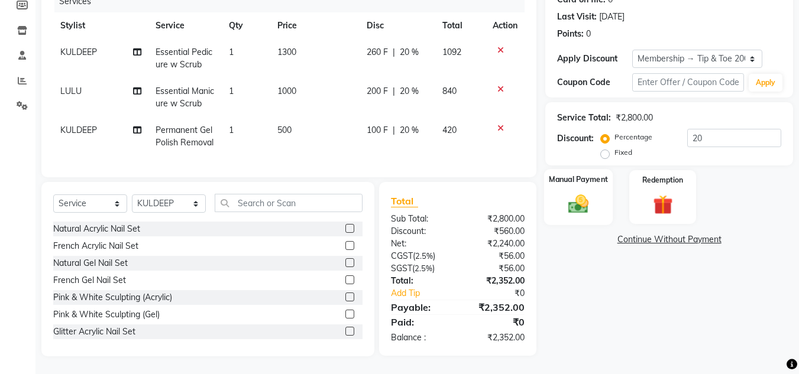
click at [580, 192] on img at bounding box center [578, 204] width 33 height 24
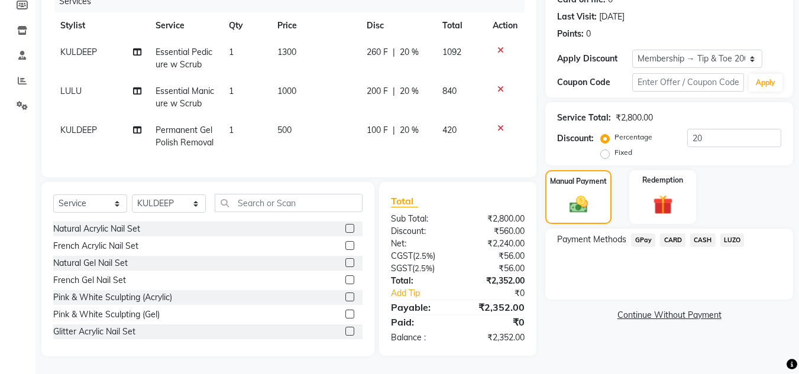
click at [702, 234] on span "CASH" at bounding box center [702, 241] width 25 height 14
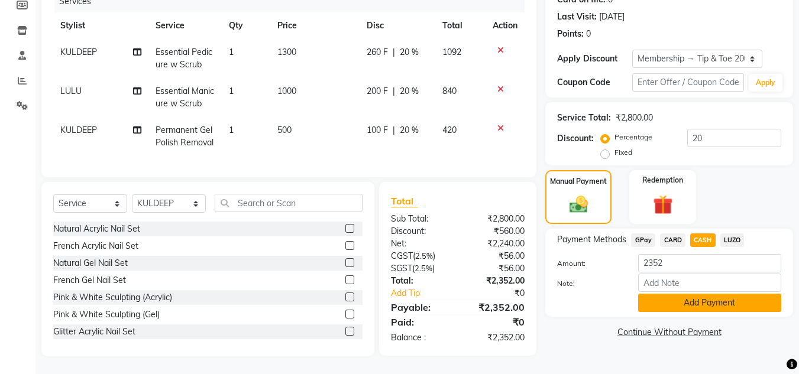
click at [674, 294] on button "Add Payment" at bounding box center [709, 303] width 143 height 18
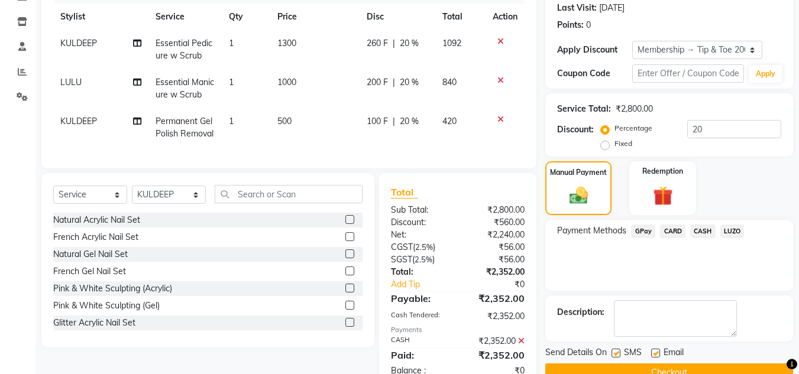
scroll to position [206, 0]
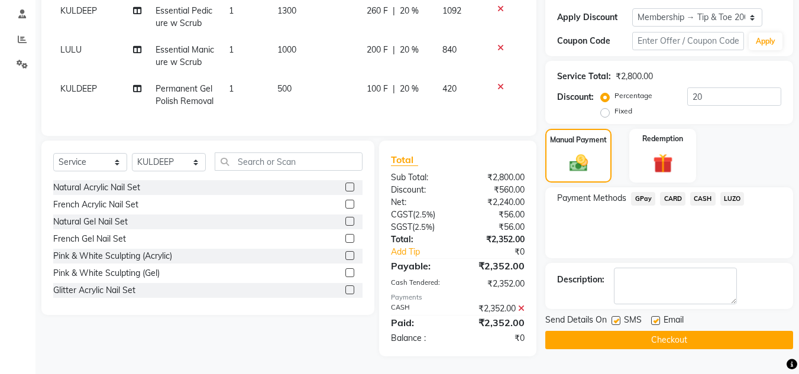
click at [675, 333] on button "Checkout" at bounding box center [669, 340] width 248 height 18
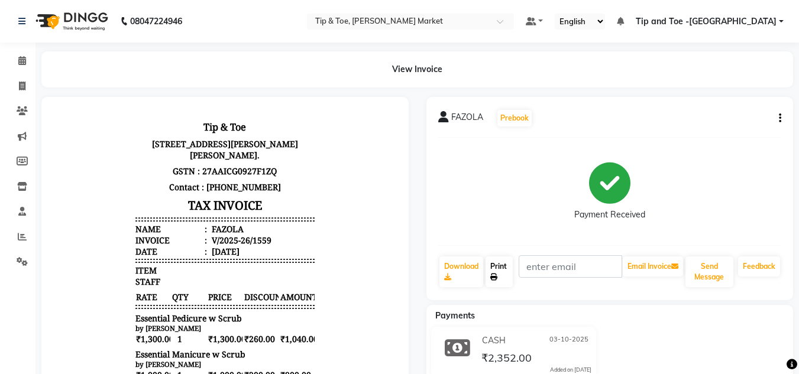
click at [492, 269] on link "Print" at bounding box center [498, 272] width 27 height 31
click at [19, 59] on icon at bounding box center [22, 60] width 8 height 9
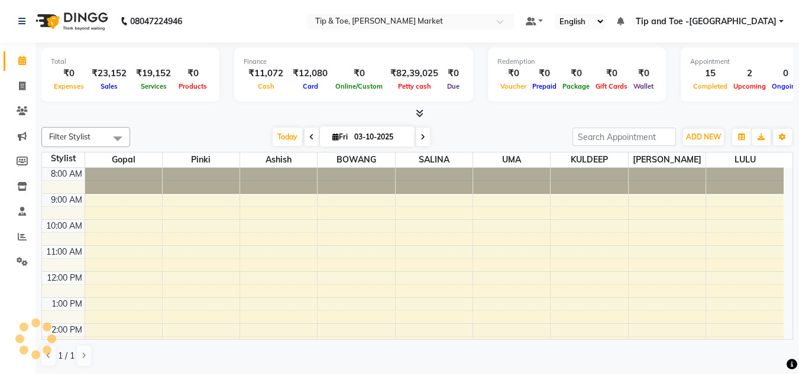
select select "en"
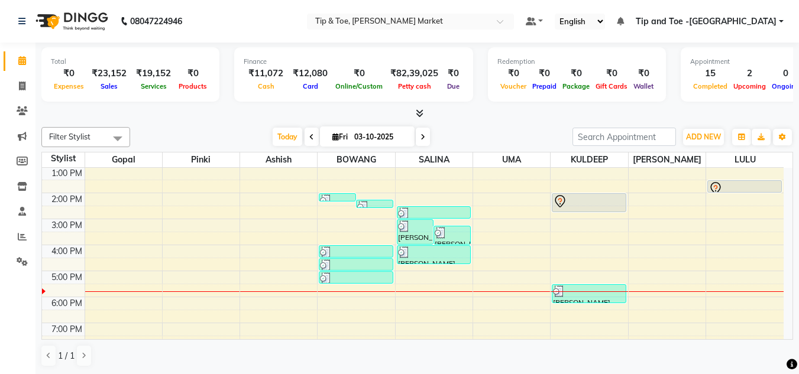
scroll to position [140, 0]
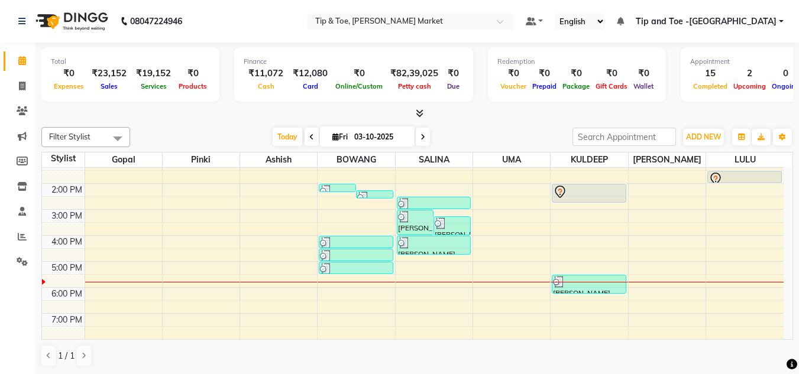
click at [342, 288] on div "8:00 AM 9:00 AM 10:00 AM 11:00 AM 12:00 PM 1:00 PM 2:00 PM 3:00 PM 4:00 PM 5:00…" at bounding box center [412, 184] width 741 height 312
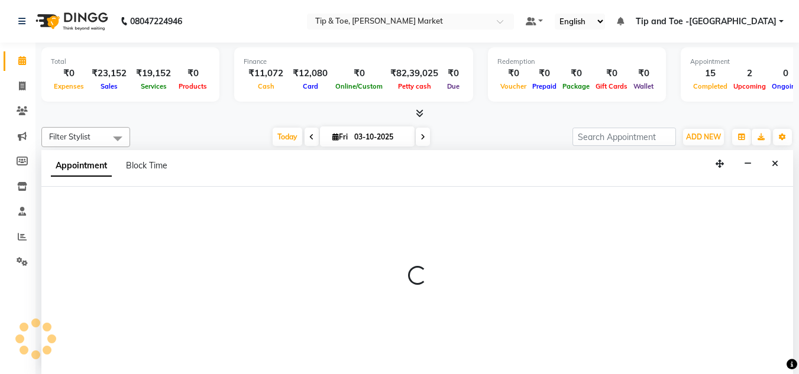
scroll to position [1, 0]
select select "41981"
select select "tentative"
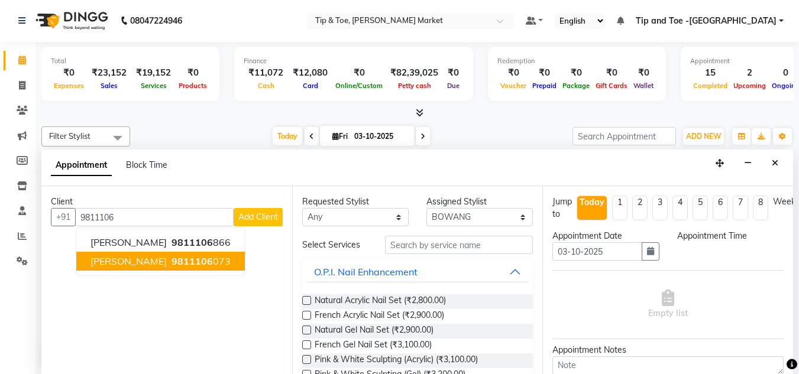
click at [122, 262] on span "SHALLY" at bounding box center [128, 261] width 76 height 12
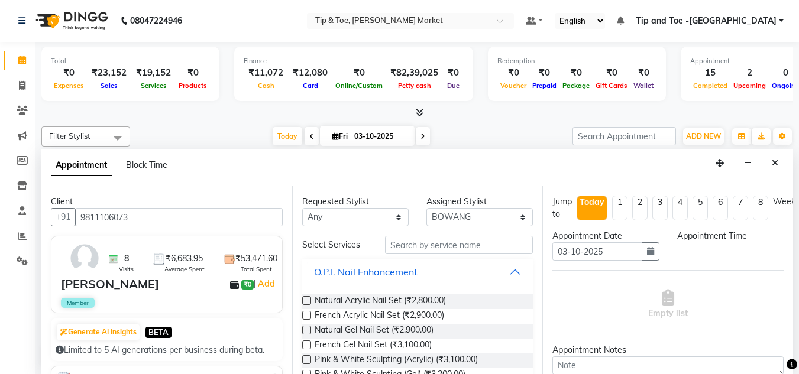
type input "9811106073"
click at [424, 248] on input "text" at bounding box center [459, 245] width 148 height 18
click at [455, 211] on select "Select Ashish BOWANG Gopal KULDEEP LULU Pinki SALINA SALMAN UMA" at bounding box center [479, 217] width 106 height 18
select select "90516"
click at [426, 208] on select "Select Ashish BOWANG Gopal KULDEEP LULU Pinki SALINA SALMAN UMA" at bounding box center [479, 217] width 106 height 18
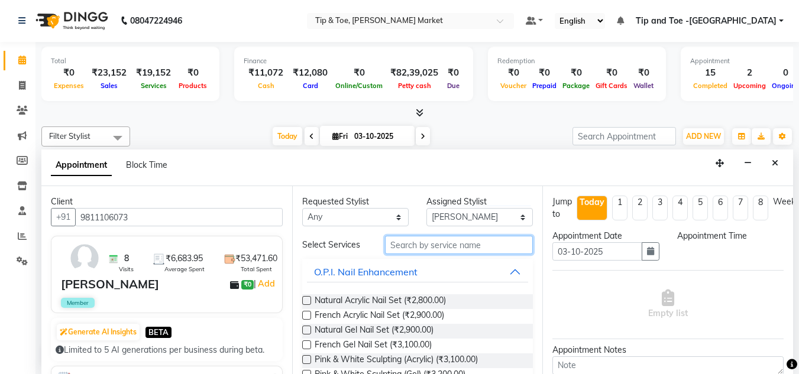
click at [410, 241] on input "text" at bounding box center [459, 245] width 148 height 18
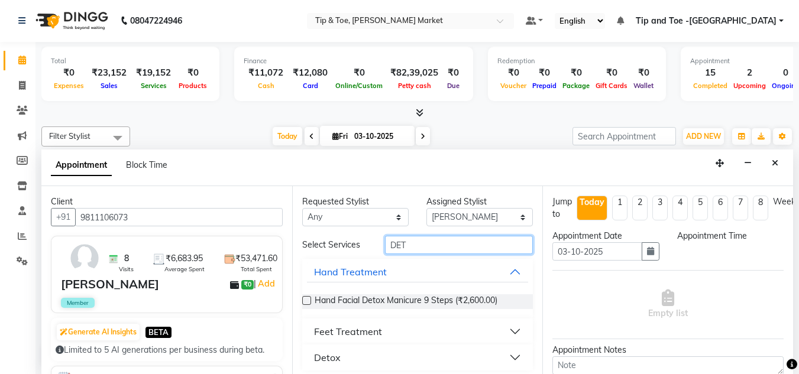
type input "DET"
click at [377, 329] on div "Feet Treatment" at bounding box center [348, 332] width 68 height 14
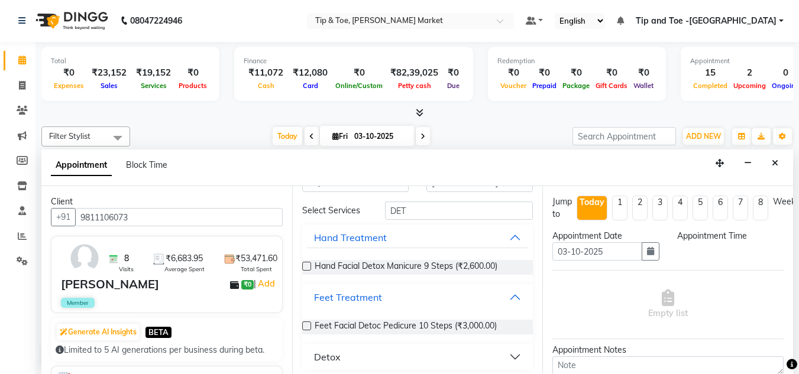
scroll to position [40, 0]
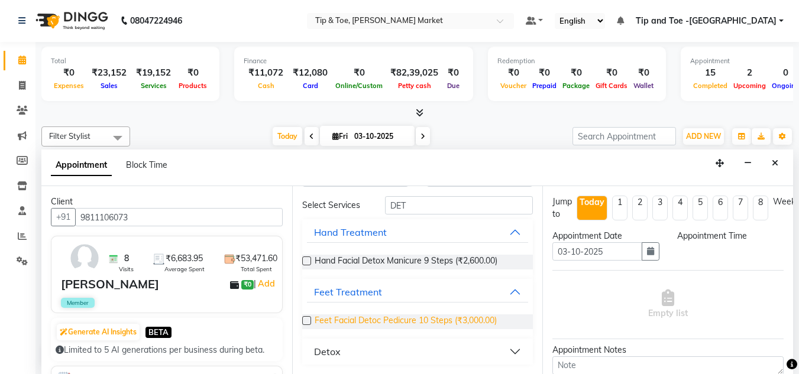
click at [387, 320] on span "Feet Facial Detoc Pedicure 10 Steps (₹3,000.00)" at bounding box center [406, 322] width 182 height 15
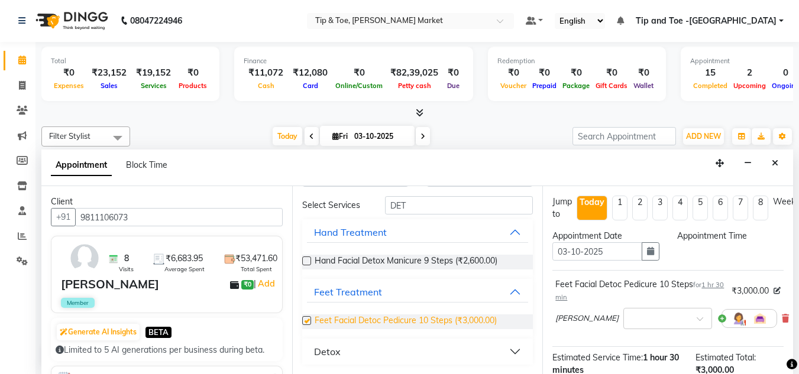
checkbox input "false"
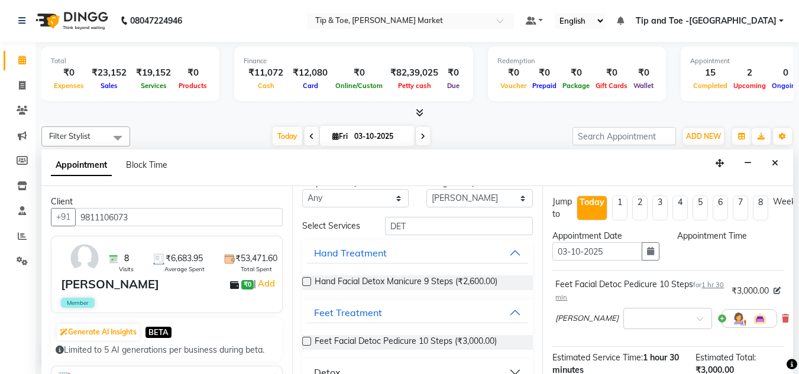
scroll to position [0, 0]
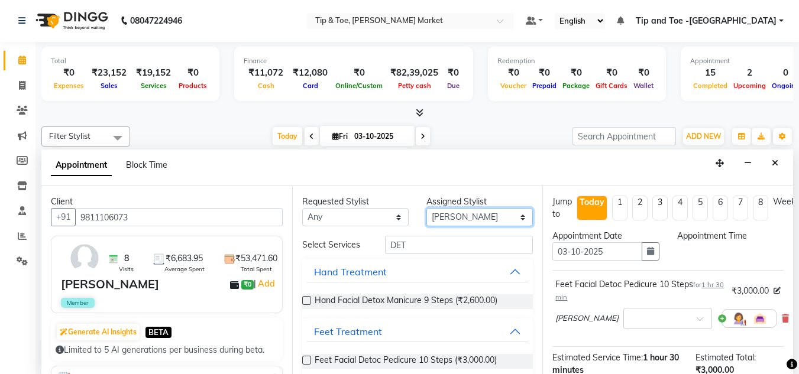
click at [455, 216] on select "Select Ashish BOWANG Gopal KULDEEP LULU Pinki SALINA SALMAN UMA" at bounding box center [479, 217] width 106 height 18
select select "75418"
click at [426, 208] on select "Select Ashish BOWANG Gopal KULDEEP LULU Pinki SALINA SALMAN UMA" at bounding box center [479, 217] width 106 height 18
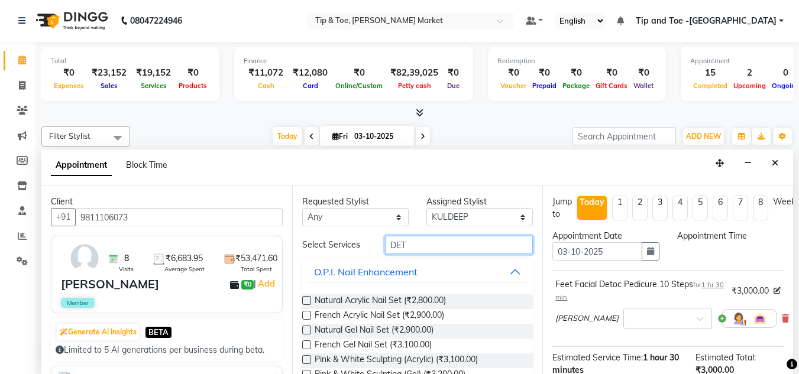
click at [430, 239] on input "DET" at bounding box center [459, 245] width 148 height 18
type input "D"
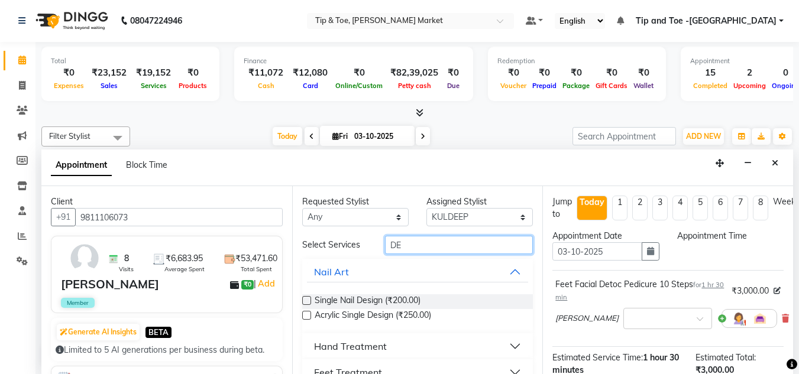
type input "DET"
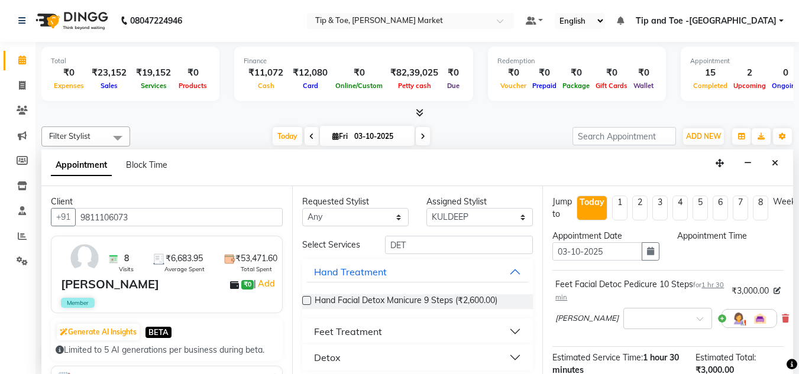
click at [342, 330] on div "Feet Treatment" at bounding box center [348, 332] width 68 height 14
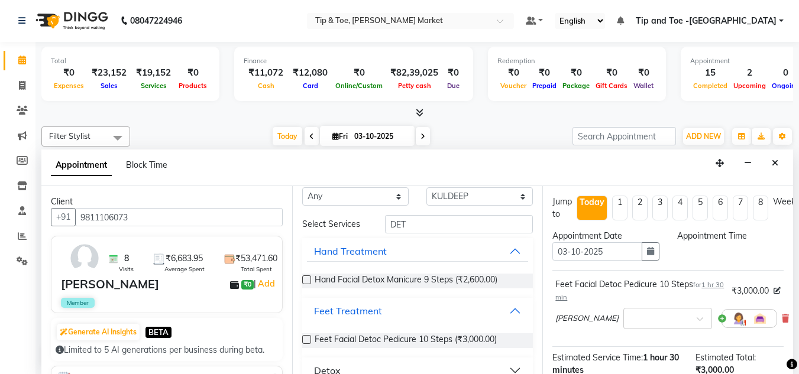
scroll to position [40, 0]
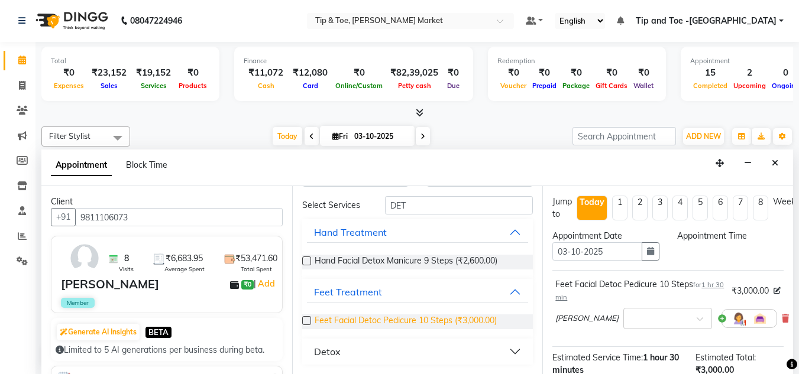
click at [359, 322] on span "Feet Facial Detoc Pedicure 10 Steps (₹3,000.00)" at bounding box center [406, 322] width 182 height 15
checkbox input "true"
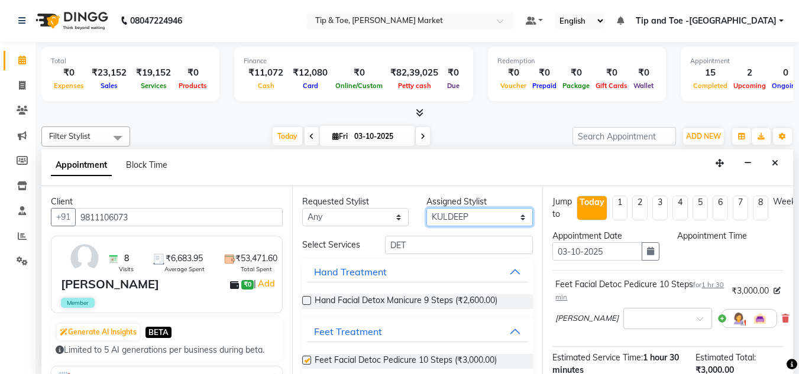
click at [475, 216] on select "Select Ashish BOWANG Gopal KULDEEP LULU Pinki SALINA SALMAN UMA" at bounding box center [479, 217] width 106 height 18
select select "41981"
click at [426, 208] on select "Select Ashish BOWANG Gopal KULDEEP LULU Pinki SALINA SALMAN UMA" at bounding box center [479, 217] width 106 height 18
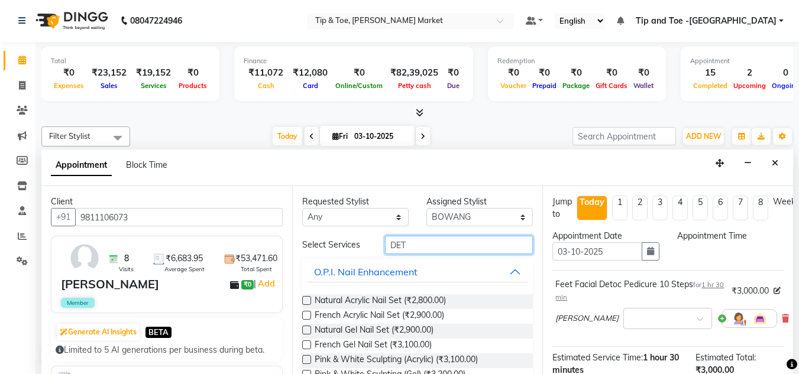
click at [411, 249] on input "DET" at bounding box center [459, 245] width 148 height 18
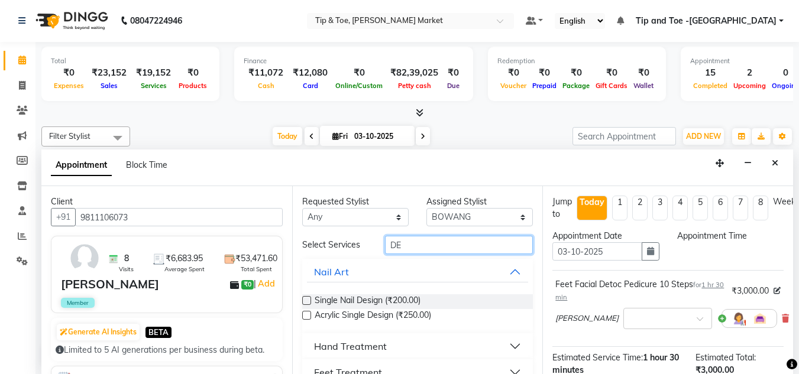
type input "D"
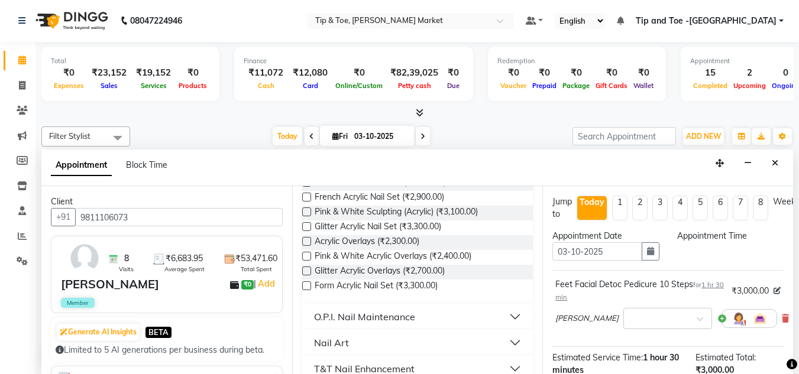
scroll to position [161, 0]
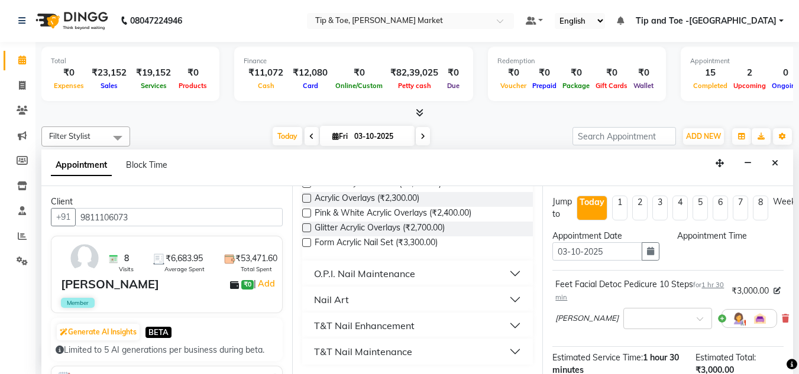
type input "ACR"
click at [407, 274] on div "O.P.I. Nail Maintenance" at bounding box center [364, 274] width 101 height 14
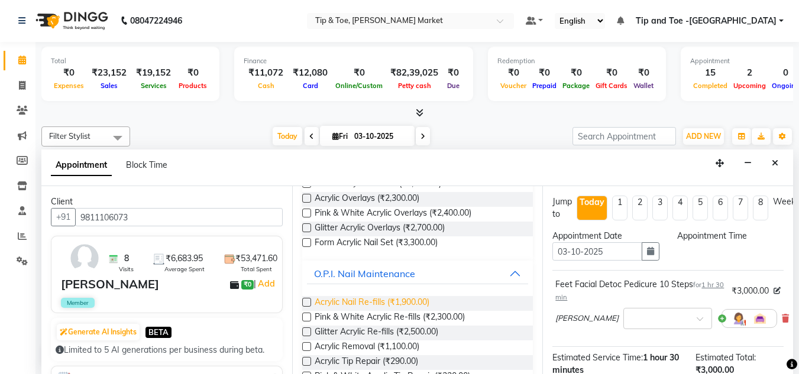
click at [383, 300] on span "Acrylic Nail Re-fills (₹1,900.00)" at bounding box center [372, 303] width 115 height 15
checkbox input "true"
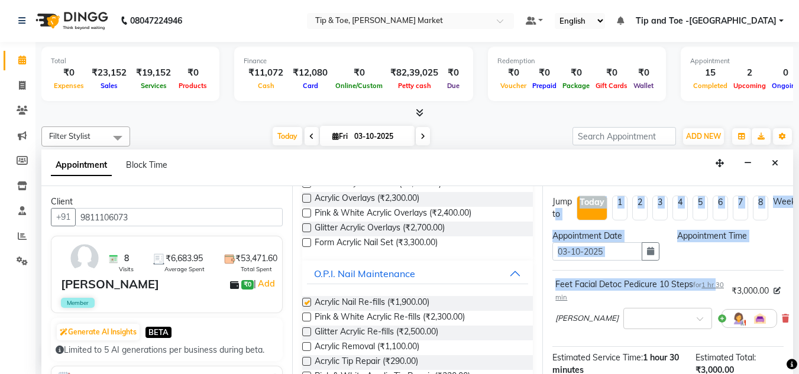
drag, startPoint x: 547, startPoint y: 271, endPoint x: 556, endPoint y: 226, distance: 45.8
click at [556, 226] on div "Jump to Today 1 2 3 4 5 6 7 8 Weeks Appointment Date 03-10-2025 Appointment Tim…" at bounding box center [667, 280] width 251 height 188
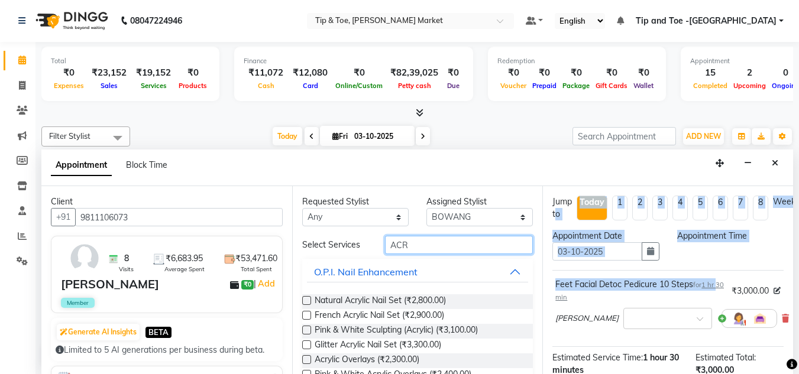
click at [435, 245] on input "ACR" at bounding box center [459, 245] width 148 height 18
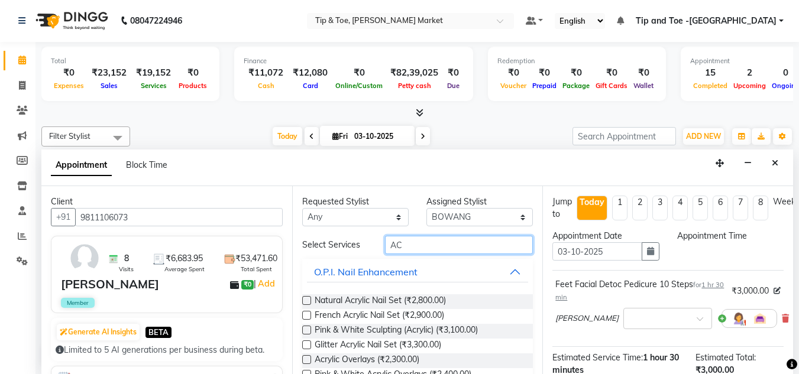
type input "A"
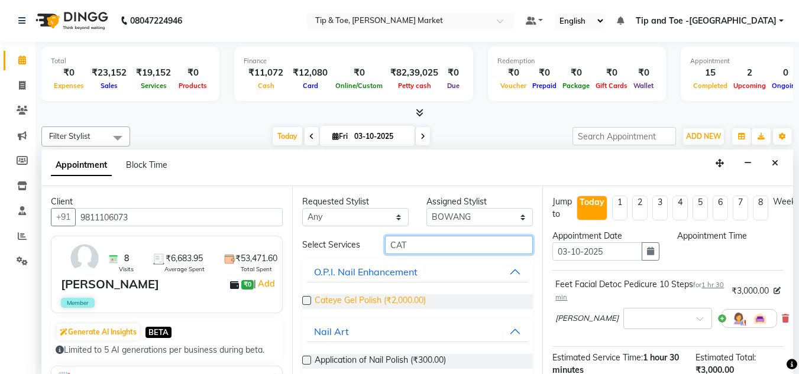
type input "CAT"
click at [361, 297] on span "Cateye Gel Polish (₹2,000.00)" at bounding box center [370, 301] width 111 height 15
checkbox input "true"
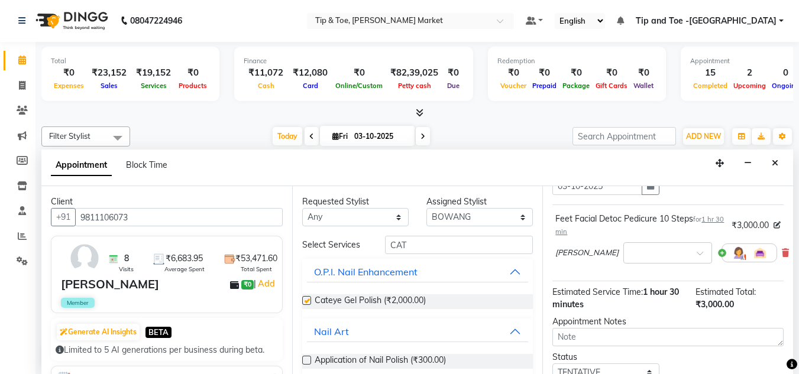
scroll to position [157, 0]
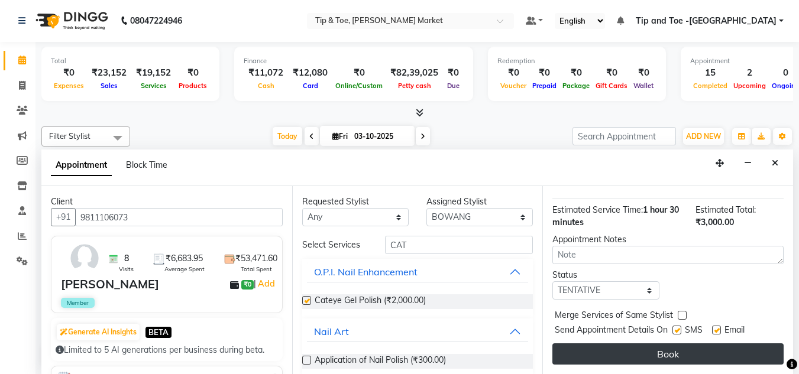
click at [680, 343] on button "Book" at bounding box center [667, 353] width 231 height 21
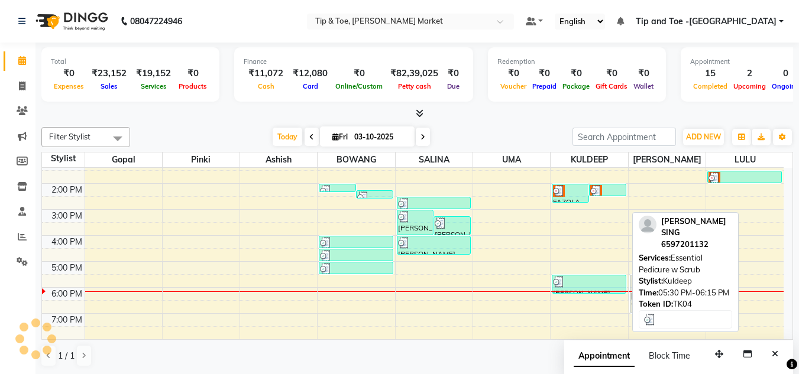
scroll to position [1, 0]
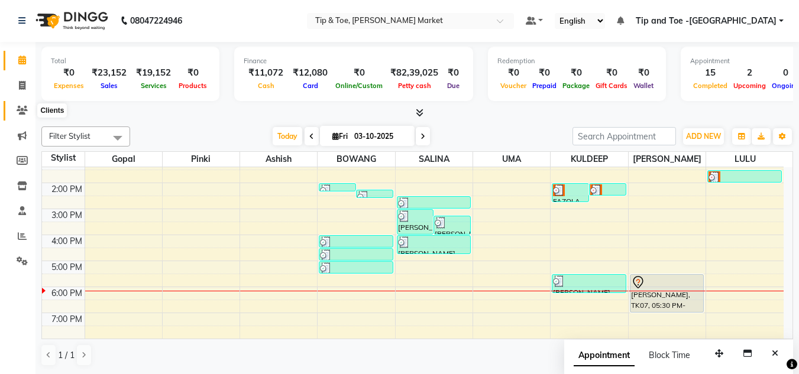
drag, startPoint x: 22, startPoint y: 111, endPoint x: 34, endPoint y: 77, distance: 35.5
click at [22, 110] on icon at bounding box center [22, 110] width 11 height 9
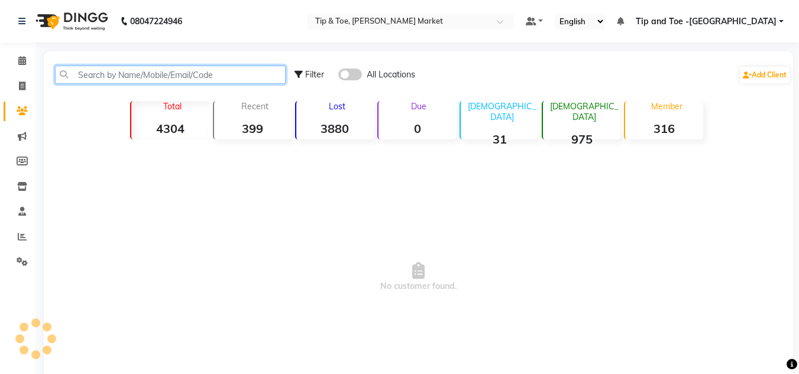
click at [112, 73] on input "text" at bounding box center [170, 75] width 231 height 18
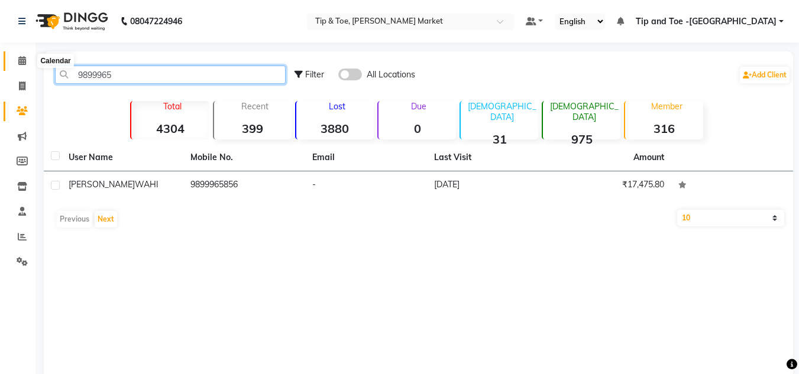
type input "9899965"
click at [19, 55] on span at bounding box center [22, 61] width 21 height 14
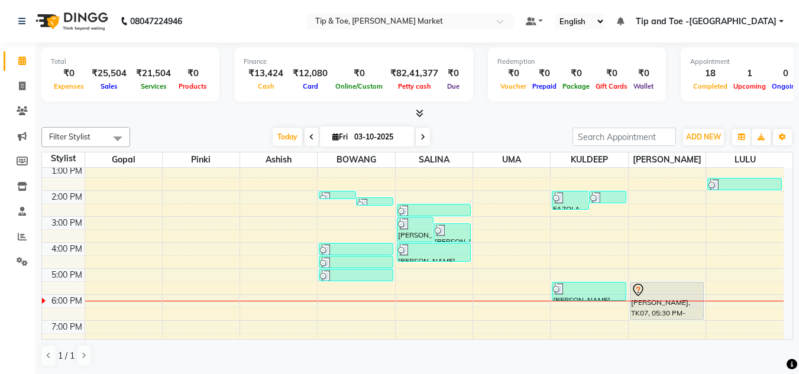
scroll to position [166, 0]
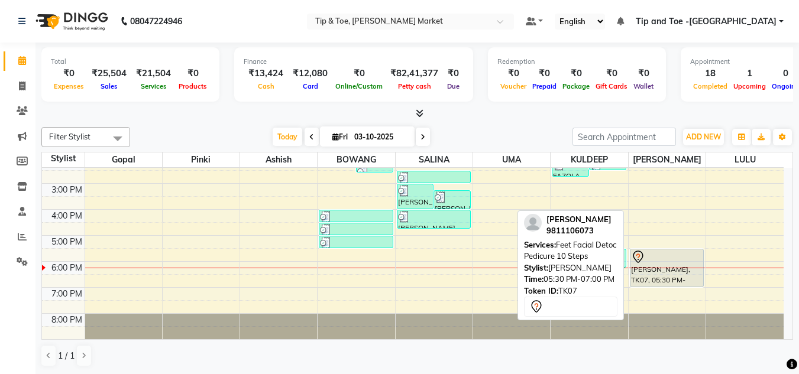
click at [656, 274] on div "[PERSON_NAME], TK07, 05:30 PM-07:00 PM, Feet Facial Detoc Pedicure 10 Steps" at bounding box center [666, 267] width 73 height 37
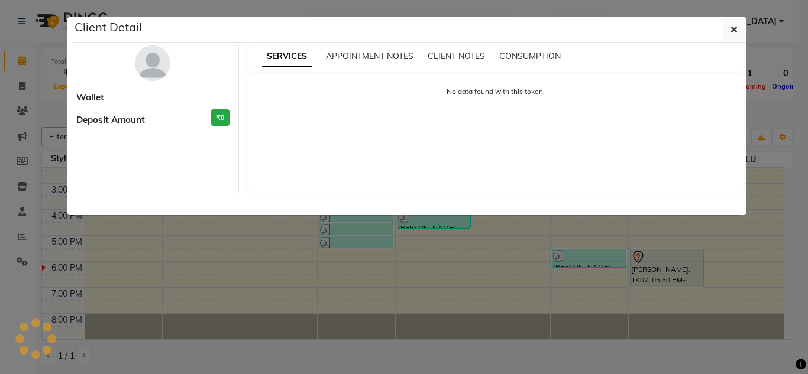
select select "7"
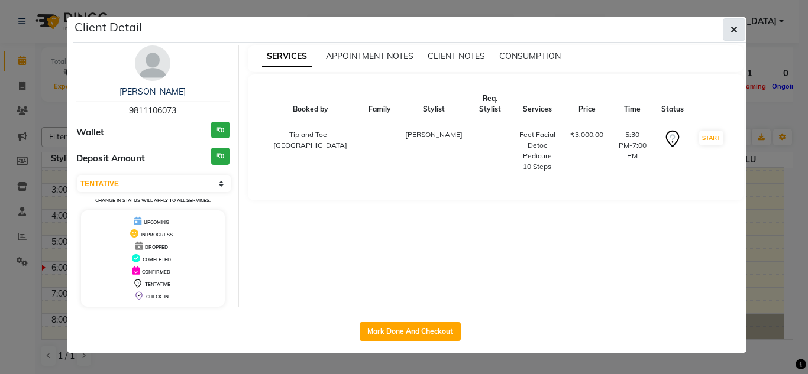
click at [740, 28] on button "button" at bounding box center [733, 29] width 22 height 22
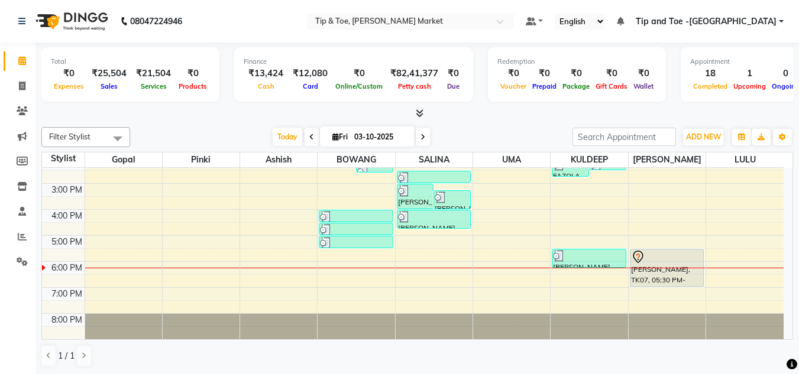
click at [666, 268] on div at bounding box center [666, 268] width 77 height 1
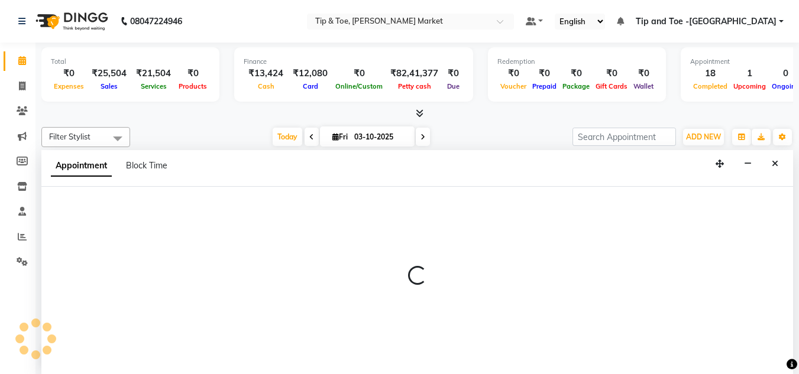
scroll to position [1, 0]
select select "90516"
select select "tentative"
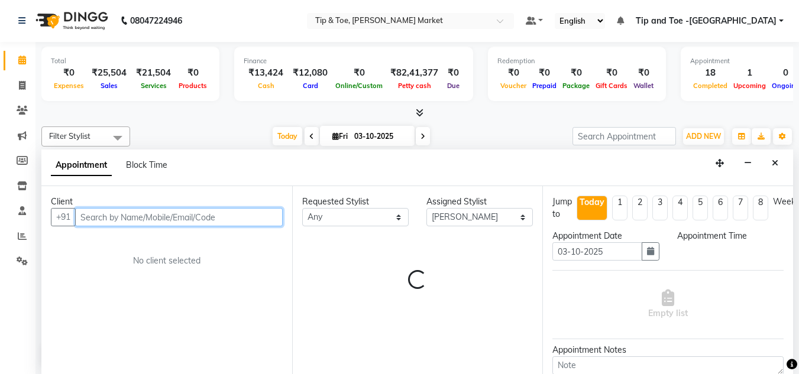
select select "1080"
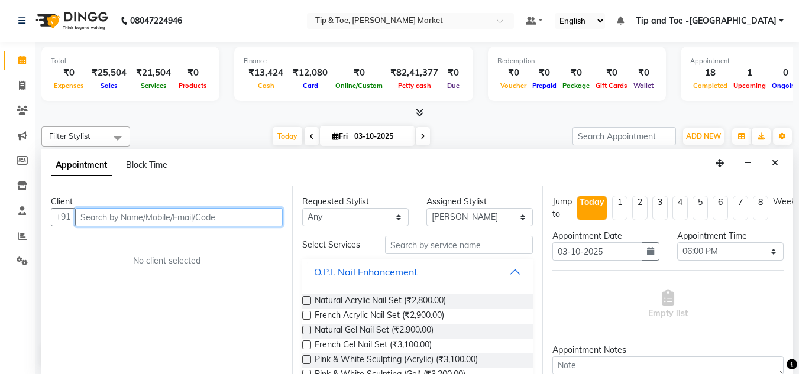
scroll to position [0, 0]
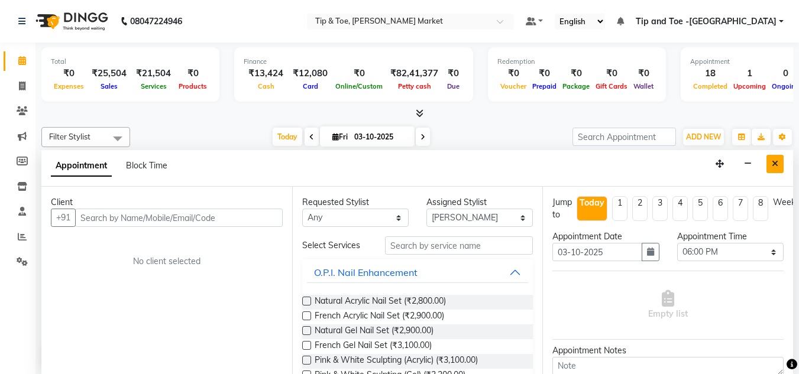
click at [773, 163] on icon "Close" at bounding box center [774, 164] width 7 height 8
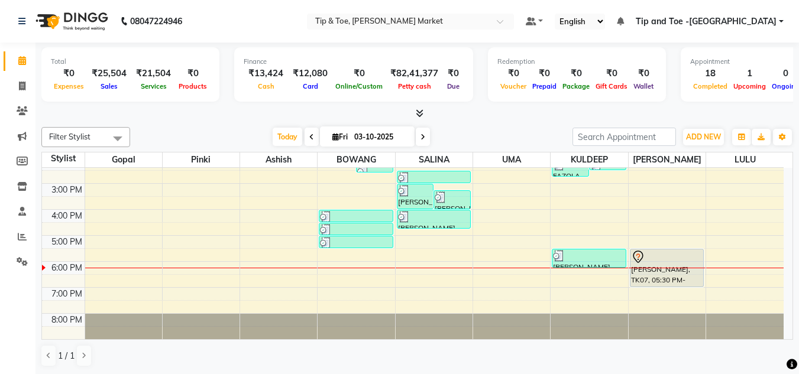
click at [643, 268] on div at bounding box center [666, 268] width 77 height 1
select select "90516"
select select "tentative"
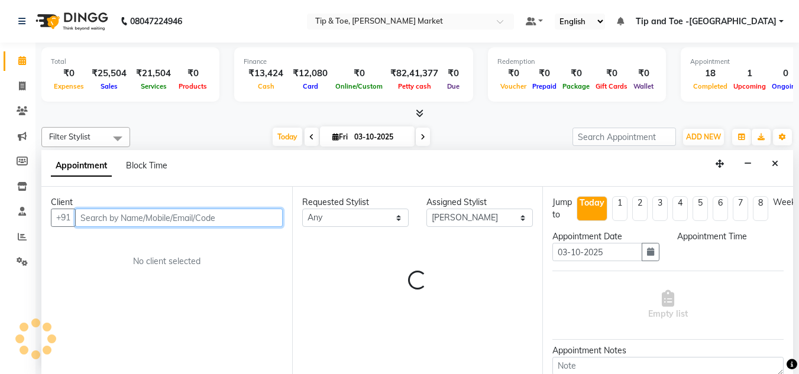
select select "1080"
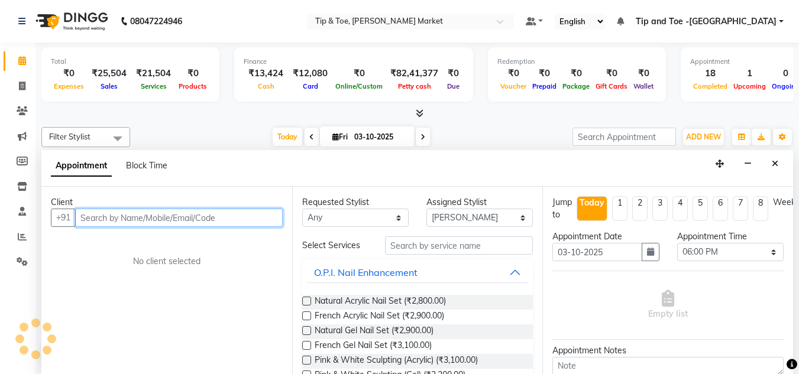
scroll to position [1, 0]
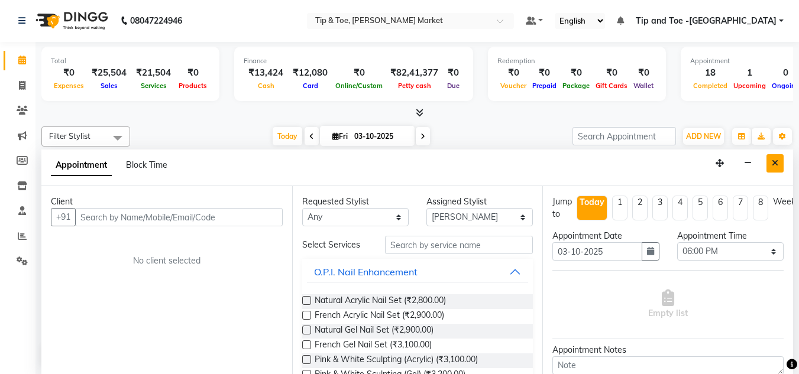
click at [780, 157] on button "Close" at bounding box center [774, 163] width 17 height 18
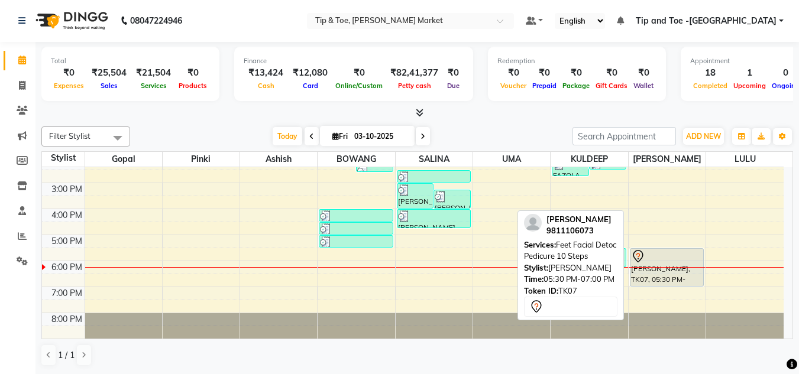
click at [643, 275] on div "[PERSON_NAME], TK07, 05:30 PM-07:00 PM, Feet Facial Detoc Pedicure 10 Steps" at bounding box center [666, 267] width 73 height 37
select select "7"
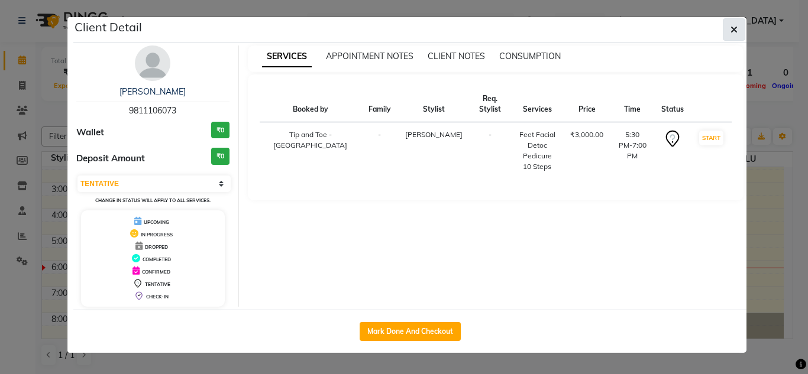
click at [734, 29] on icon "button" at bounding box center [733, 29] width 7 height 9
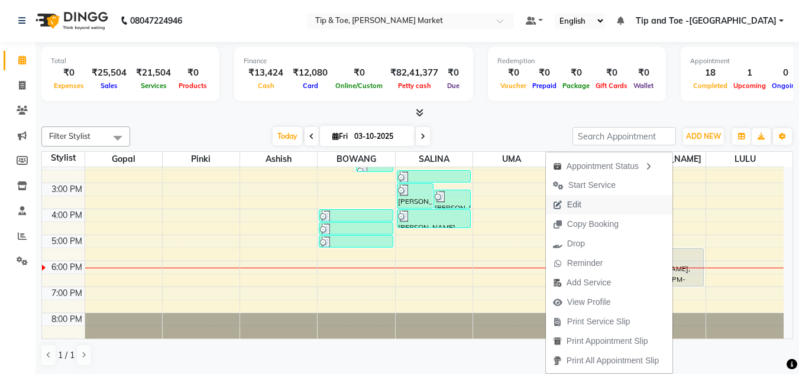
click at [568, 206] on span "Edit" at bounding box center [574, 205] width 14 height 12
select select "tentative"
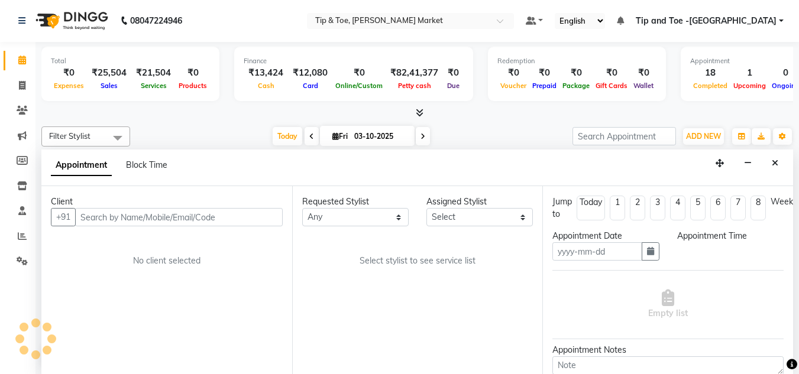
type input "03-10-2025"
select select "1050"
select select "90516"
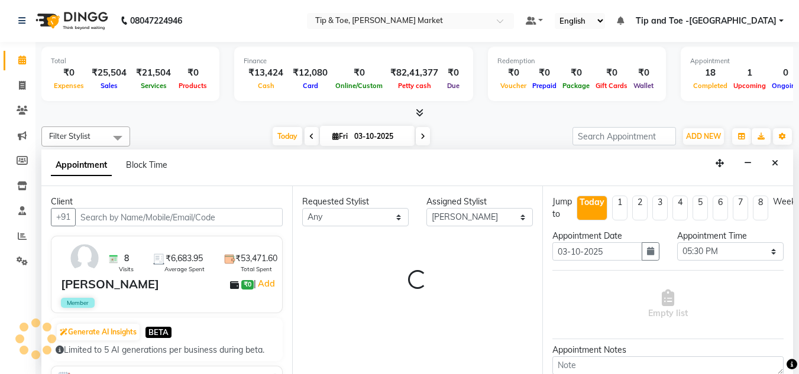
select select "2880"
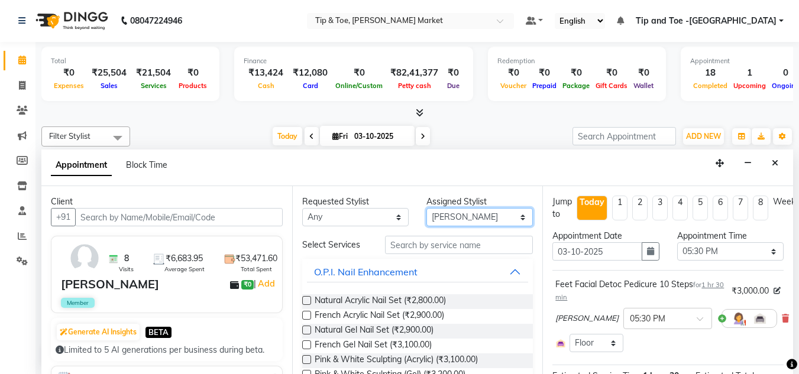
click at [516, 217] on select "Select Ashish BOWANG Gopal KULDEEP LULU Pinki SALINA SALMAN UMA" at bounding box center [479, 217] width 106 height 18
select select "75418"
click at [426, 208] on select "Select Ashish BOWANG Gopal KULDEEP LULU Pinki SALINA SALMAN UMA" at bounding box center [479, 217] width 106 height 18
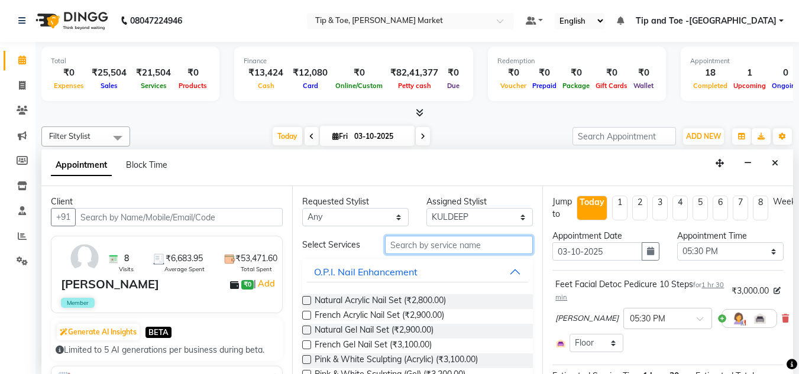
click at [411, 251] on input "text" at bounding box center [459, 245] width 148 height 18
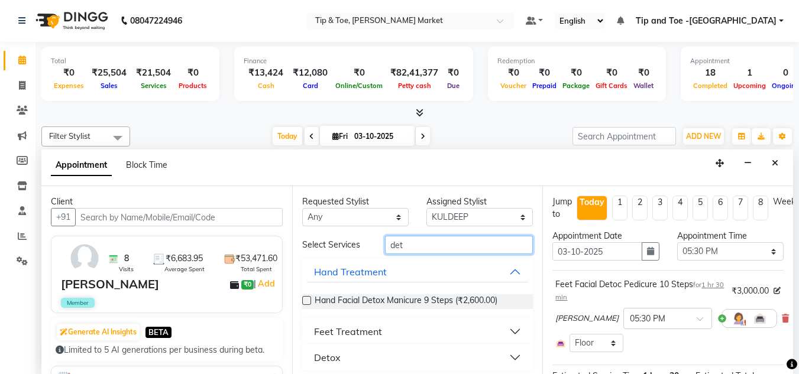
type input "det"
click at [436, 325] on button "Feet Treatment" at bounding box center [418, 331] width 222 height 21
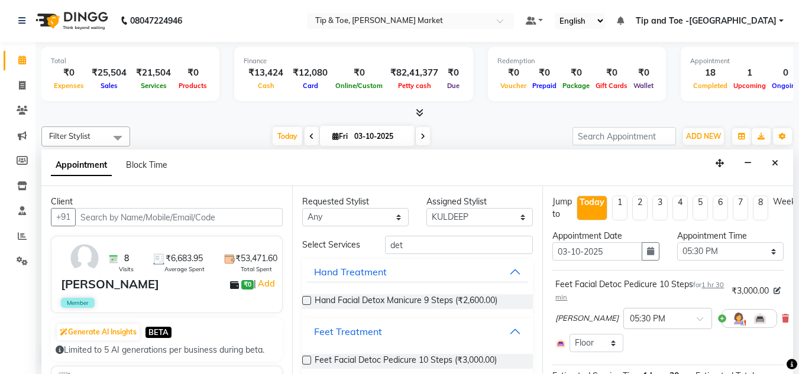
scroll to position [40, 0]
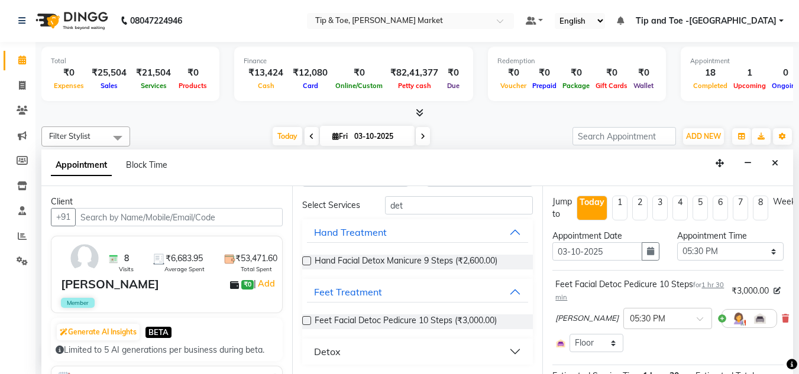
click at [307, 317] on label at bounding box center [306, 320] width 9 height 9
click at [307, 318] on input "checkbox" at bounding box center [306, 322] width 8 height 8
checkbox input "false"
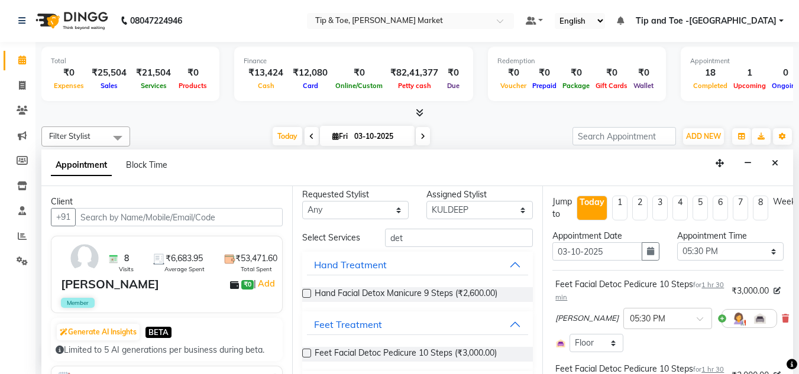
scroll to position [0, 0]
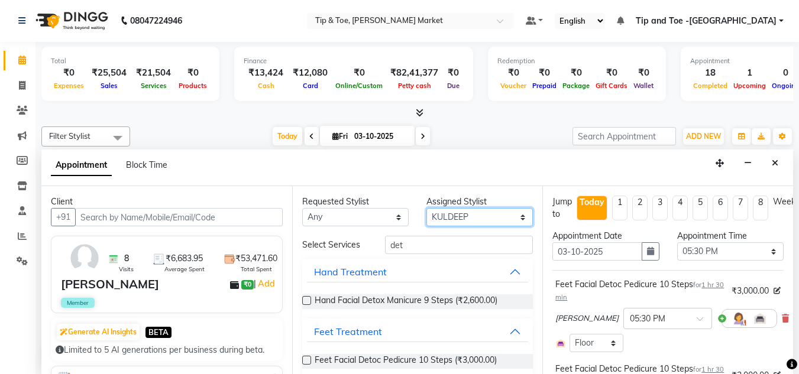
click at [513, 217] on select "Select Ashish BOWANG Gopal KULDEEP LULU Pinki SALINA SALMAN UMA" at bounding box center [479, 217] width 106 height 18
select select "41981"
click at [426, 208] on select "Select Ashish BOWANG Gopal KULDEEP LULU Pinki SALINA SALMAN UMA" at bounding box center [479, 217] width 106 height 18
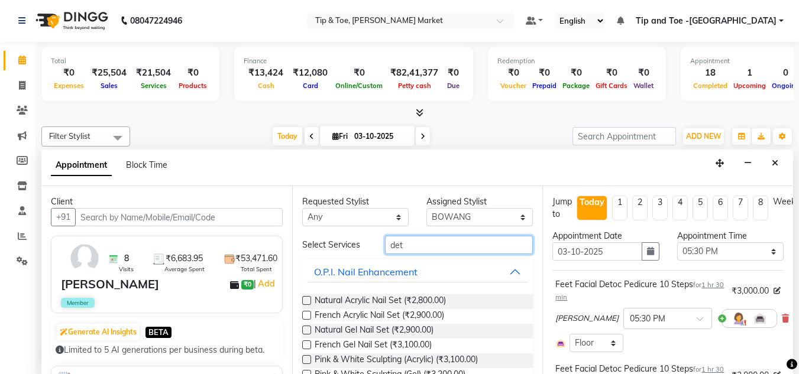
click at [409, 242] on input "det" at bounding box center [459, 245] width 148 height 18
type input "d"
type input "a"
type input "ACRYLIC RE"
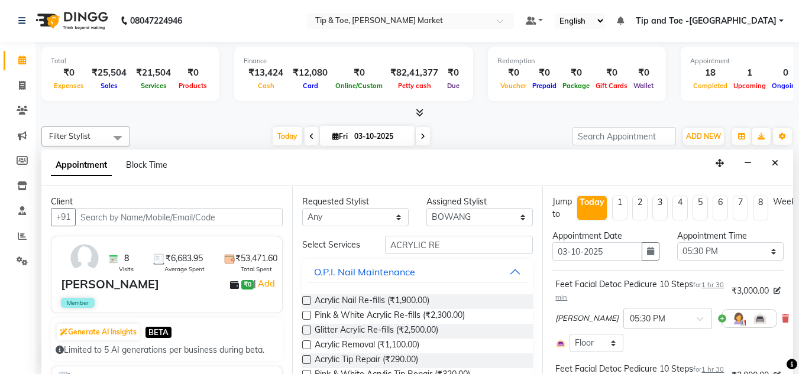
click at [304, 296] on label at bounding box center [306, 300] width 9 height 9
click at [304, 298] on input "checkbox" at bounding box center [306, 302] width 8 height 8
click at [304, 296] on label at bounding box center [306, 300] width 9 height 9
click at [304, 298] on input "checkbox" at bounding box center [306, 302] width 8 height 8
checkbox input "false"
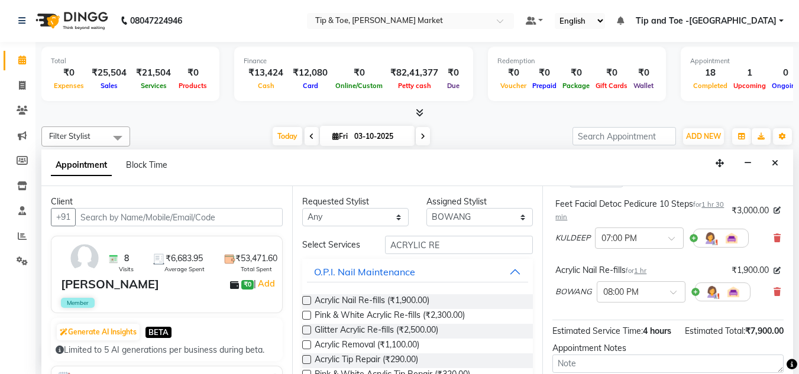
scroll to position [177, 0]
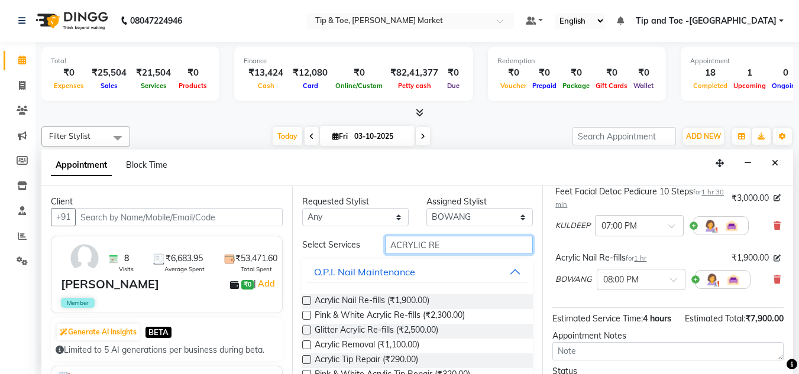
click at [440, 243] on input "ACRYLIC RE" at bounding box center [459, 245] width 148 height 18
type input "A"
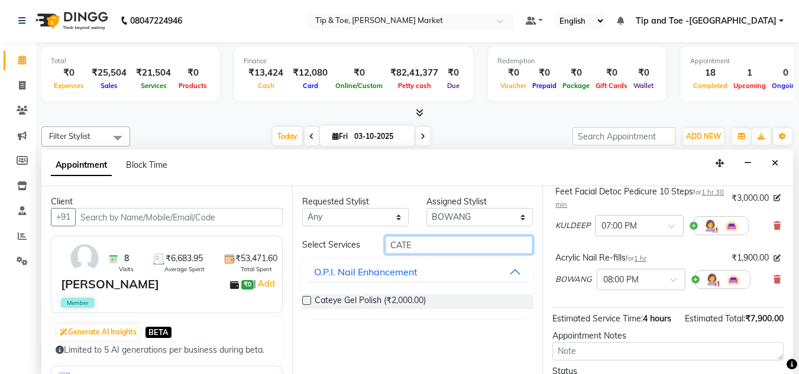
type input "CATE"
click at [303, 300] on label at bounding box center [306, 300] width 9 height 9
click at [303, 300] on input "checkbox" at bounding box center [306, 302] width 8 height 8
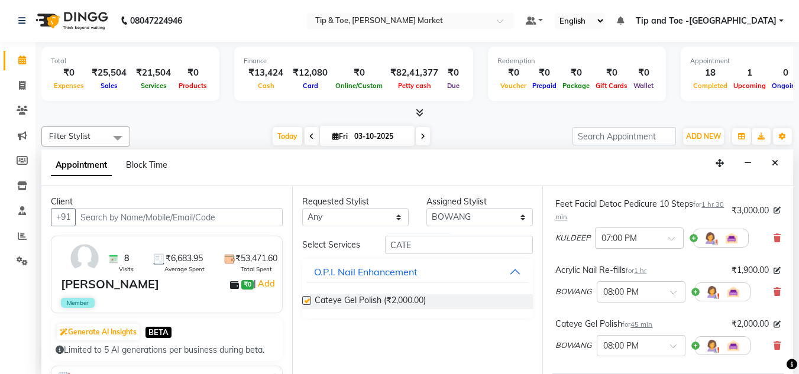
scroll to position [190, 0]
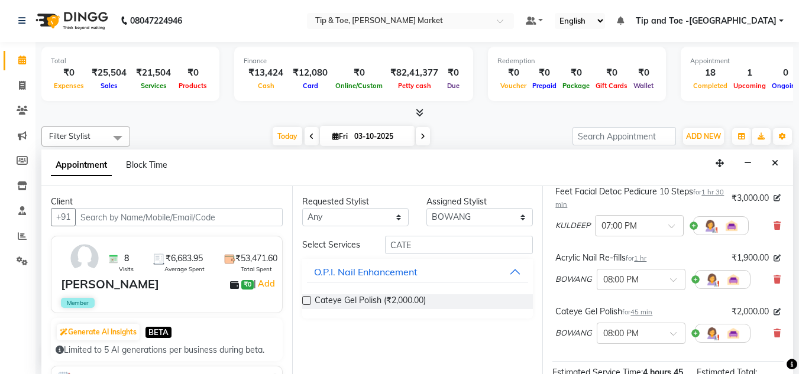
click at [303, 298] on label at bounding box center [306, 300] width 9 height 9
click at [303, 298] on input "checkbox" at bounding box center [306, 302] width 8 height 8
checkbox input "false"
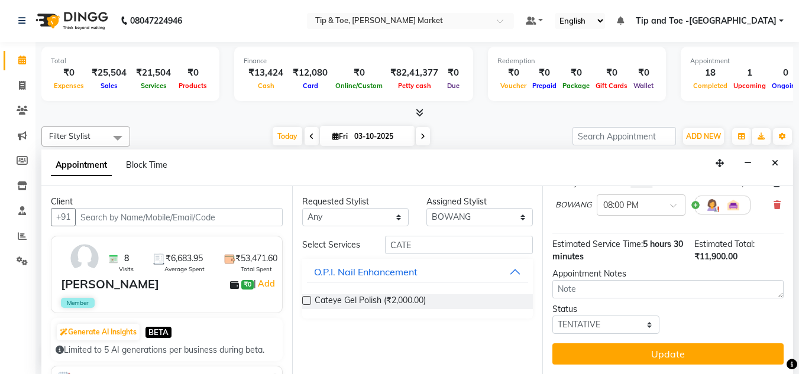
scroll to position [381, 0]
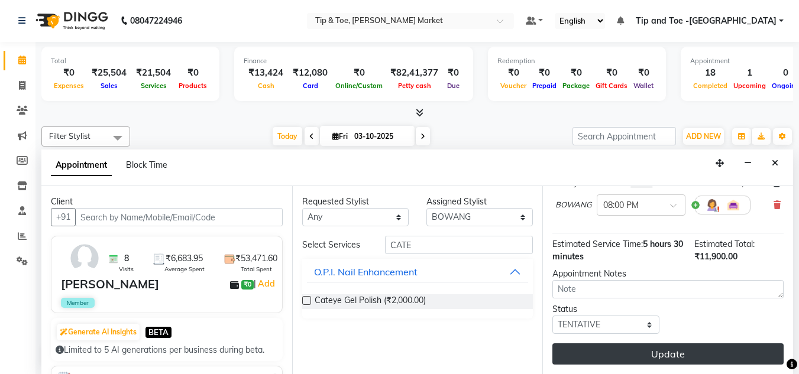
click at [660, 343] on button "Update" at bounding box center [667, 353] width 231 height 21
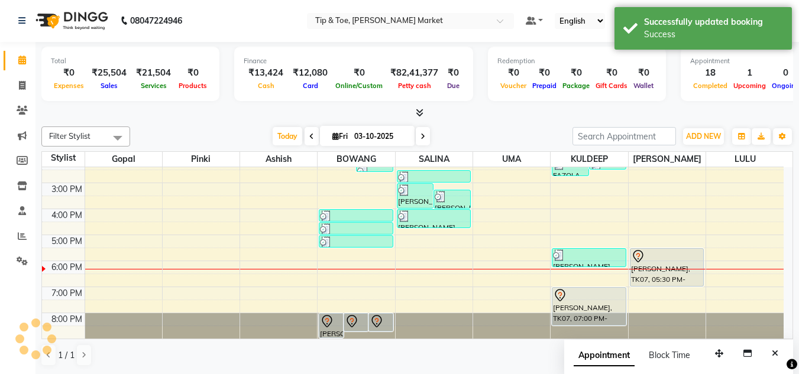
scroll to position [0, 0]
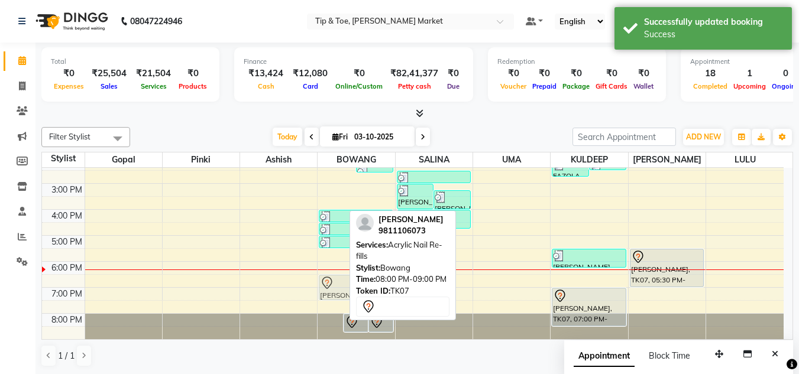
drag, startPoint x: 330, startPoint y: 320, endPoint x: 341, endPoint y: 275, distance: 46.3
click at [341, 275] on div "SHALLY, TK07, 08:00 PM-09:00 PM, Acrylic Nail Re-fills SHALLY, TK07, 08:00 PM-0…" at bounding box center [355, 171] width 77 height 338
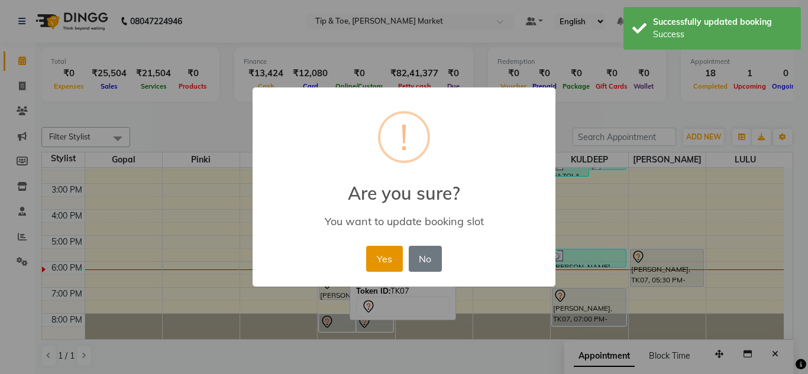
click at [379, 260] on button "Yes" at bounding box center [384, 259] width 36 height 26
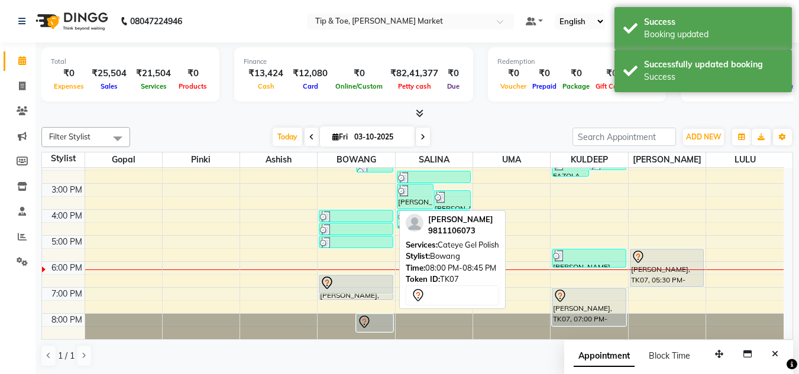
drag, startPoint x: 355, startPoint y: 323, endPoint x: 382, endPoint y: 284, distance: 47.6
click at [382, 284] on div "GAURIKA GAURAV, TK01, 10:30 AM-12:30 PM, T&T Permanent Gel Polish,Essential Man…" at bounding box center [355, 171] width 77 height 338
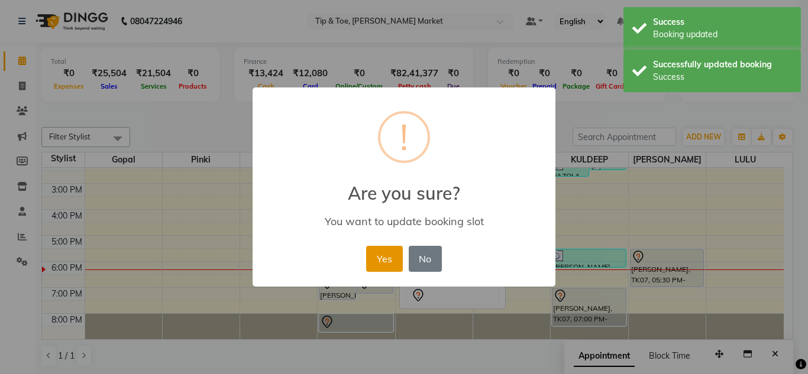
click at [390, 271] on button "Yes" at bounding box center [384, 259] width 36 height 26
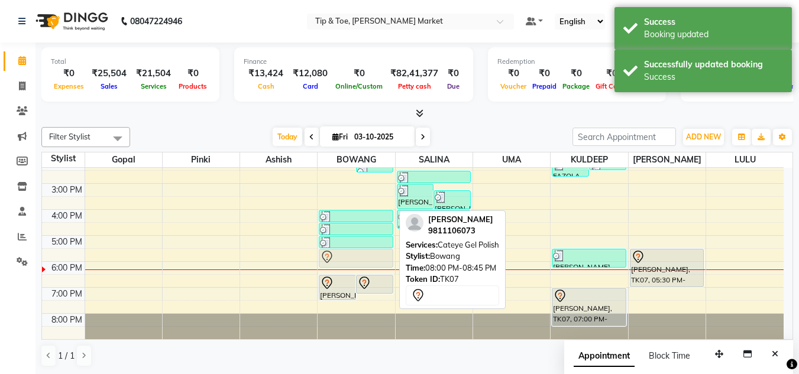
drag, startPoint x: 356, startPoint y: 320, endPoint x: 347, endPoint y: 260, distance: 60.9
click at [347, 260] on div "GAURIKA GAURAV, TK01, 10:30 AM-12:30 PM, T&T Permanent Gel Polish,Essential Man…" at bounding box center [355, 171] width 77 height 338
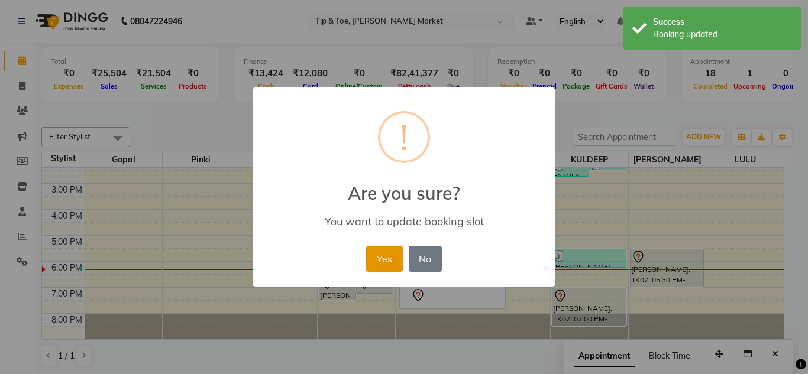
click at [387, 265] on button "Yes" at bounding box center [384, 259] width 36 height 26
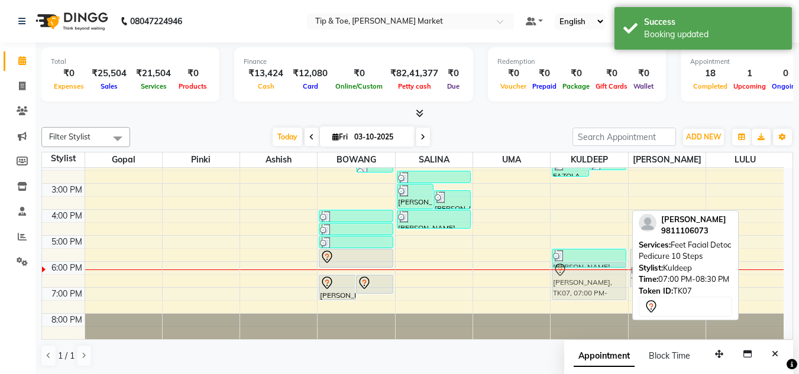
drag, startPoint x: 596, startPoint y: 310, endPoint x: 592, endPoint y: 289, distance: 21.1
click at [592, 289] on div "FAZOLA, TK06, 02:00 PM-02:45 PM, Essential Pedicure w Scrub FAZOLA, TK06, 02:00…" at bounding box center [588, 171] width 77 height 338
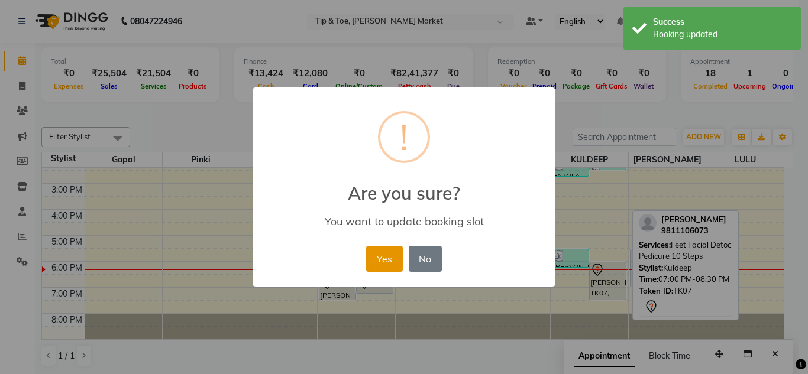
click at [386, 259] on button "Yes" at bounding box center [384, 259] width 36 height 26
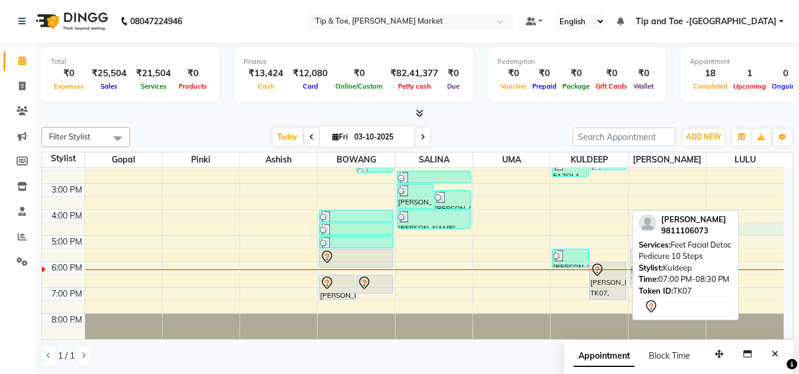
click at [759, 234] on div "8:00 AM 9:00 AM 10:00 AM 11:00 AM 12:00 PM 1:00 PM 2:00 PM 3:00 PM 4:00 PM 5:00…" at bounding box center [412, 171] width 741 height 338
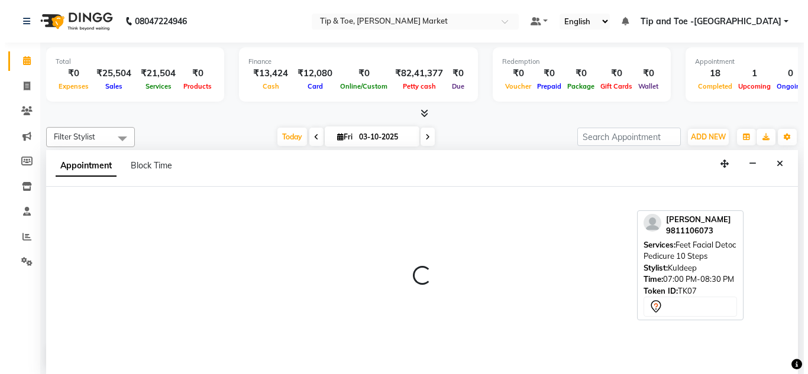
scroll to position [1, 0]
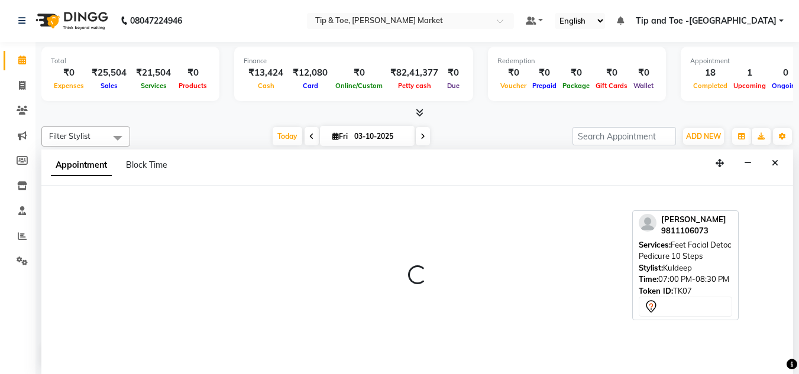
select select "90628"
select select "990"
select select "tentative"
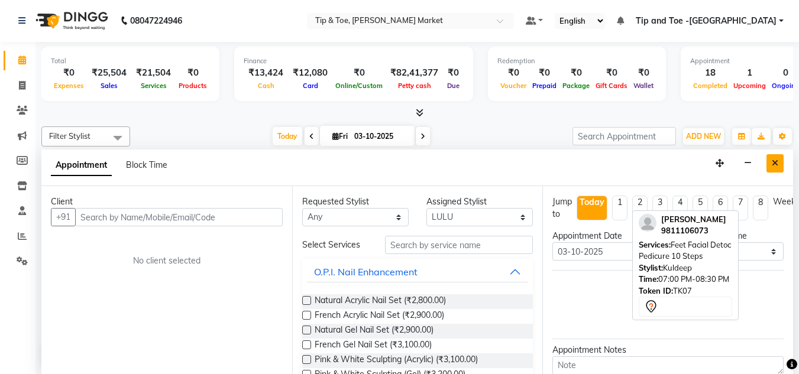
click at [780, 159] on button "Close" at bounding box center [774, 163] width 17 height 18
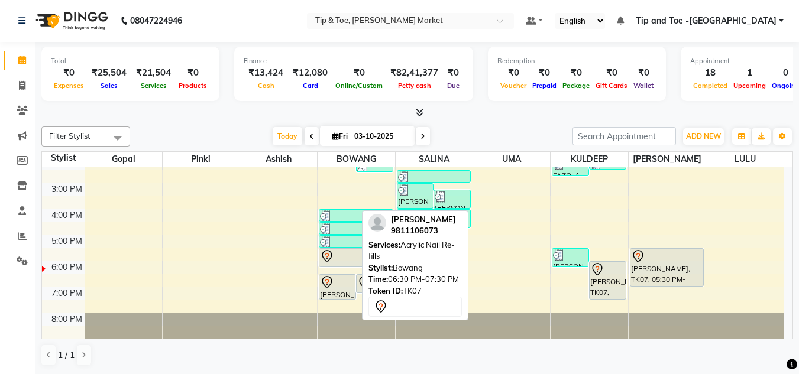
click at [345, 283] on div at bounding box center [337, 282] width 35 height 14
select select "7"
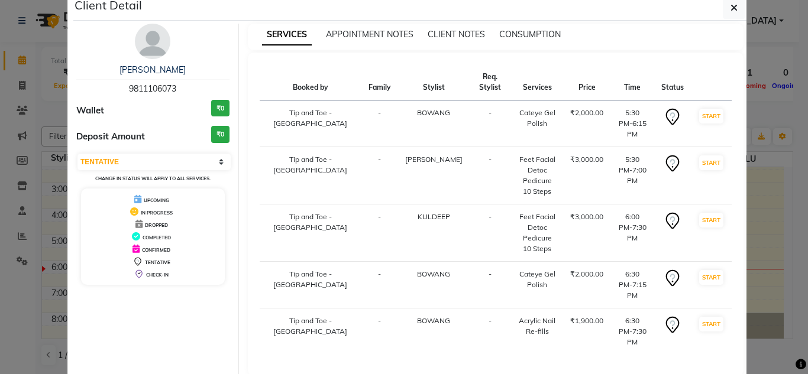
scroll to position [34, 0]
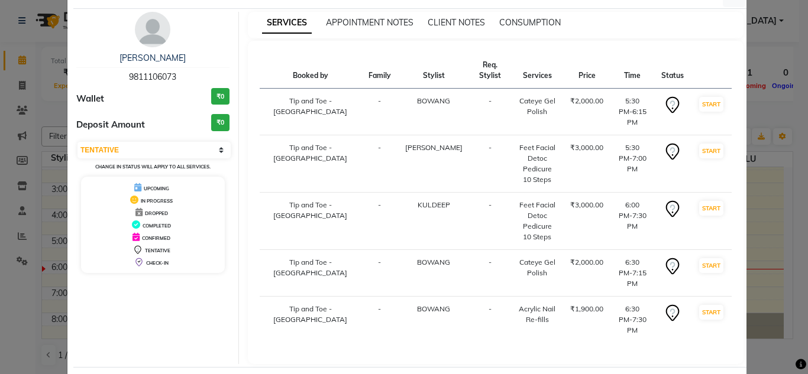
select select "5940"
select select "service"
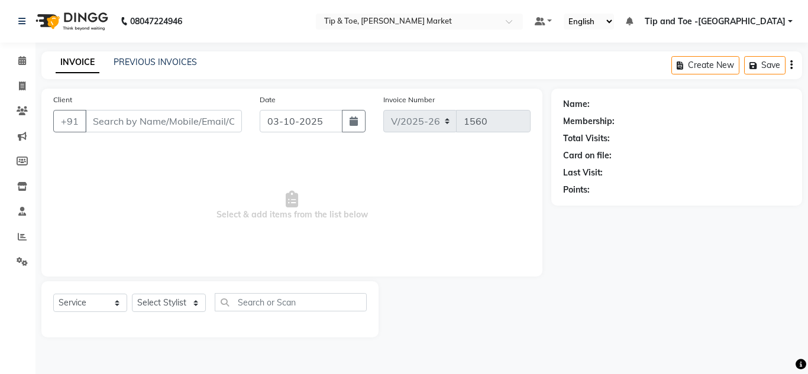
type input "9811106073"
select select "41981"
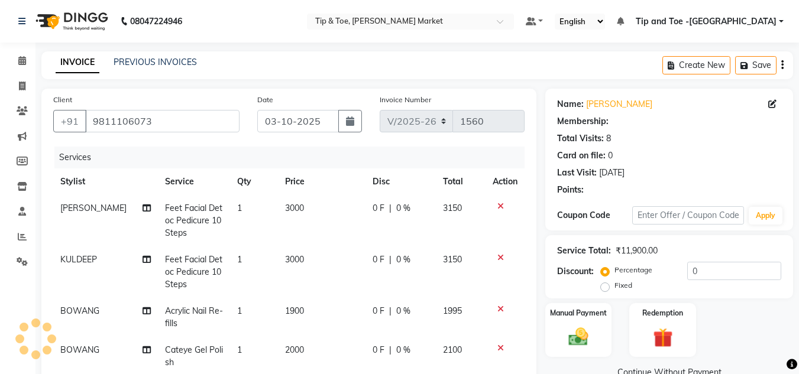
select select "1: Object"
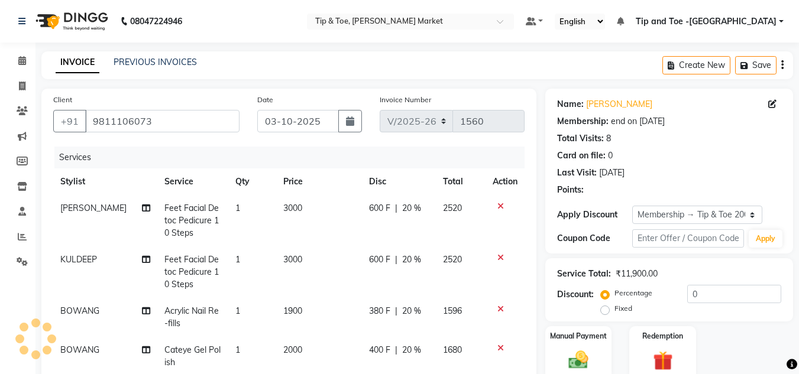
type input "20"
